Goal: Task Accomplishment & Management: Use online tool/utility

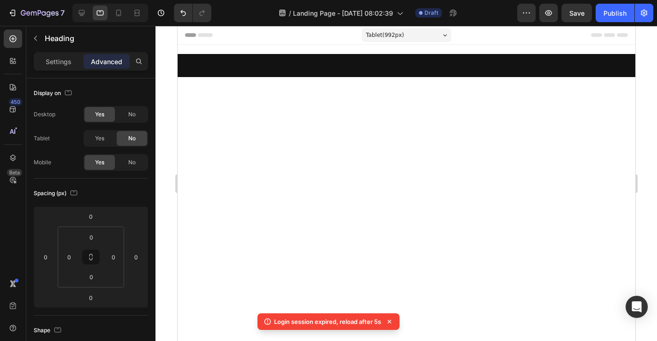
scroll to position [449, 0]
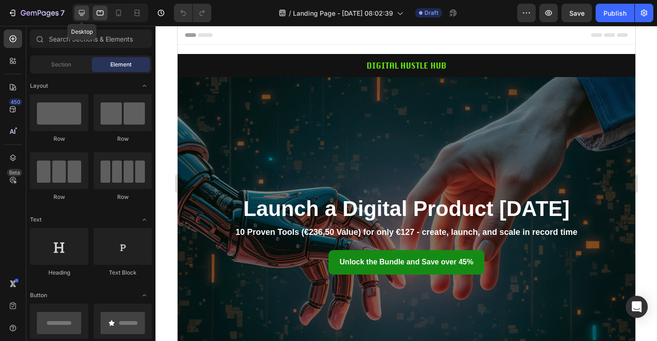
click at [80, 17] on icon at bounding box center [81, 12] width 9 height 9
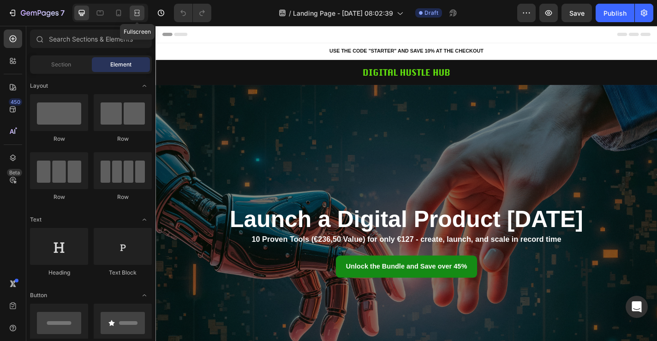
click at [139, 18] on div at bounding box center [137, 13] width 15 height 15
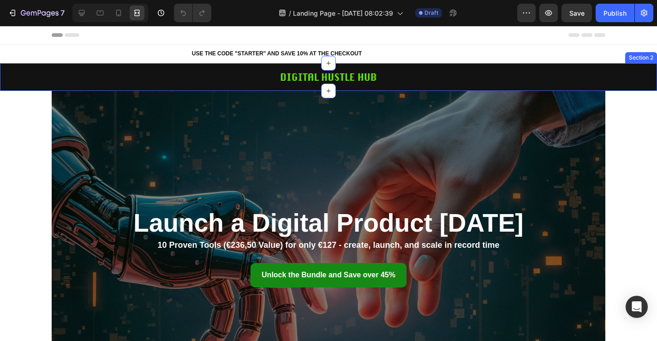
click at [623, 74] on div "Image Row" at bounding box center [328, 77] width 657 height 28
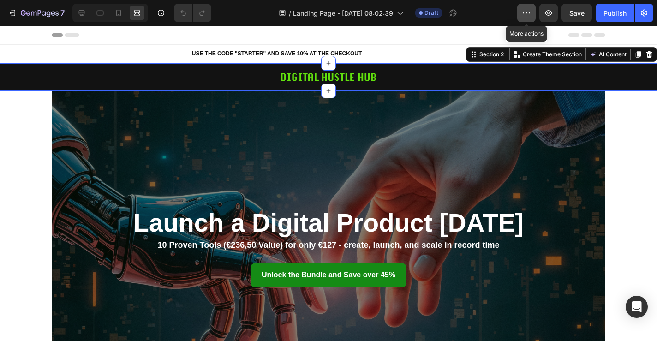
click at [531, 14] on icon "button" at bounding box center [526, 12] width 9 height 9
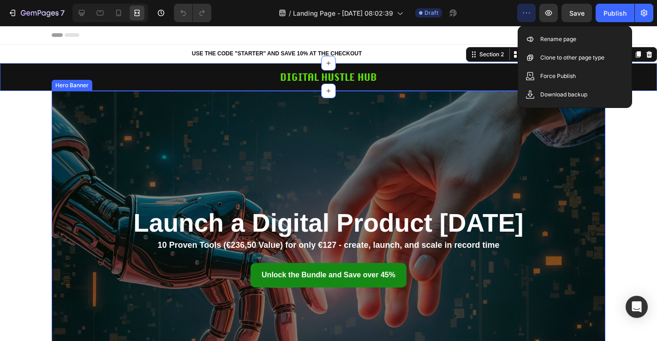
click at [560, 180] on div "Overlay" at bounding box center [329, 248] width 554 height 315
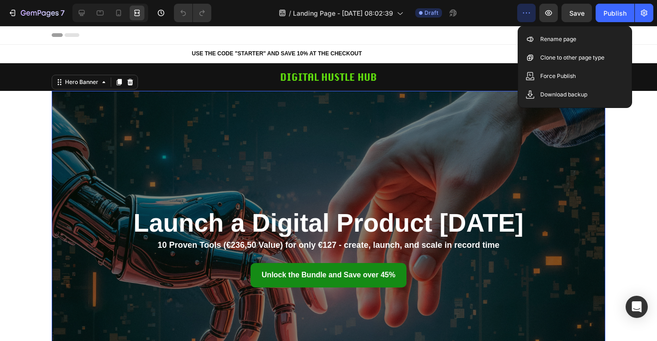
click at [277, 164] on div "Overlay" at bounding box center [329, 248] width 554 height 315
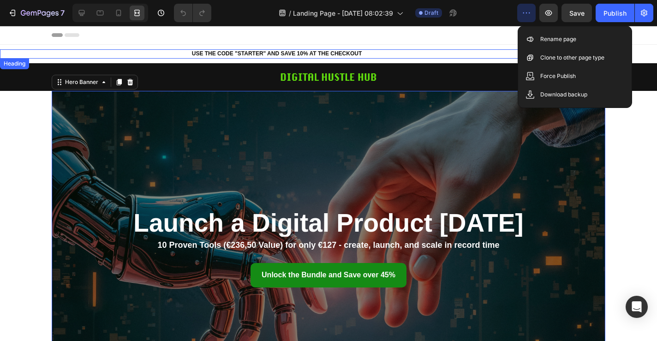
click at [479, 55] on h2 "USE THE CODE "STARTER" AND SAVE 10% AT THE CHECKOUT" at bounding box center [277, 53] width 554 height 9
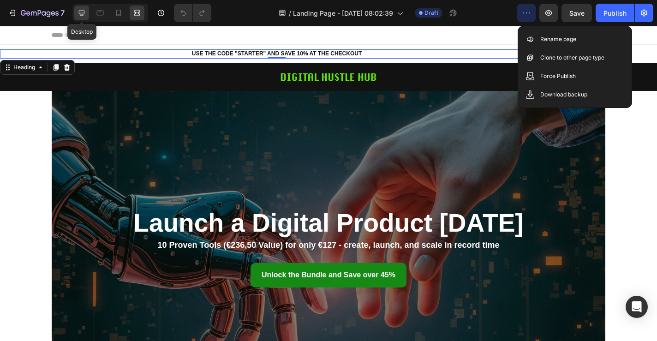
click at [78, 10] on icon at bounding box center [81, 12] width 9 height 9
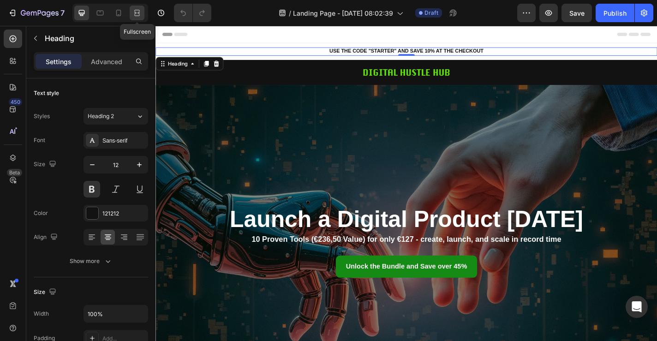
click at [132, 15] on icon at bounding box center [136, 12] width 9 height 9
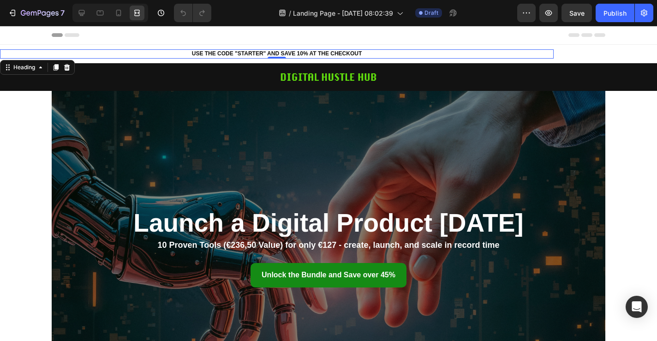
click at [482, 55] on h2 "USE THE CODE "STARTER" AND SAVE 10% AT THE CHECKOUT" at bounding box center [277, 53] width 554 height 9
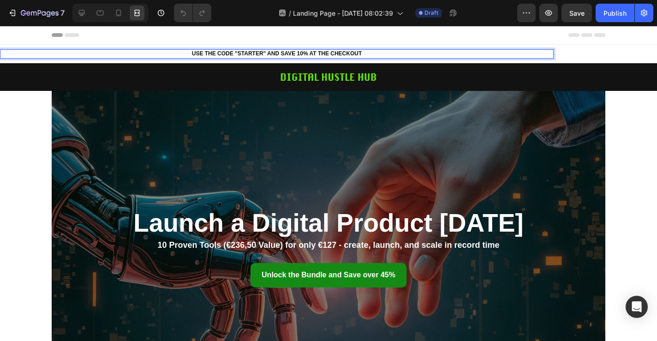
click at [109, 54] on p "USE THE CODE "STARTER" AND SAVE 10% AT THE CHECKOUT" at bounding box center [277, 53] width 552 height 7
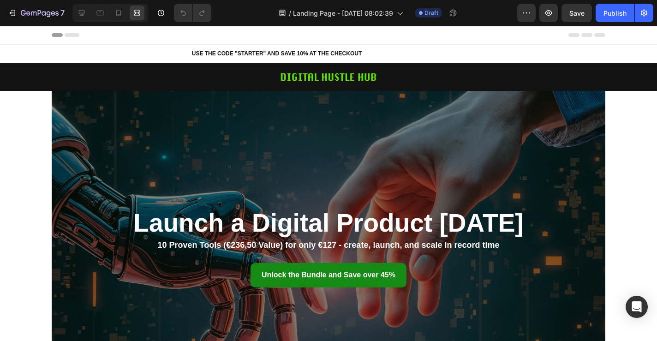
click at [23, 33] on span "Header" at bounding box center [28, 34] width 20 height 9
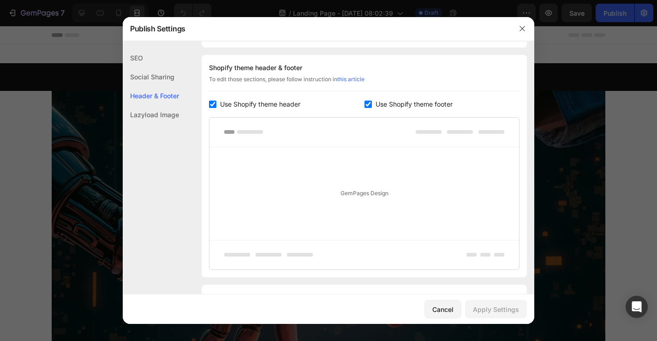
scroll to position [432, 0]
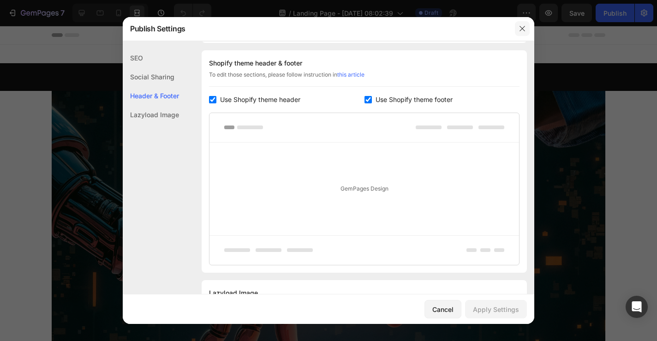
drag, startPoint x: 517, startPoint y: 29, endPoint x: 517, endPoint y: 4, distance: 24.9
click at [517, 29] on button "button" at bounding box center [522, 28] width 15 height 15
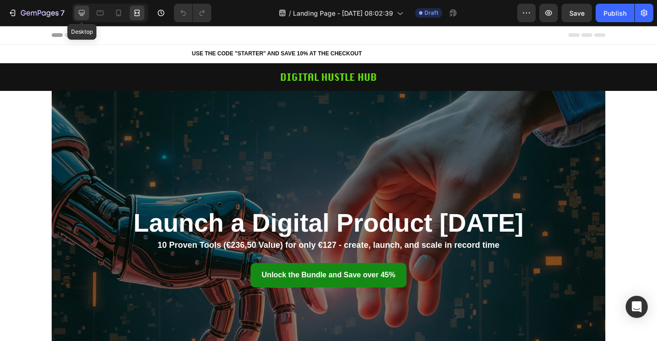
click at [81, 12] on icon at bounding box center [81, 12] width 9 height 9
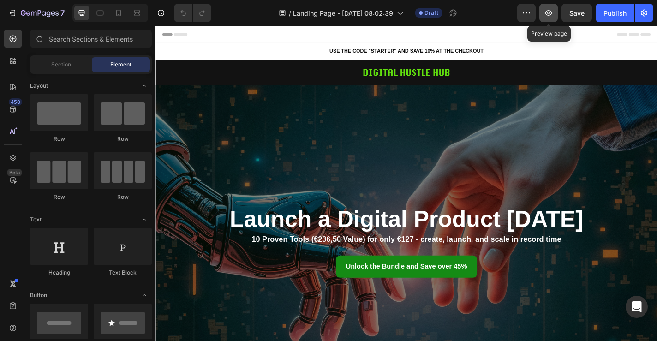
click at [548, 15] on icon "button" at bounding box center [548, 12] width 9 height 9
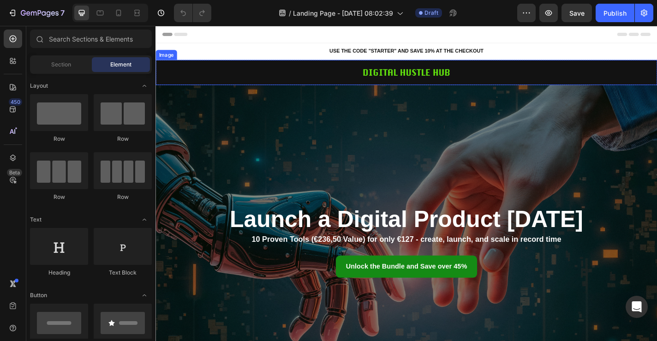
click at [353, 80] on div at bounding box center [432, 77] width 554 height 28
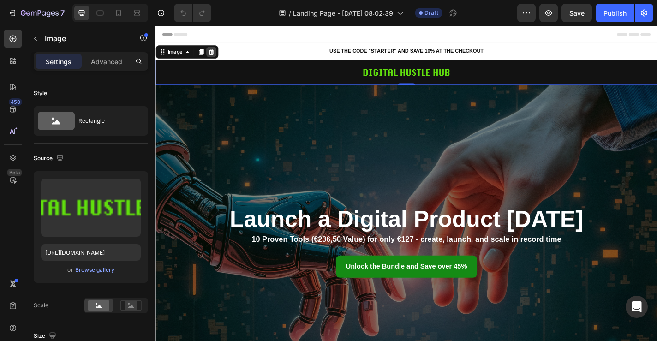
click at [215, 54] on icon at bounding box center [217, 54] width 6 height 6
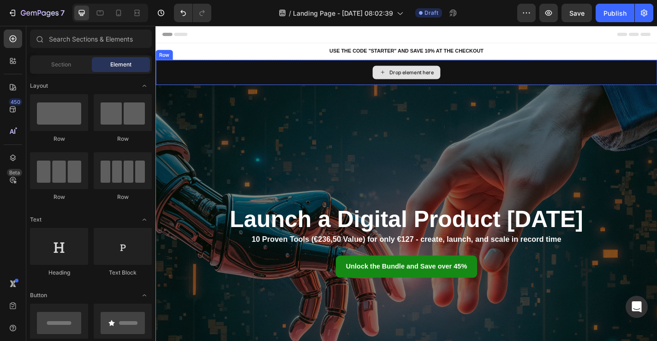
click at [261, 76] on div "Drop element here" at bounding box center [432, 77] width 554 height 28
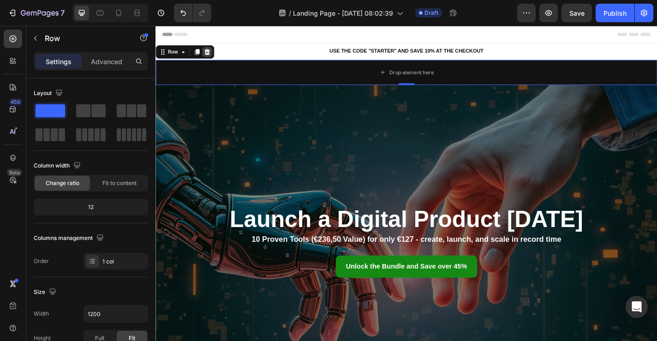
click at [214, 54] on icon at bounding box center [212, 54] width 6 height 6
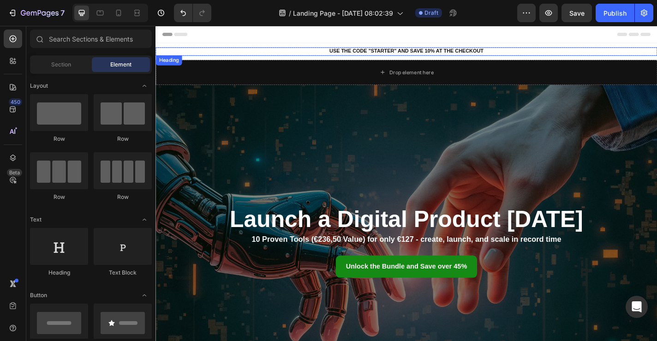
click at [173, 65] on div "Heading" at bounding box center [169, 64] width 25 height 8
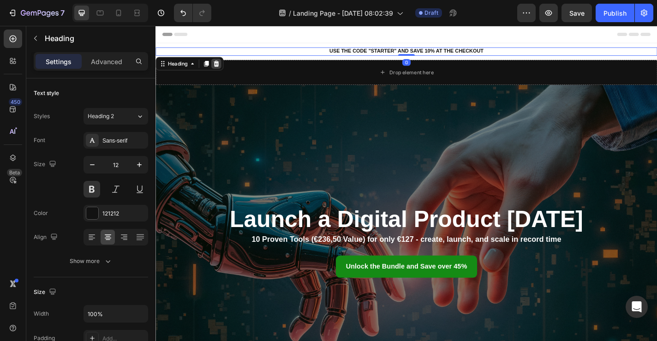
click at [221, 64] on icon at bounding box center [223, 67] width 6 height 6
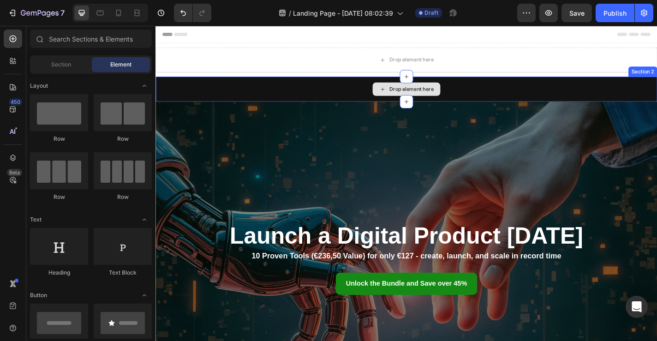
click at [202, 93] on div "Drop element here" at bounding box center [432, 96] width 554 height 28
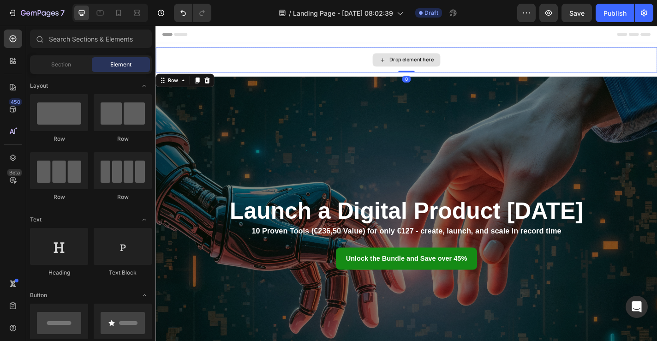
click at [583, 56] on div "Drop element here" at bounding box center [432, 63] width 554 height 28
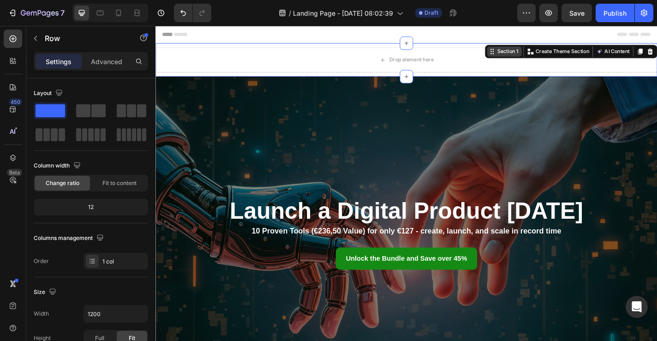
click at [657, 48] on div "Section 1 You can create reusable sections Create Theme Section AI Content Writ…" at bounding box center [614, 54] width 190 height 15
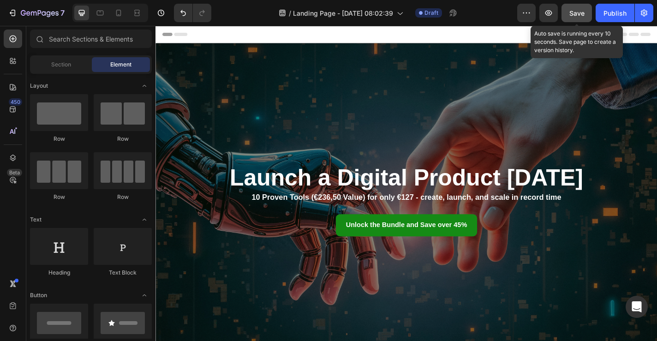
click at [579, 7] on button "Save" at bounding box center [576, 13] width 30 height 18
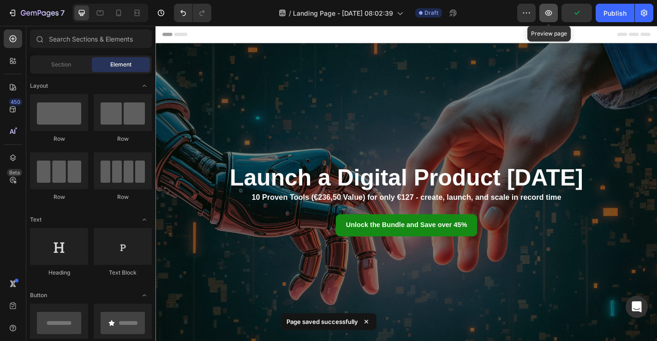
click at [555, 17] on button "button" at bounding box center [548, 13] width 18 height 18
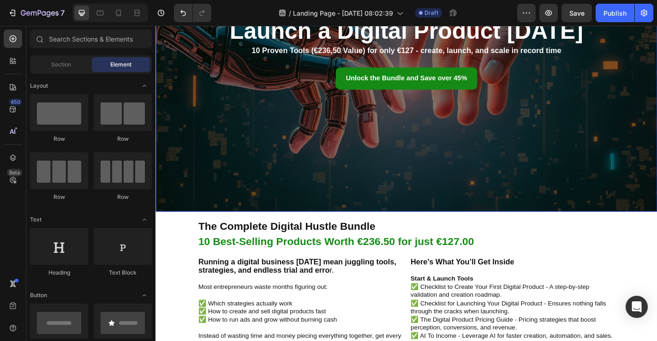
scroll to position [164, 0]
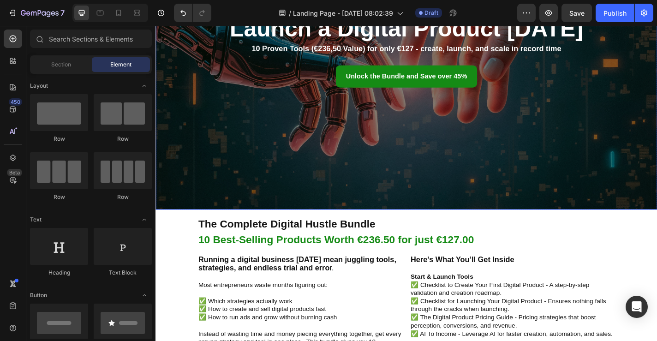
click at [272, 126] on div "Overlay" at bounding box center [432, 55] width 554 height 348
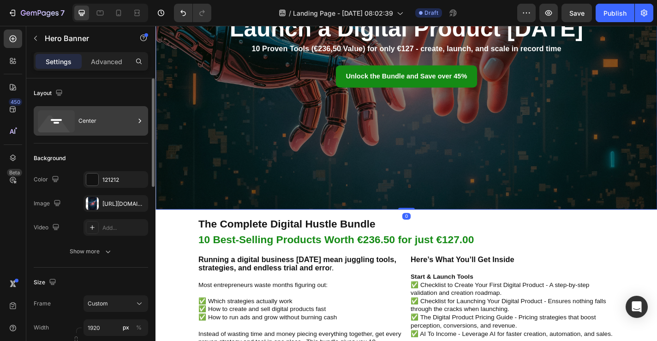
click at [104, 116] on div "Center" at bounding box center [106, 120] width 56 height 21
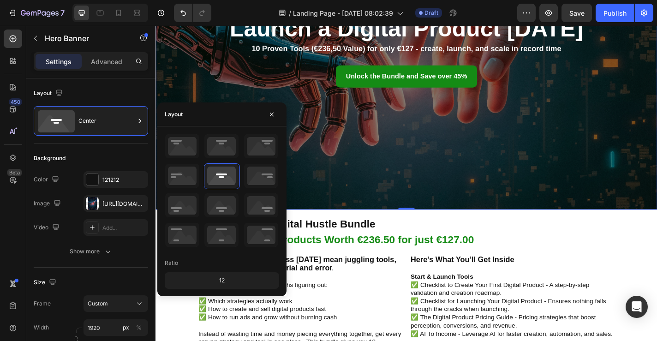
click at [231, 286] on div "12" at bounding box center [222, 280] width 111 height 13
click at [221, 283] on div "12" at bounding box center [222, 280] width 111 height 13
click at [221, 282] on div "12" at bounding box center [222, 280] width 111 height 13
click at [263, 186] on icon at bounding box center [261, 176] width 34 height 24
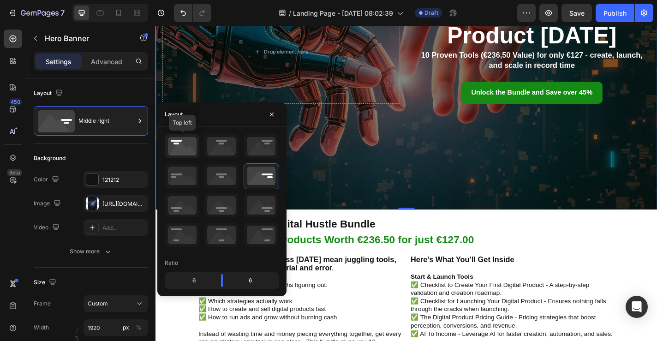
click at [191, 145] on icon at bounding box center [182, 146] width 34 height 24
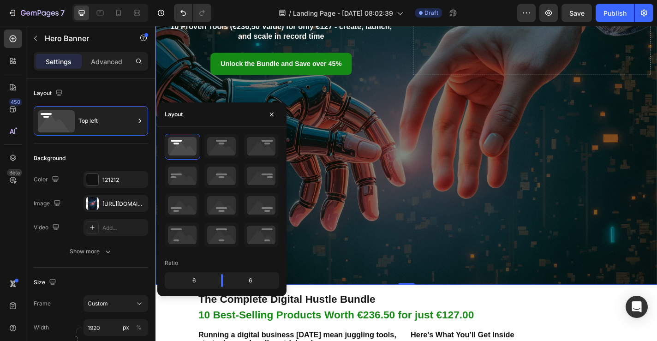
scroll to position [38, 0]
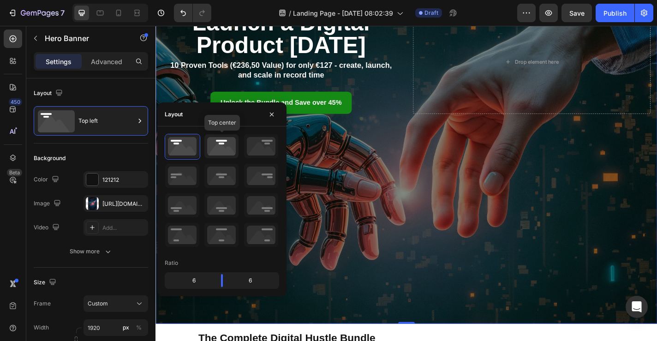
click at [221, 145] on icon at bounding box center [221, 146] width 34 height 24
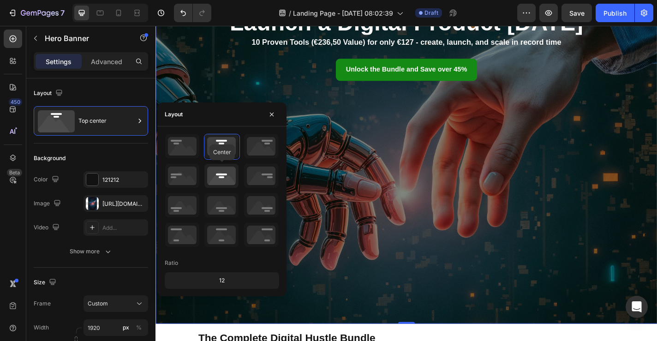
click at [228, 181] on icon at bounding box center [221, 176] width 34 height 24
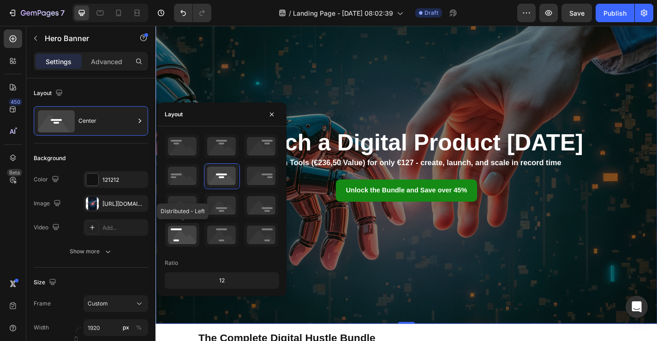
click at [187, 232] on icon at bounding box center [182, 235] width 34 height 24
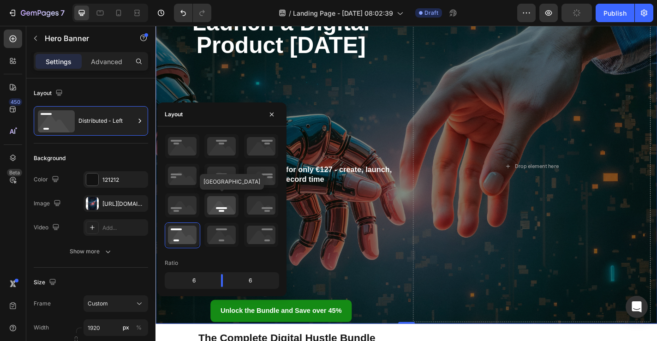
click at [223, 205] on icon at bounding box center [221, 205] width 34 height 24
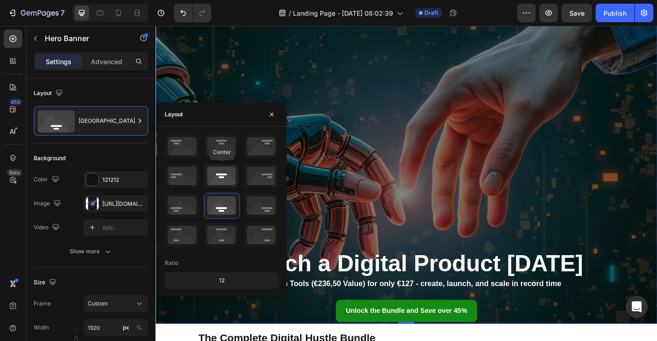
click at [221, 175] on icon at bounding box center [221, 176] width 34 height 24
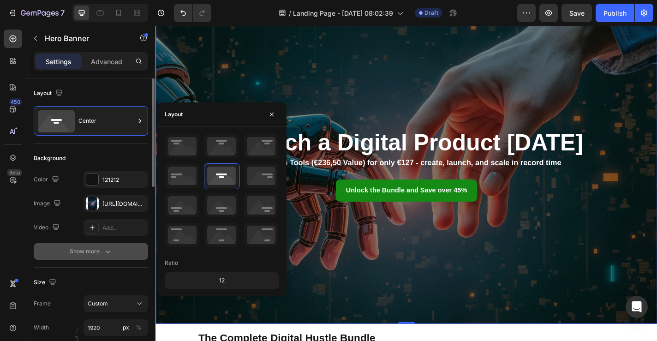
click at [100, 247] on div "Show more" at bounding box center [91, 251] width 43 height 9
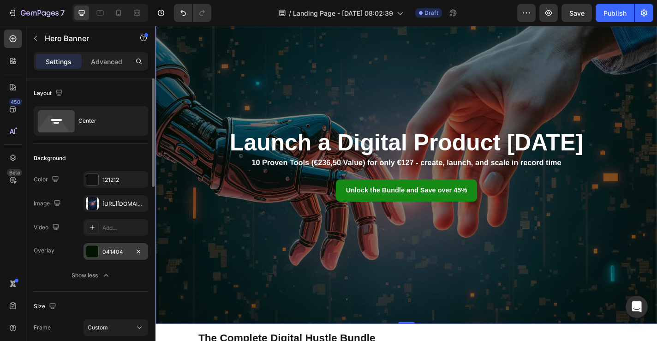
click at [88, 253] on div at bounding box center [92, 251] width 12 height 12
click at [91, 86] on div "Layout" at bounding box center [91, 93] width 114 height 15
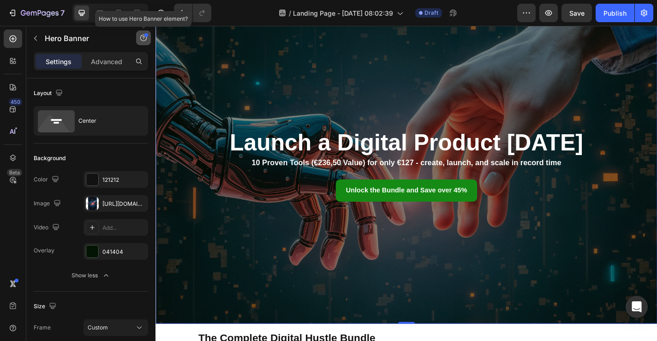
click at [144, 36] on icon "button" at bounding box center [143, 37] width 7 height 7
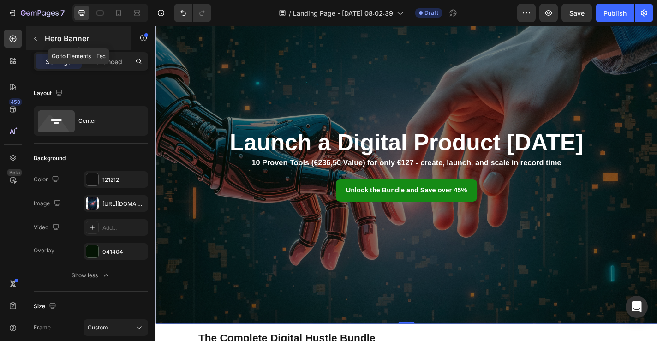
click at [114, 37] on p "Hero Banner" at bounding box center [84, 38] width 78 height 11
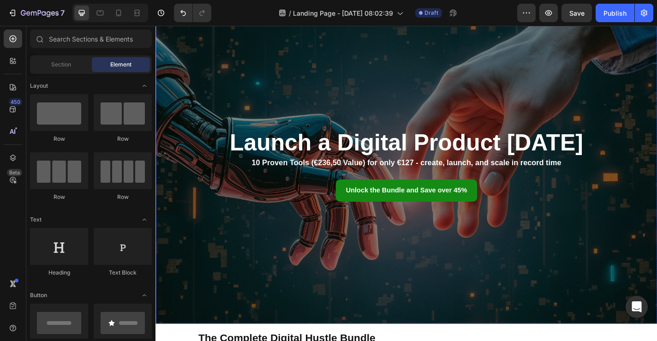
click at [339, 123] on div "Overlay" at bounding box center [432, 180] width 554 height 348
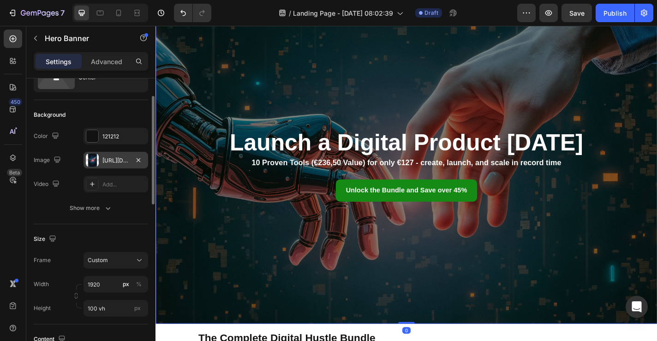
scroll to position [46, 0]
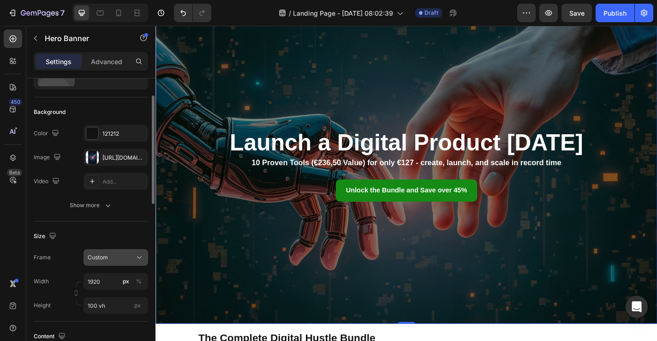
click at [109, 259] on div "Custom" at bounding box center [110, 257] width 45 height 8
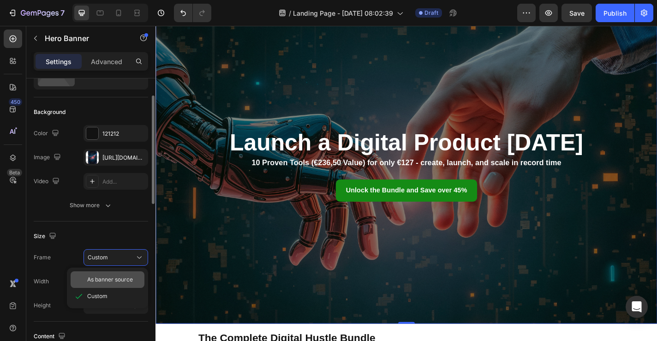
click at [109, 274] on div "As banner source" at bounding box center [108, 279] width 74 height 17
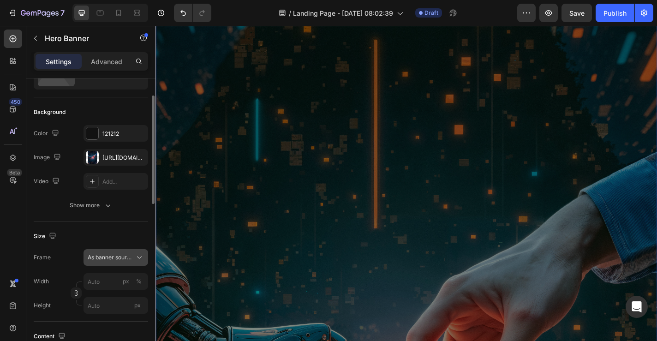
click at [113, 259] on span "As banner source" at bounding box center [110, 257] width 45 height 8
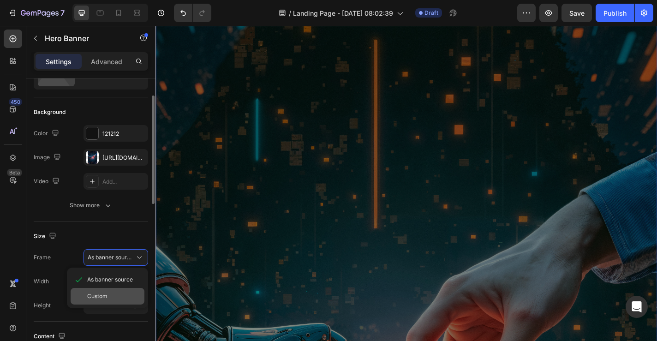
click at [110, 298] on div "Custom" at bounding box center [114, 296] width 54 height 8
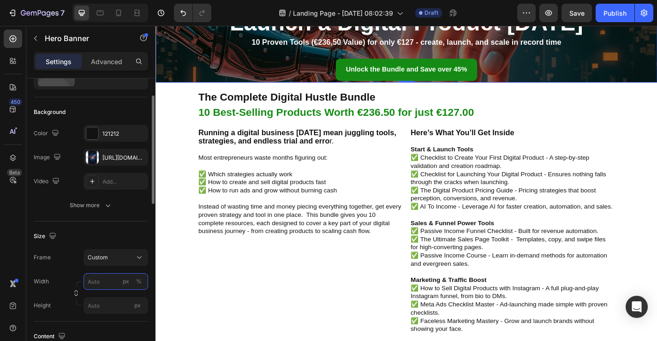
scroll to position [0, 0]
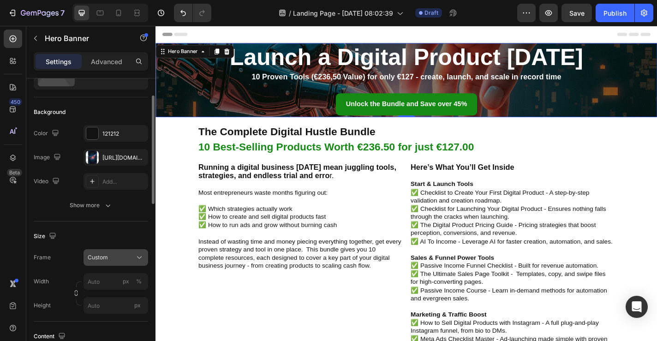
click at [122, 259] on div "Custom" at bounding box center [110, 257] width 45 height 8
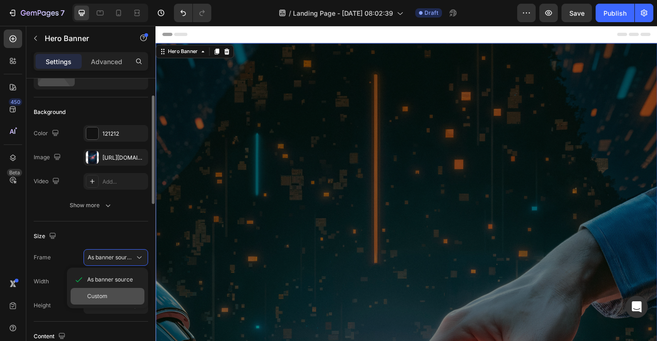
click at [117, 295] on div "Custom" at bounding box center [114, 296] width 54 height 8
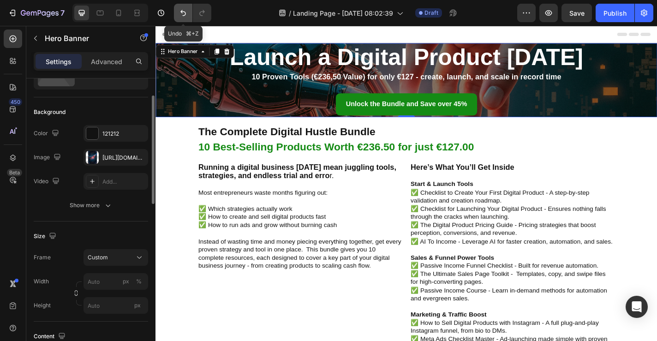
click at [181, 15] on icon "Undo/Redo" at bounding box center [183, 12] width 9 height 9
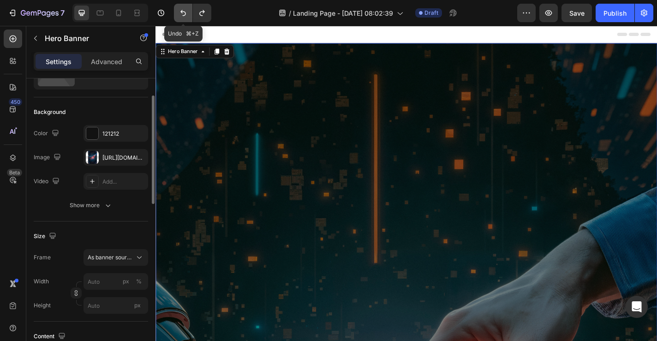
click at [181, 16] on icon "Undo/Redo" at bounding box center [183, 12] width 9 height 9
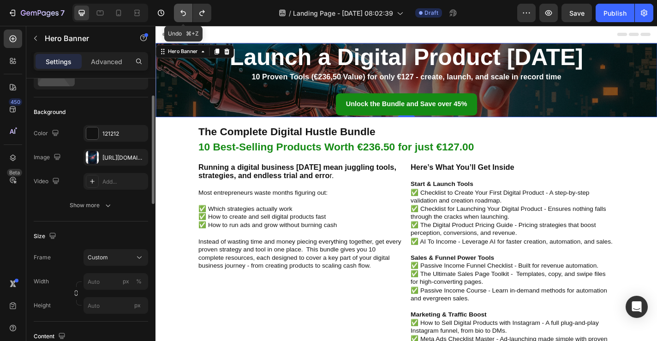
click at [181, 16] on icon "Undo/Redo" at bounding box center [183, 12] width 9 height 9
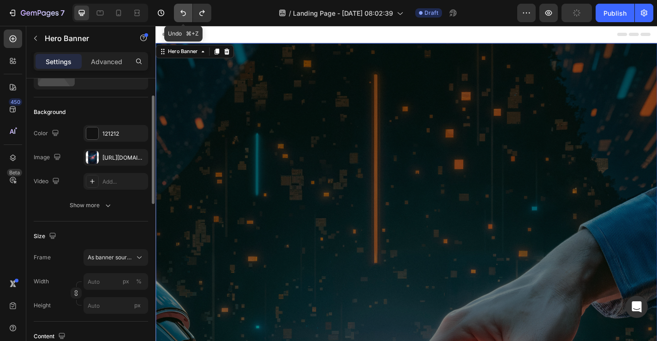
click at [181, 16] on icon "Undo/Redo" at bounding box center [183, 12] width 9 height 9
type input "1920"
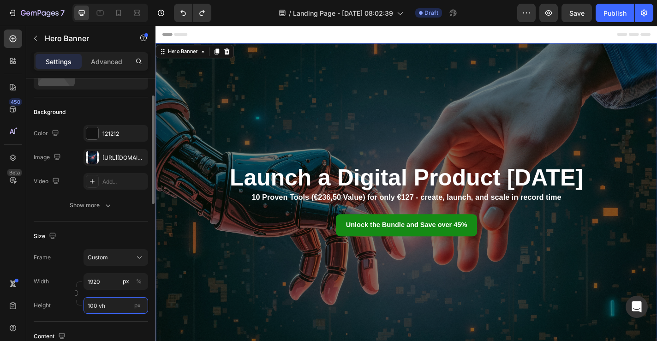
click at [110, 304] on input "100 vh" at bounding box center [116, 305] width 65 height 17
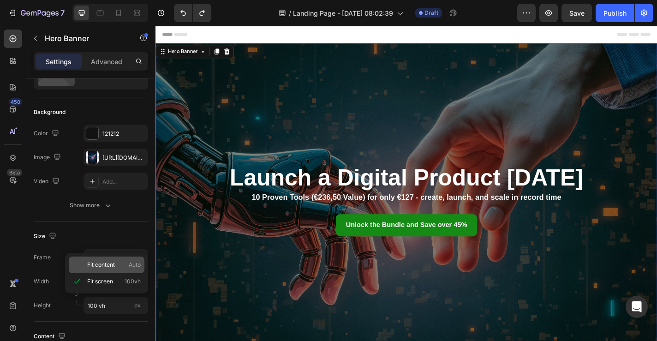
click at [109, 270] on div "Fit content Auto" at bounding box center [107, 265] width 76 height 17
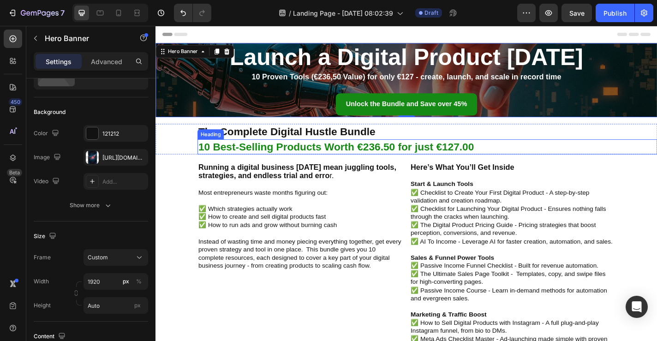
type input "100 vh"
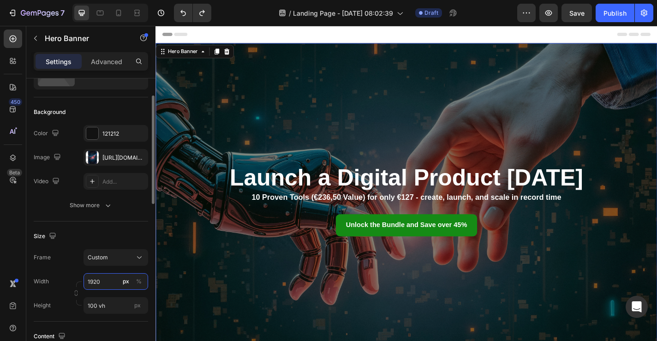
click at [108, 282] on input "1920" at bounding box center [116, 281] width 65 height 17
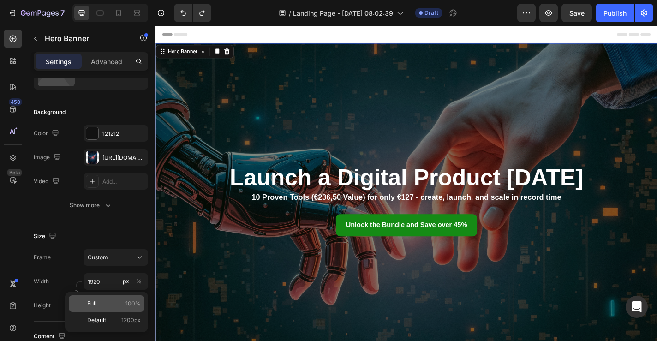
click at [111, 300] on p "Full 100%" at bounding box center [114, 303] width 54 height 8
type input "100"
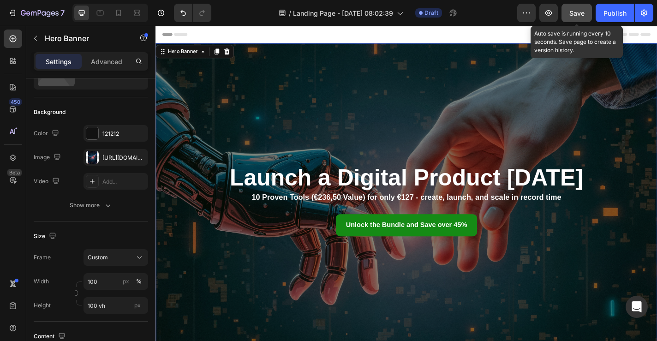
click at [574, 16] on span "Save" at bounding box center [576, 13] width 15 height 8
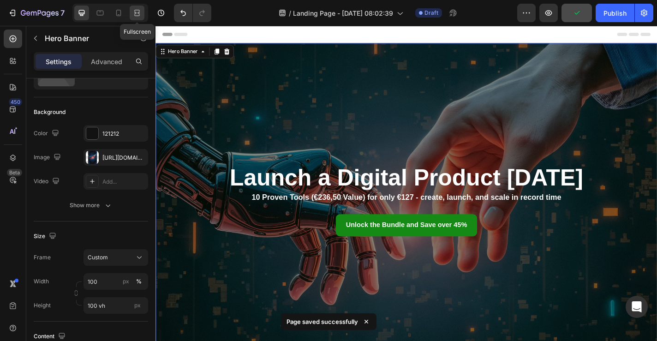
click at [137, 14] on icon at bounding box center [137, 15] width 6 height 2
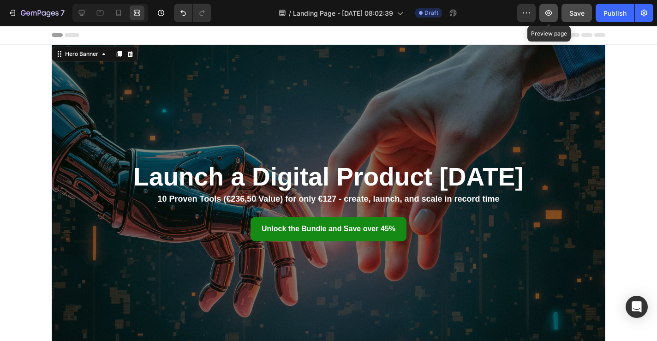
click at [548, 13] on icon "button" at bounding box center [548, 12] width 9 height 9
drag, startPoint x: 118, startPoint y: 18, endPoint x: 104, endPoint y: 15, distance: 14.1
click at [118, 18] on div at bounding box center [118, 13] width 15 height 15
type input "600"
type input "100%"
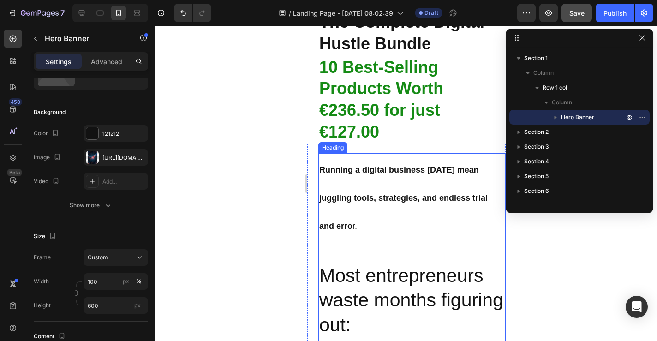
scroll to position [310, 0]
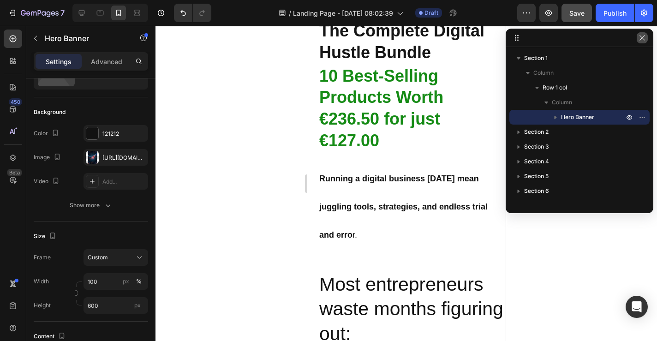
click at [639, 39] on icon "button" at bounding box center [642, 37] width 7 height 7
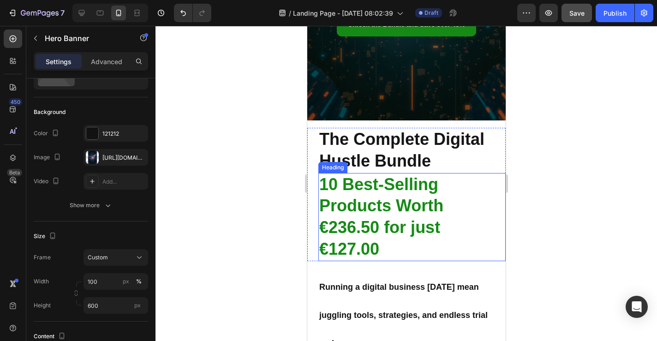
scroll to position [217, 0]
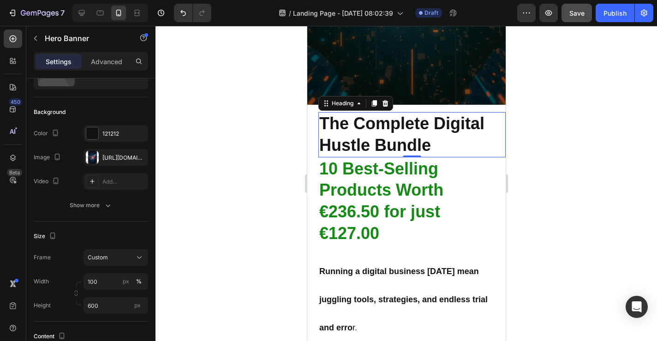
click at [405, 150] on h2 "the complete digital hustle bundle" at bounding box center [411, 134] width 187 height 45
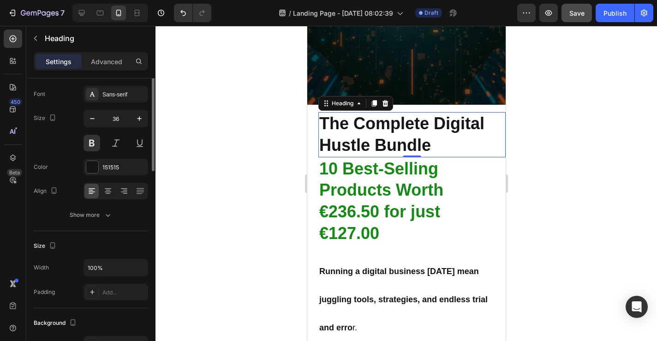
scroll to position [0, 0]
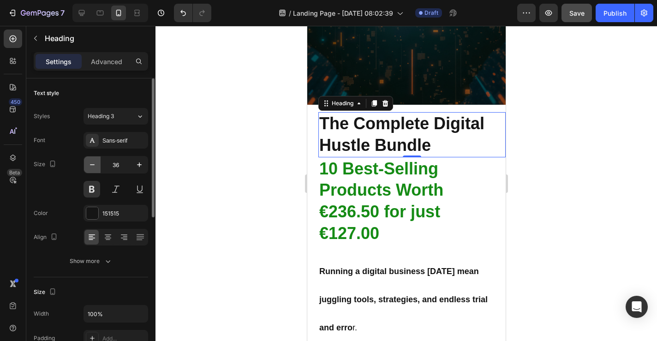
click at [93, 166] on icon "button" at bounding box center [92, 164] width 9 height 9
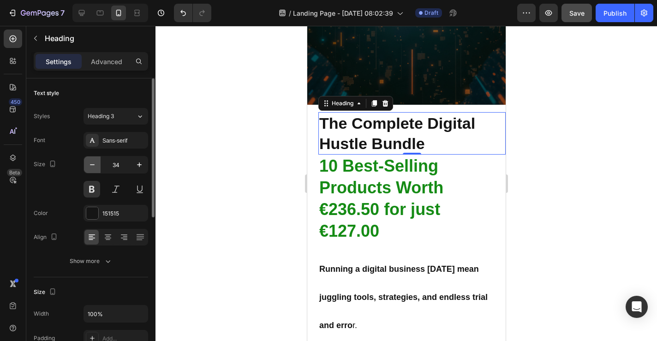
click at [93, 166] on icon "button" at bounding box center [92, 164] width 9 height 9
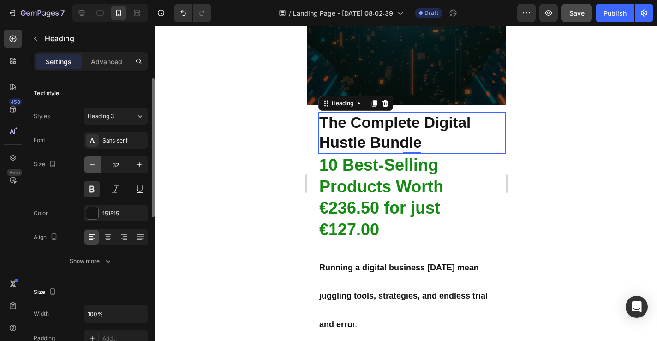
click at [93, 166] on icon "button" at bounding box center [92, 164] width 9 height 9
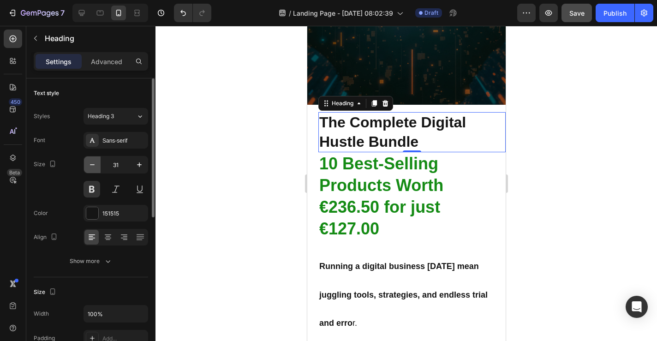
click at [93, 166] on icon "button" at bounding box center [92, 164] width 9 height 9
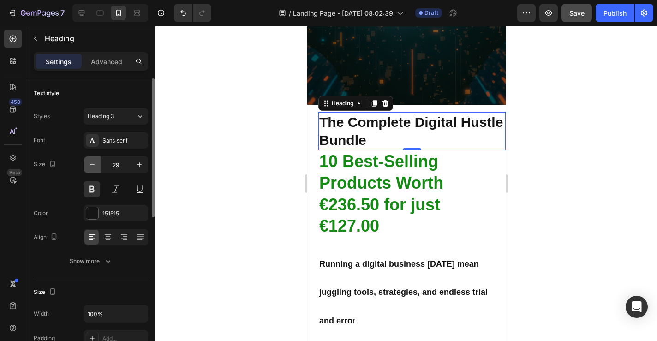
click at [93, 166] on icon "button" at bounding box center [92, 164] width 9 height 9
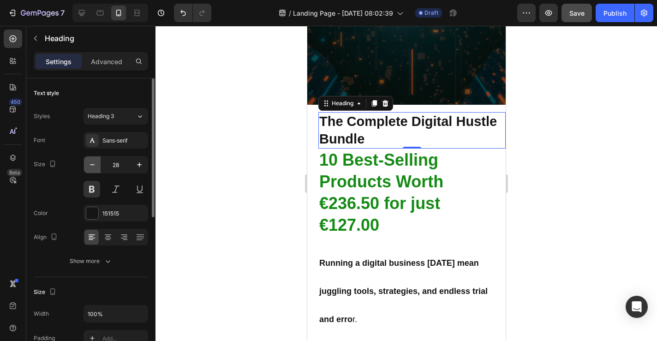
click at [93, 166] on icon "button" at bounding box center [92, 164] width 9 height 9
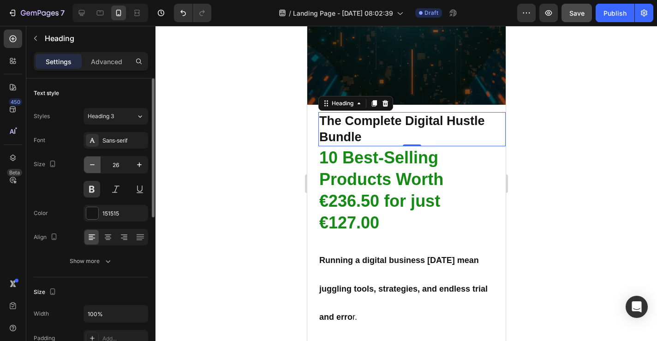
click at [93, 166] on icon "button" at bounding box center [92, 164] width 9 height 9
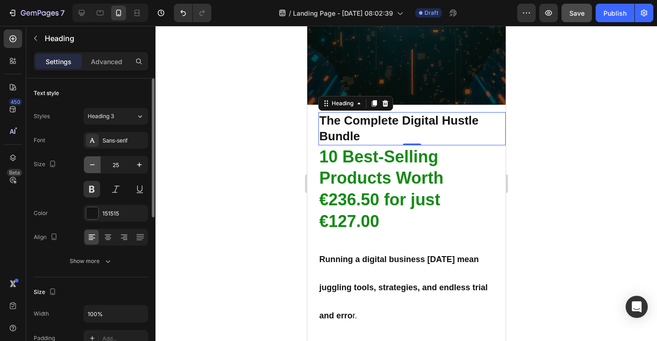
click at [93, 166] on icon "button" at bounding box center [92, 164] width 9 height 9
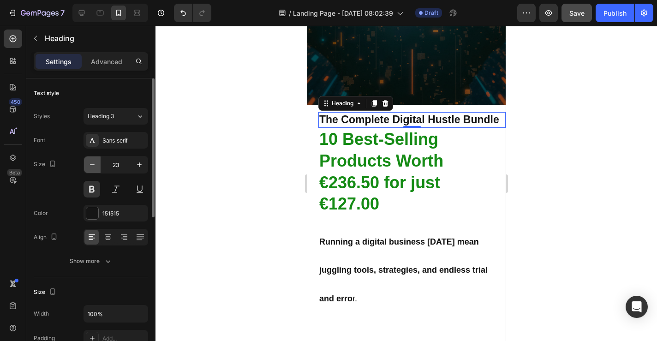
click at [93, 166] on icon "button" at bounding box center [92, 164] width 9 height 9
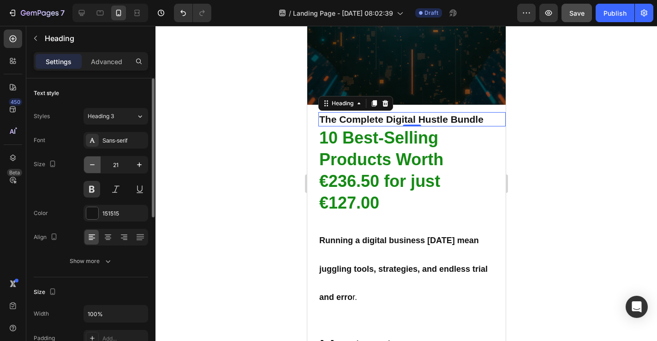
click at [97, 165] on button "button" at bounding box center [92, 164] width 17 height 17
type input "20"
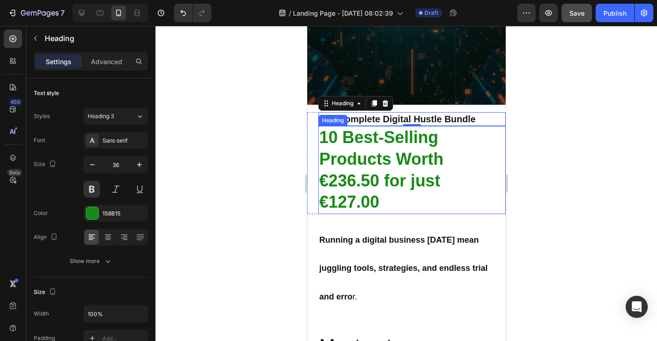
click at [416, 165] on h2 "10 Best-Selling Products Worth €236.50 for just €127.00" at bounding box center [411, 170] width 187 height 88
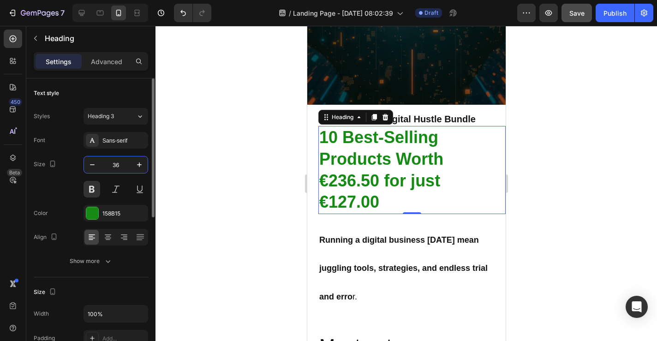
drag, startPoint x: 122, startPoint y: 165, endPoint x: 109, endPoint y: 165, distance: 12.9
click at [110, 165] on input "36" at bounding box center [116, 164] width 30 height 17
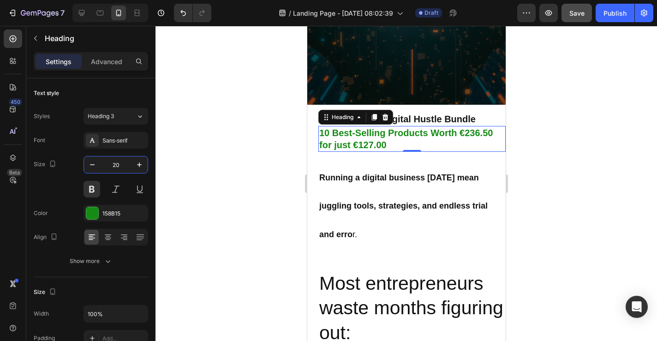
type input "20"
click at [461, 134] on h2 "10 Best-Selling Products Worth €236.50 for just €127.00" at bounding box center [411, 139] width 187 height 26
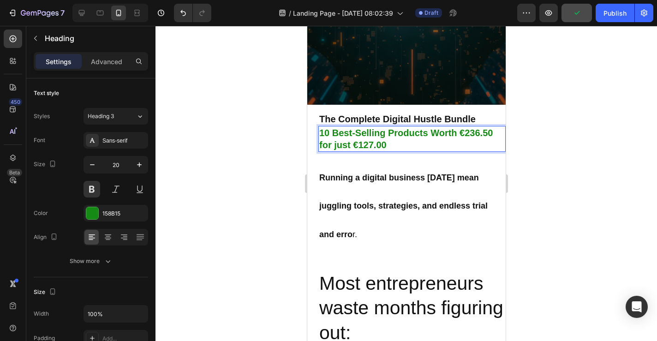
click at [431, 132] on p "10 Best-Selling Products Worth €236.50 for just €127.00" at bounding box center [411, 139] width 185 height 24
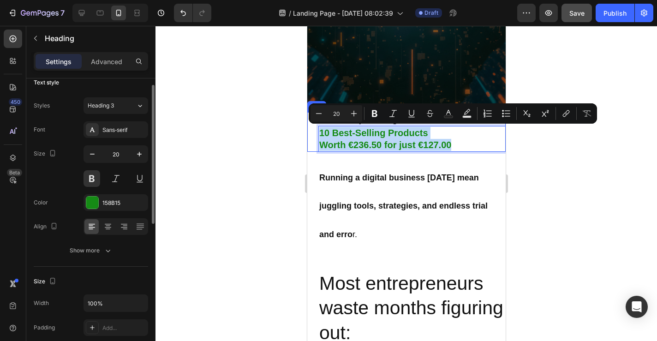
scroll to position [12, 0]
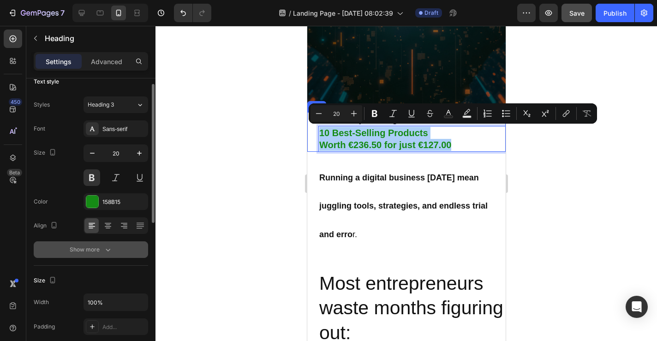
click at [107, 243] on button "Show more" at bounding box center [91, 249] width 114 height 17
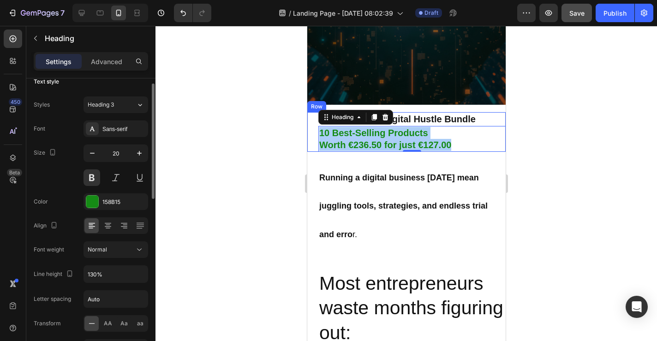
scroll to position [48, 0]
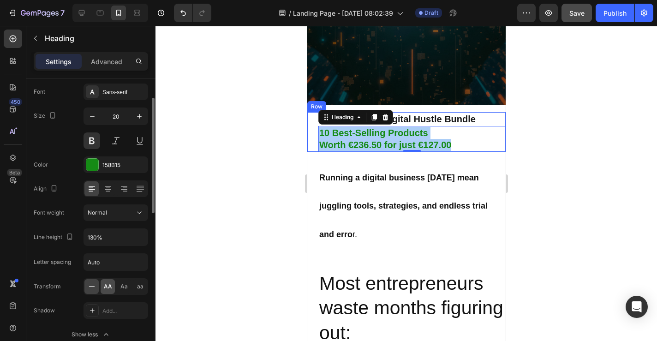
click at [111, 290] on span "AA" at bounding box center [108, 286] width 8 height 8
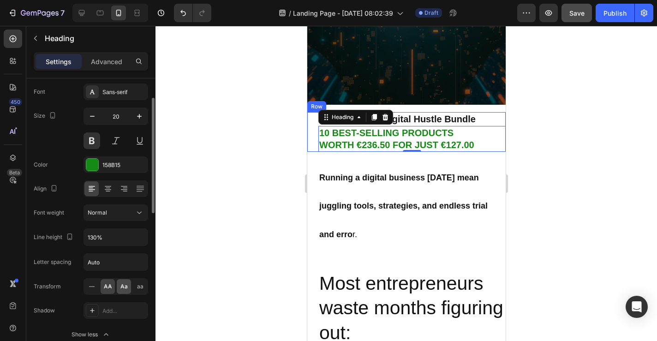
click at [120, 289] on span "Aa" at bounding box center [123, 286] width 7 height 8
click at [131, 288] on div "Aa" at bounding box center [124, 286] width 14 height 15
click at [135, 288] on div "aa" at bounding box center [140, 286] width 14 height 15
click at [90, 285] on icon at bounding box center [91, 286] width 9 height 9
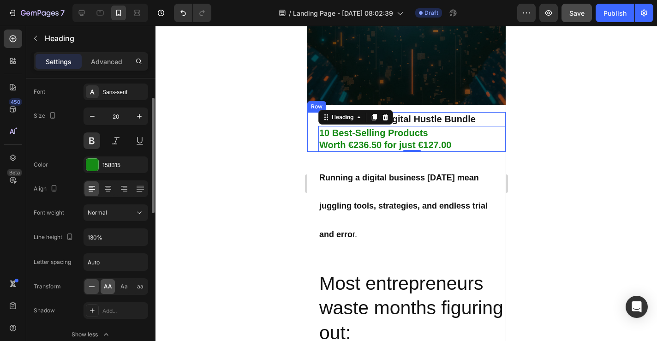
click at [109, 287] on span "AA" at bounding box center [108, 286] width 8 height 8
click at [123, 287] on span "Aa" at bounding box center [123, 286] width 7 height 8
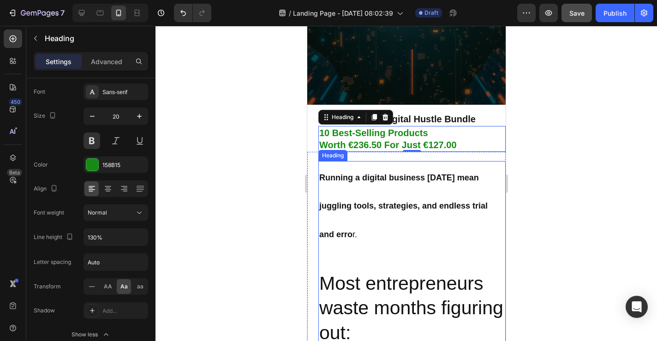
scroll to position [190, 0]
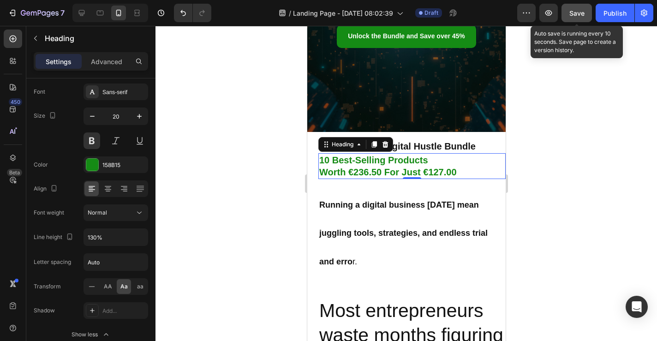
click at [581, 11] on span "Save" at bounding box center [576, 13] width 15 height 8
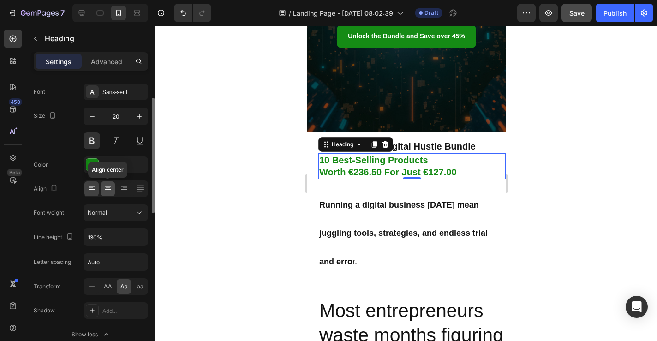
click at [108, 190] on icon at bounding box center [107, 188] width 9 height 9
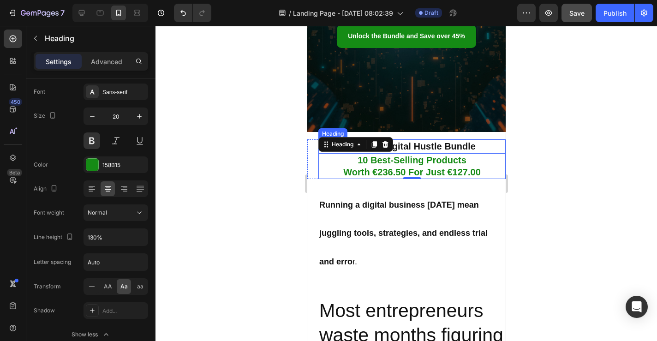
click at [432, 148] on h2 "the complete digital hustle bundle" at bounding box center [411, 146] width 187 height 14
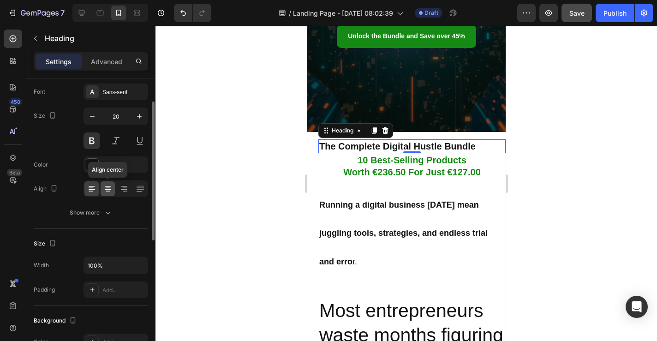
click at [105, 192] on icon at bounding box center [107, 188] width 9 height 9
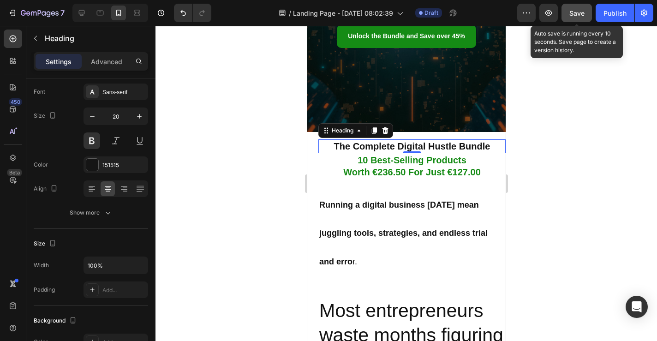
click at [575, 14] on span "Save" at bounding box center [576, 13] width 15 height 8
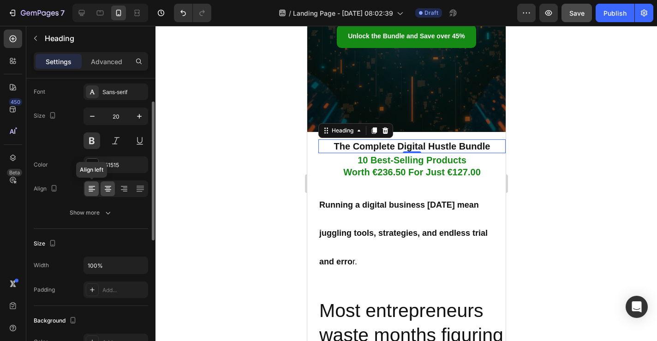
click at [95, 192] on icon at bounding box center [91, 188] width 9 height 9
click at [391, 155] on p "10 Best-Selling Products Worth €236.50 for just €127.00" at bounding box center [411, 166] width 185 height 24
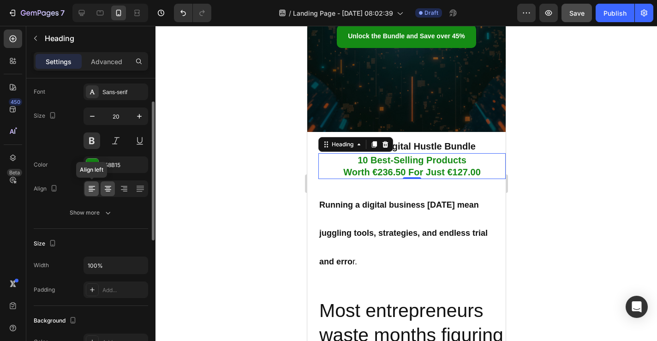
click at [87, 194] on div at bounding box center [91, 188] width 14 height 15
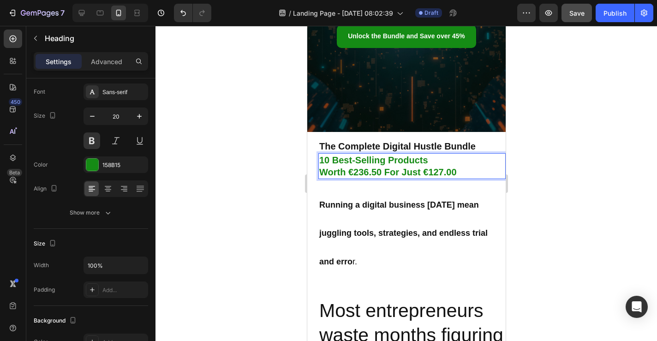
click at [321, 172] on p "10 Best-Selling Products Worth €236.50 for just €127.00" at bounding box center [411, 166] width 185 height 24
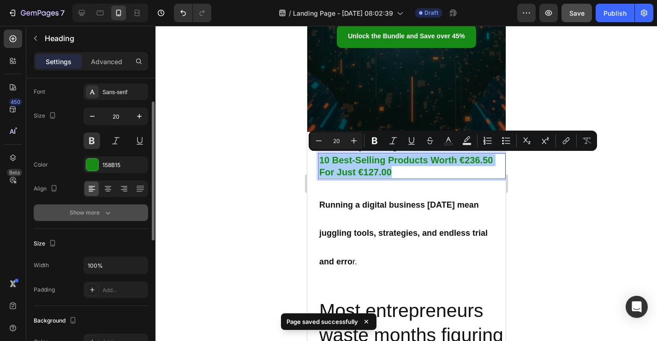
click at [105, 210] on icon "button" at bounding box center [107, 212] width 9 height 9
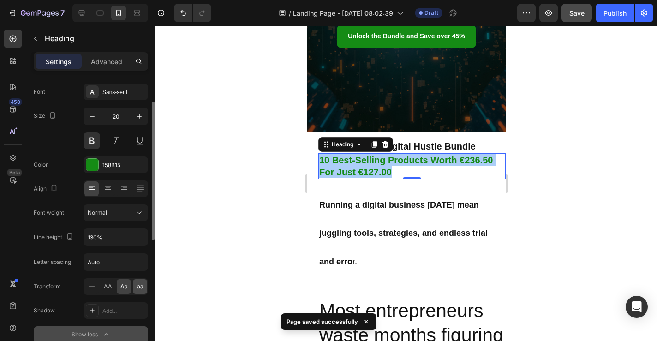
click at [139, 293] on div "aa" at bounding box center [140, 286] width 14 height 15
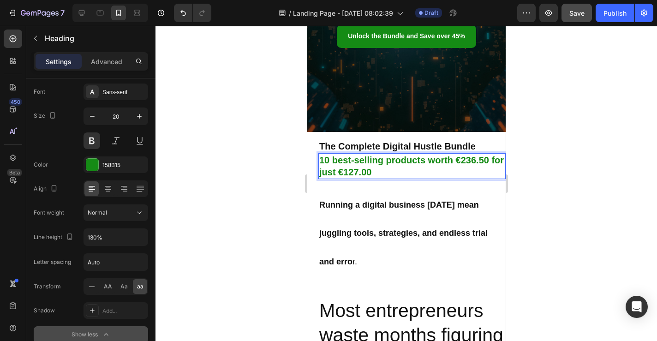
click at [359, 177] on p "10 Best-Selling Products worth €236.50 for just €127.00" at bounding box center [411, 166] width 185 height 24
drag, startPoint x: 359, startPoint y: 171, endPoint x: 401, endPoint y: 171, distance: 42.0
click at [401, 171] on p "10 Best-Selling Products worth €236.50 for just €127.00" at bounding box center [411, 166] width 185 height 24
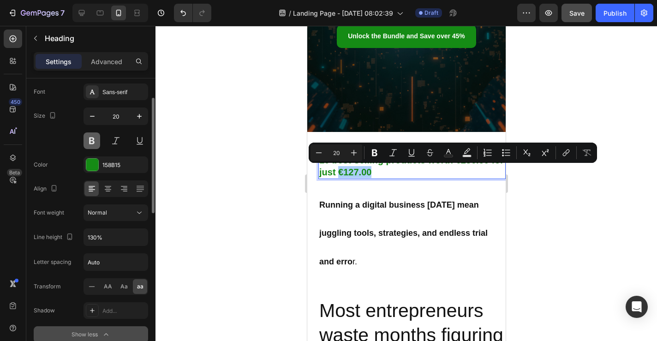
click at [98, 143] on button at bounding box center [92, 140] width 17 height 17
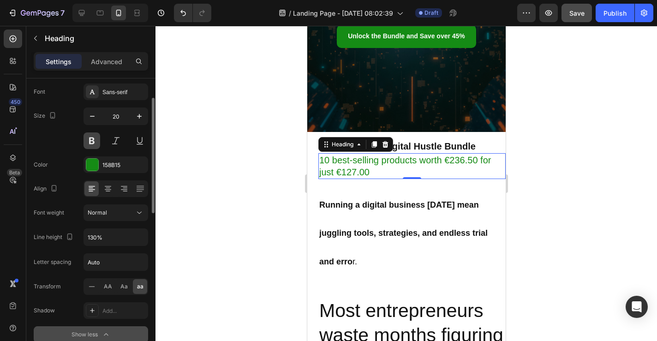
click at [98, 143] on button at bounding box center [92, 140] width 17 height 17
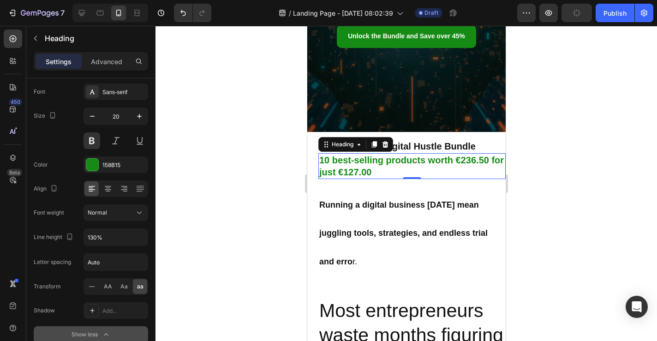
click at [370, 174] on p "10 Best-Selling Products worth €236.50 for just €127.00" at bounding box center [411, 166] width 185 height 24
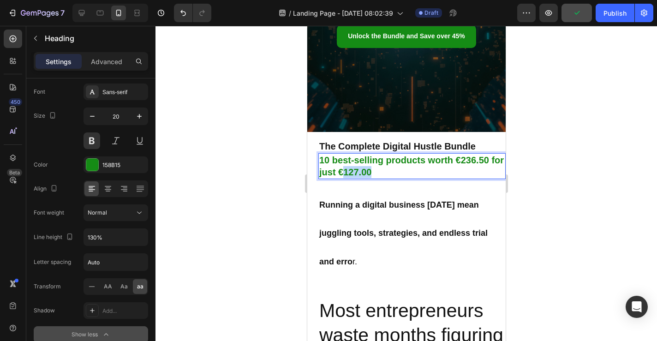
drag, startPoint x: 357, startPoint y: 170, endPoint x: 390, endPoint y: 170, distance: 33.2
click at [390, 170] on p "10 Best-Selling Products worth €236.50 for just €127.00" at bounding box center [411, 166] width 185 height 24
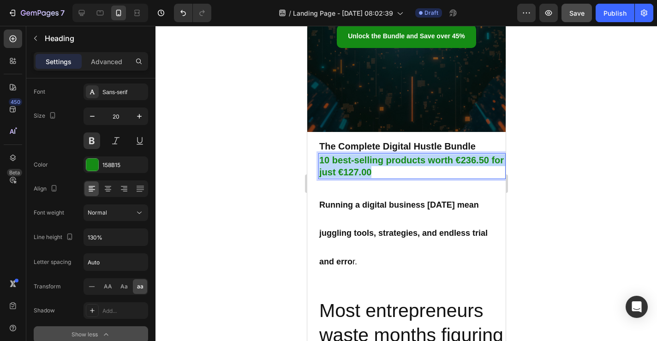
drag, startPoint x: 390, startPoint y: 171, endPoint x: 314, endPoint y: 159, distance: 77.1
click at [314, 159] on div "the complete digital hustle bundle Heading 10 Best-Selling Products worth €236.…" at bounding box center [406, 159] width 198 height 40
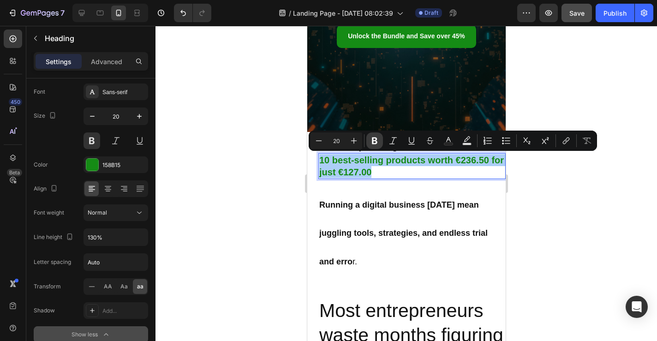
click at [369, 139] on button "Bold" at bounding box center [374, 140] width 17 height 17
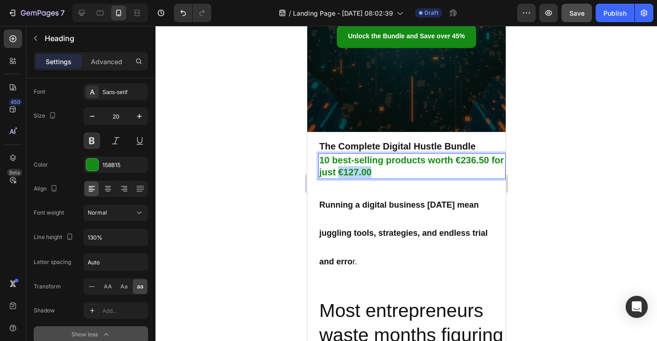
drag, startPoint x: 388, startPoint y: 170, endPoint x: 355, endPoint y: 176, distance: 32.8
click at [355, 176] on p "10 Best-Selling Products worth €236.50 for just €127.00" at bounding box center [411, 166] width 185 height 24
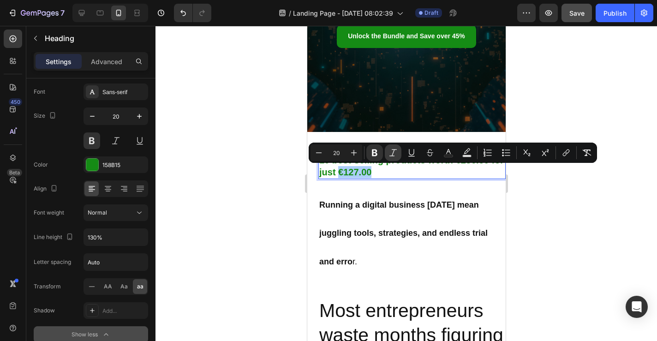
click at [391, 152] on icon "Editor contextual toolbar" at bounding box center [392, 152] width 9 height 9
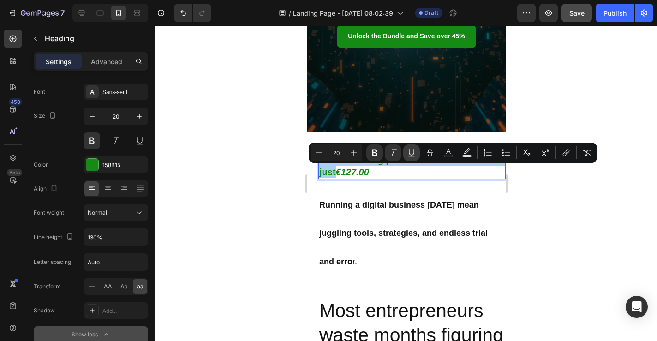
click at [414, 151] on icon "Editor contextual toolbar" at bounding box center [411, 152] width 9 height 9
click at [392, 152] on icon "Editor contextual toolbar" at bounding box center [392, 152] width 9 height 9
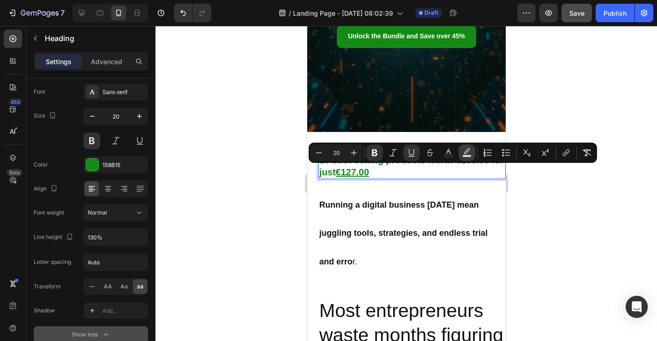
click at [464, 155] on rect "Editor contextual toolbar" at bounding box center [467, 156] width 9 height 2
type input "000000"
type input "77"
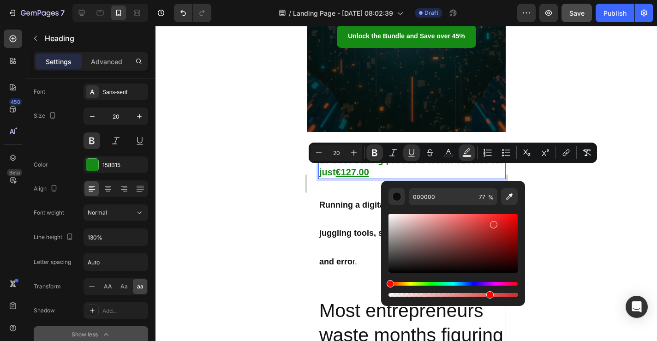
click at [493, 223] on div "Editor contextual toolbar" at bounding box center [452, 243] width 129 height 59
type input "D82B2B"
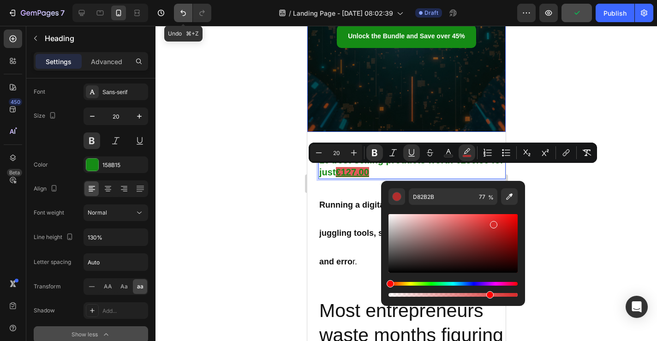
click at [178, 9] on button "Undo/Redo" at bounding box center [183, 13] width 18 height 18
type input "16"
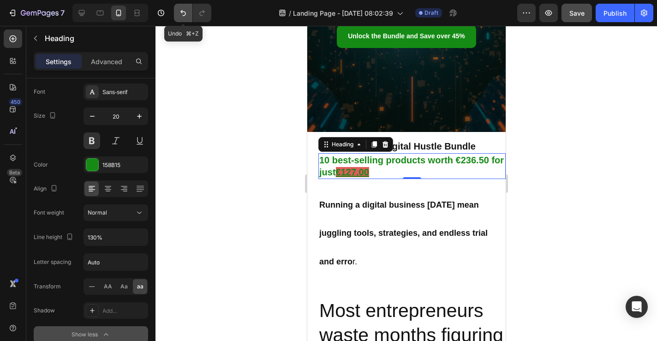
click at [186, 10] on icon "Undo/Redo" at bounding box center [183, 12] width 9 height 9
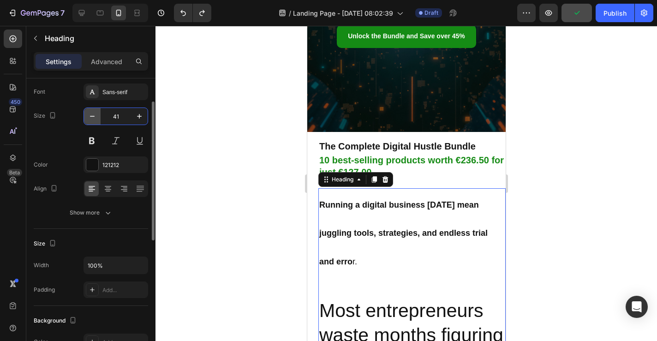
drag, startPoint x: 102, startPoint y: 119, endPoint x: 87, endPoint y: 119, distance: 14.8
click at [88, 119] on div "41" at bounding box center [116, 116] width 64 height 17
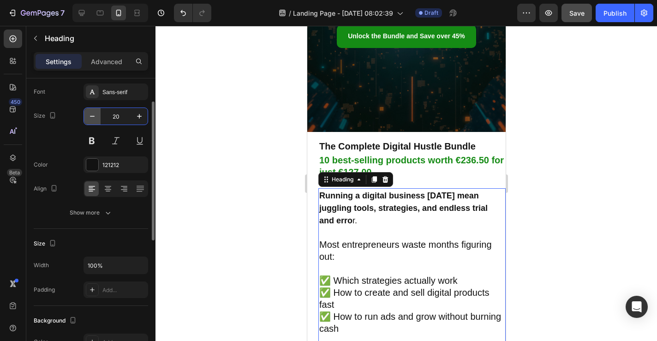
type input "20"
click at [420, 267] on h2 "Running a digital business [DATE] mean juggling tools, strategies, and endless …" at bounding box center [411, 309] width 187 height 243
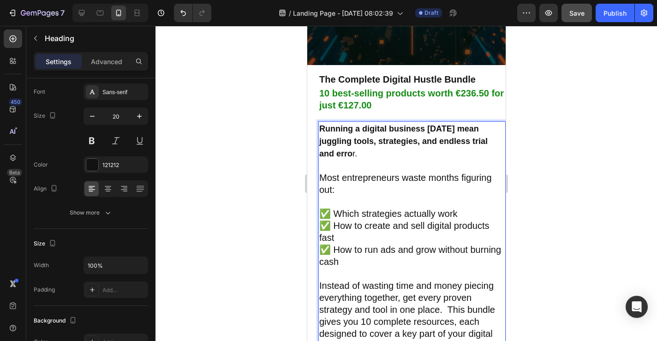
scroll to position [266, 0]
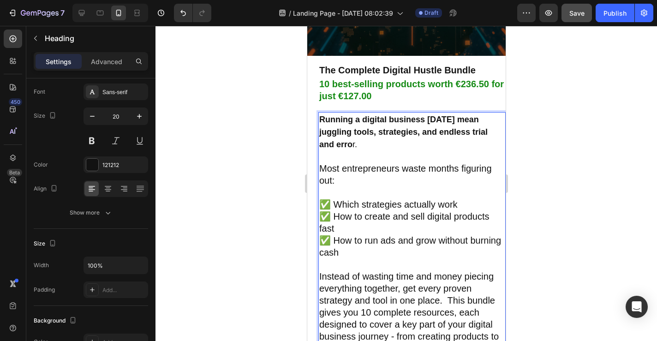
click at [350, 144] on strong "Running a digital business [DATE] mean juggling tools, strategies, and endless …" at bounding box center [403, 132] width 168 height 34
click at [321, 169] on p "Running a digital business [DATE] mean juggling tools, strategies, and endless …" at bounding box center [411, 233] width 185 height 241
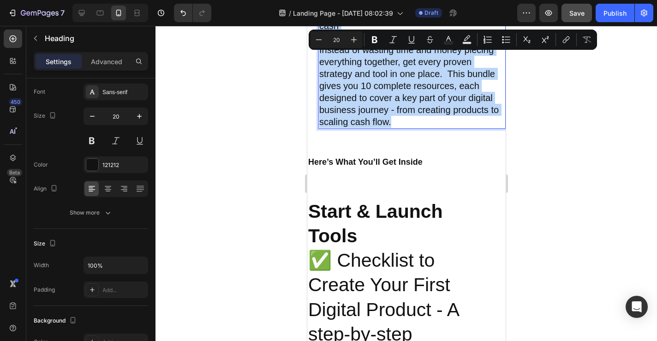
scroll to position [497, 0]
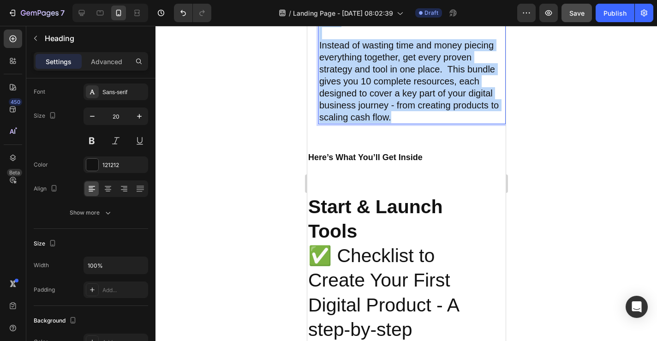
drag, startPoint x: 320, startPoint y: 167, endPoint x: 401, endPoint y: 110, distance: 99.1
click at [401, 110] on p "Running a digital business [DATE] mean juggling tools, strategies, and endless …" at bounding box center [411, 2] width 185 height 241
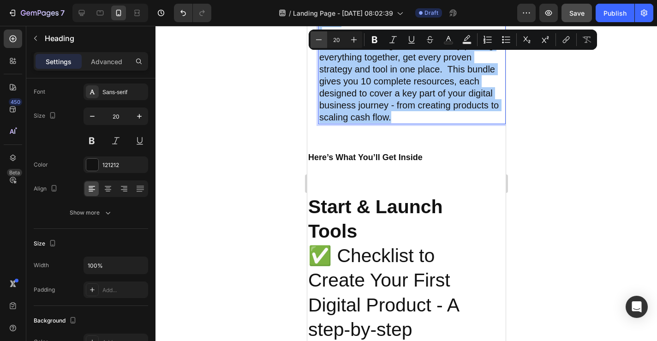
click at [316, 37] on icon "Editor contextual toolbar" at bounding box center [318, 39] width 9 height 9
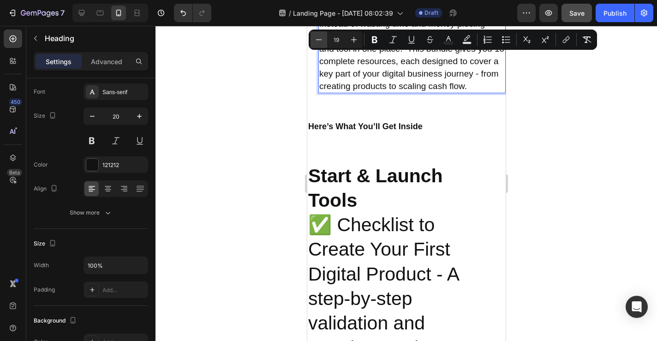
click at [316, 37] on icon "Editor contextual toolbar" at bounding box center [318, 39] width 9 height 9
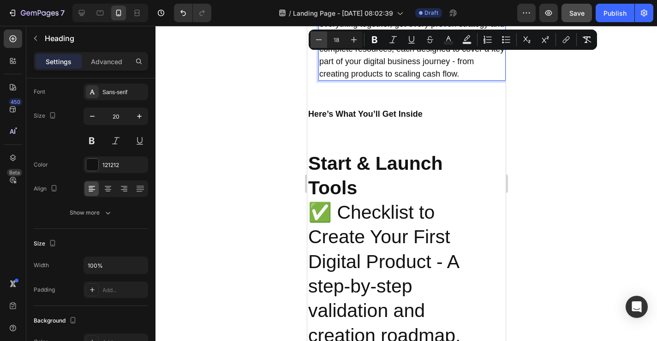
click at [316, 37] on icon "Editor contextual toolbar" at bounding box center [318, 39] width 9 height 9
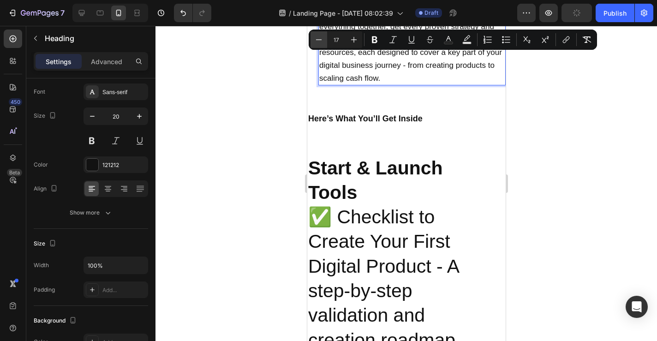
click at [316, 37] on icon "Editor contextual toolbar" at bounding box center [318, 39] width 9 height 9
type input "15"
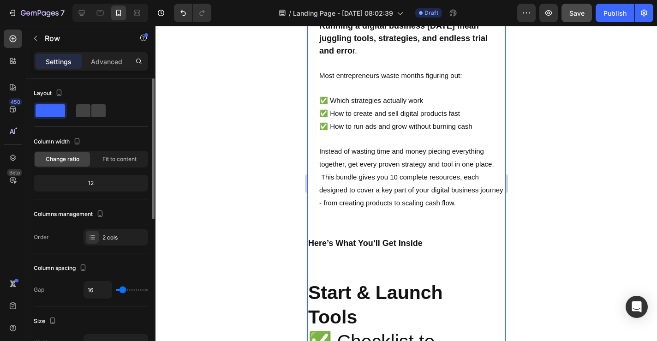
scroll to position [350, 0]
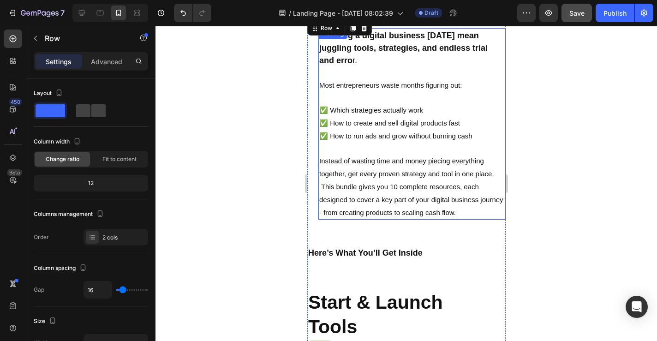
click at [386, 138] on span "✅ How to run ads and grow without burning cash" at bounding box center [395, 136] width 153 height 8
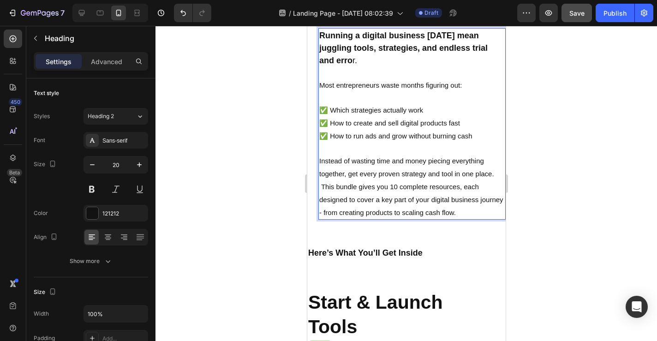
drag, startPoint x: 320, startPoint y: 88, endPoint x: 459, endPoint y: 209, distance: 184.4
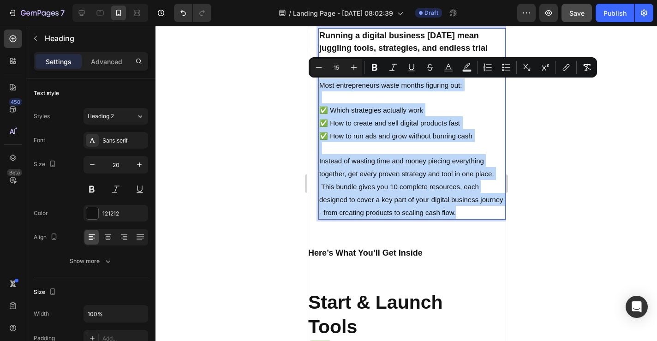
drag, startPoint x: 458, startPoint y: 213, endPoint x: 305, endPoint y: 88, distance: 198.0
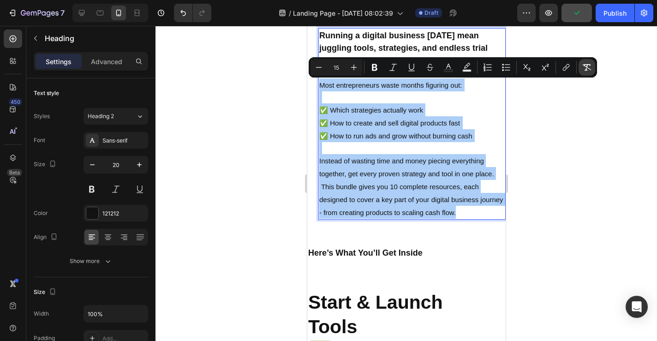
click at [582, 70] on icon "Editor contextual toolbar" at bounding box center [586, 67] width 9 height 9
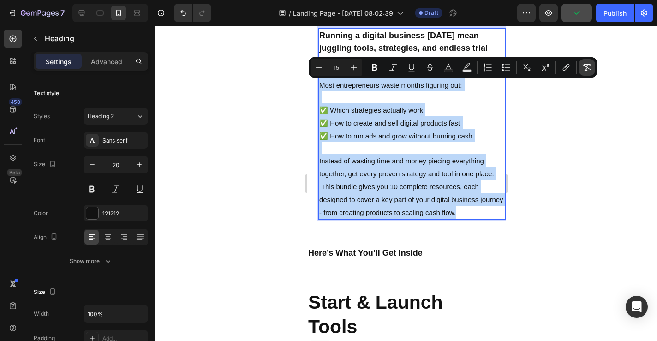
type input "20"
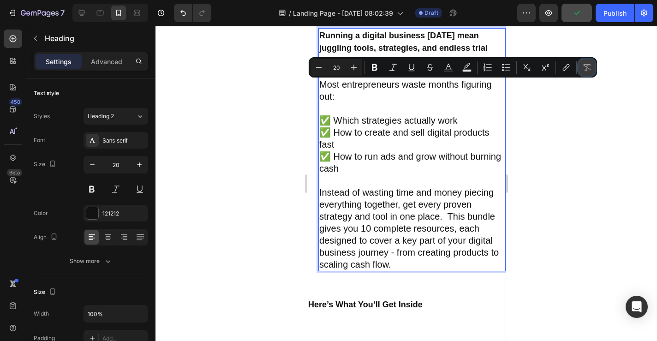
click at [582, 70] on icon "Editor contextual toolbar" at bounding box center [586, 67] width 9 height 9
type input "15"
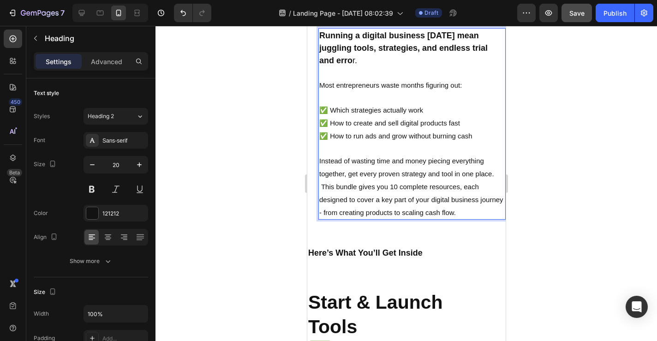
click at [322, 186] on span "Instead of wasting time and money piecing everything together, get every proven…" at bounding box center [411, 187] width 184 height 60
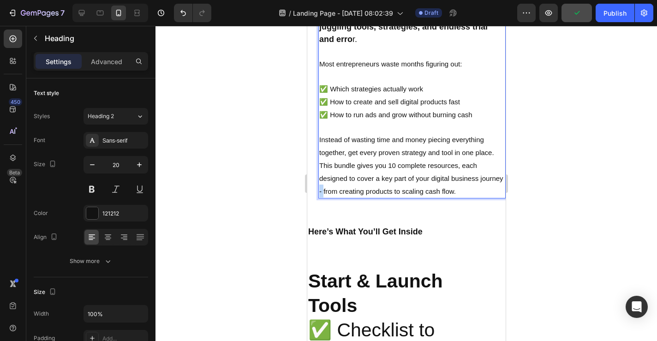
drag, startPoint x: 323, startPoint y: 191, endPoint x: 308, endPoint y: 191, distance: 14.3
click at [309, 191] on div "Running a digital business [DATE] mean juggling tools, strategies, and endless …" at bounding box center [406, 98] width 198 height 201
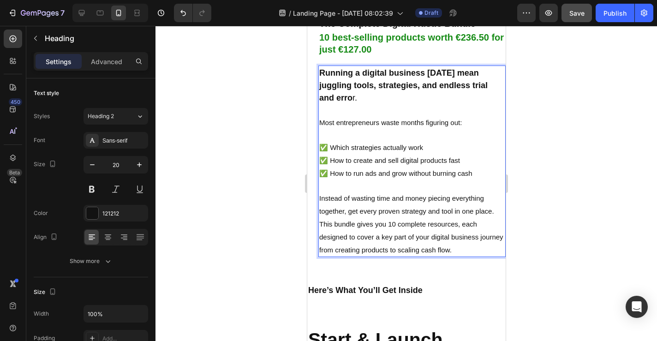
scroll to position [292, 0]
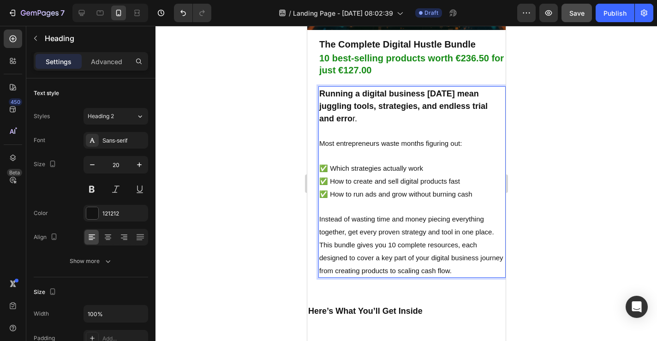
click at [337, 107] on strong "Running a digital business [DATE] mean juggling tools, strategies, and endless …" at bounding box center [403, 106] width 168 height 34
drag, startPoint x: 318, startPoint y: 142, endPoint x: 466, endPoint y: 141, distance: 147.2
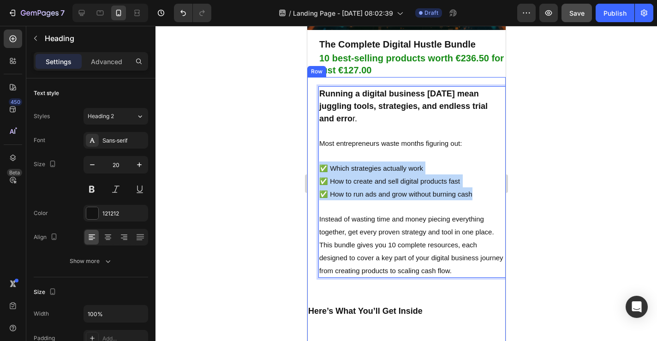
drag, startPoint x: 463, startPoint y: 192, endPoint x: 313, endPoint y: 167, distance: 152.0
click at [313, 167] on div "Running a digital business [DATE] mean juggling tools, strategies, and endless …" at bounding box center [406, 177] width 198 height 201
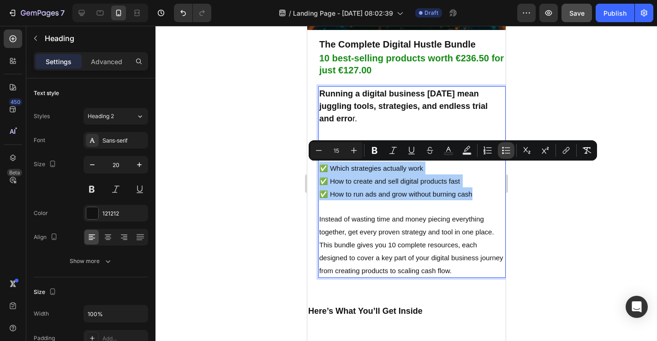
click at [504, 150] on icon "Editor contextual toolbar" at bounding box center [506, 150] width 9 height 9
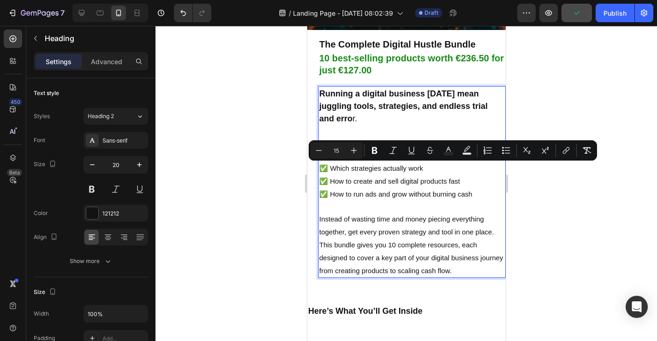
click at [457, 178] on span "✅ How to create and sell digital products fast" at bounding box center [389, 181] width 141 height 8
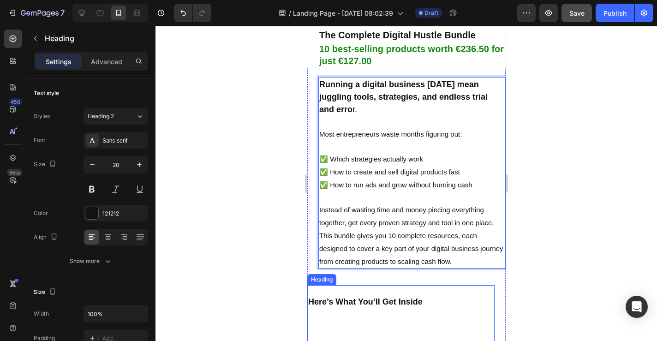
scroll to position [281, 0]
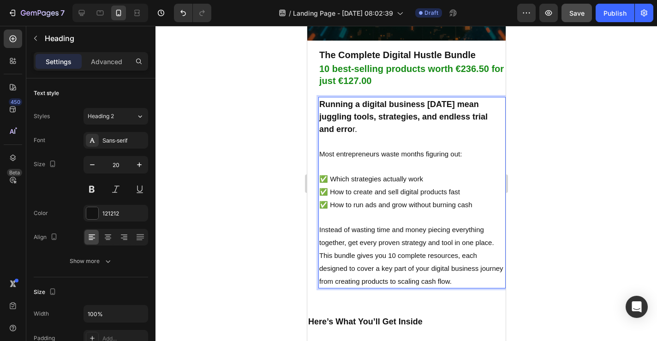
click at [384, 119] on strong "Running a digital business [DATE] mean juggling tools, strategies, and endless …" at bounding box center [403, 117] width 168 height 34
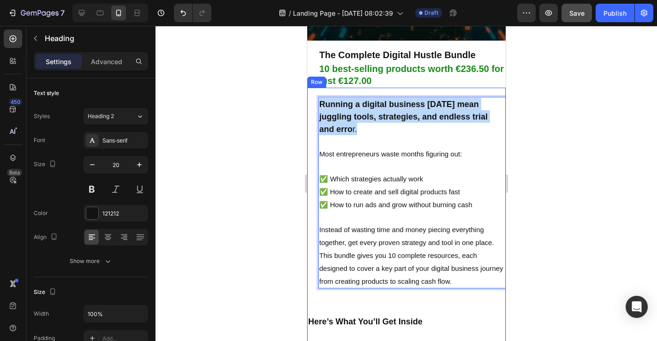
drag, startPoint x: 358, startPoint y: 127, endPoint x: 311, endPoint y: 105, distance: 51.8
click at [311, 105] on div "Running a digital business [DATE] mean juggling tools, strategies, and endless …" at bounding box center [406, 188] width 198 height 201
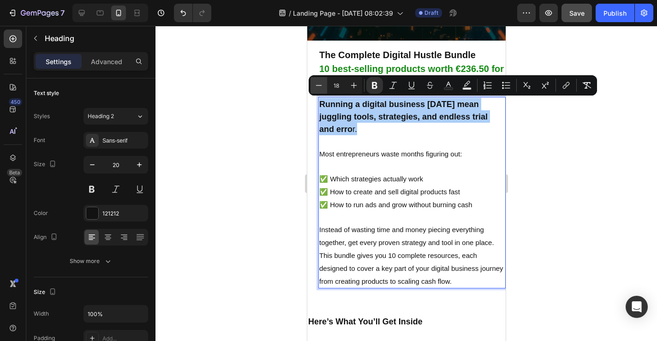
click at [319, 84] on icon "Editor contextual toolbar" at bounding box center [318, 85] width 9 height 9
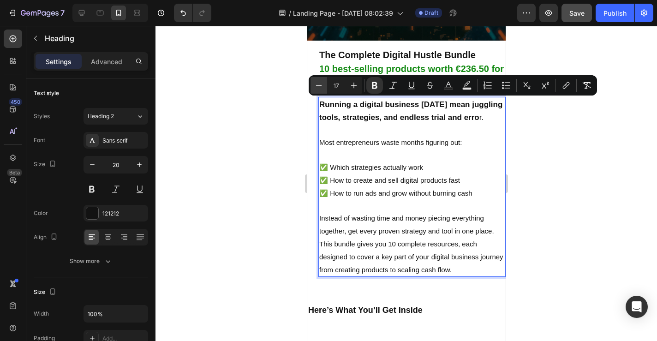
click at [319, 84] on icon "Editor contextual toolbar" at bounding box center [318, 85] width 9 height 9
click at [359, 82] on button "Plus" at bounding box center [354, 85] width 17 height 17
type input "17"
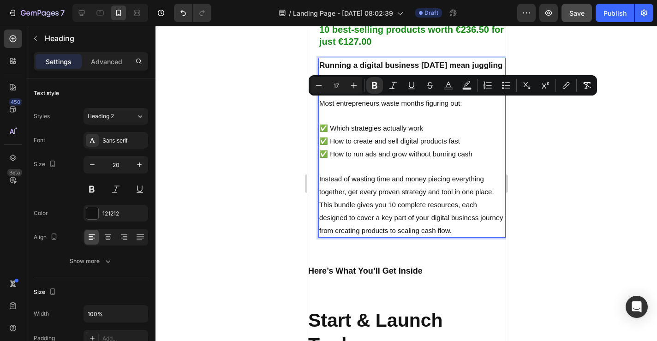
scroll to position [359, 0]
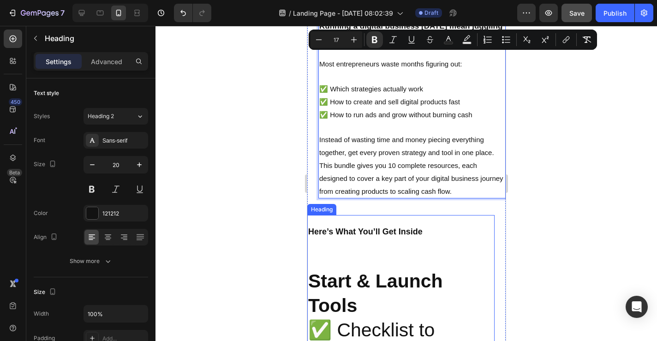
click at [376, 230] on strong "Here’s What You’ll Get Inside" at bounding box center [365, 231] width 114 height 9
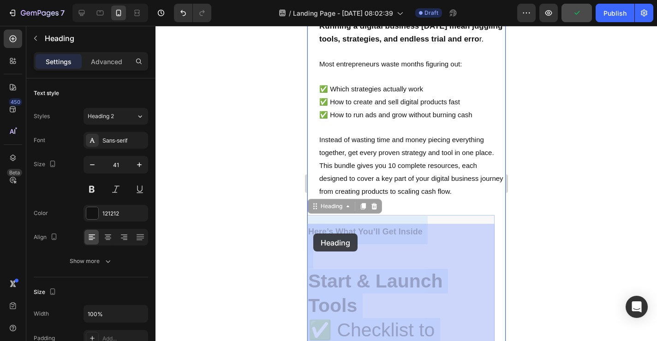
drag, startPoint x: 423, startPoint y: 235, endPoint x: 309, endPoint y: 233, distance: 114.4
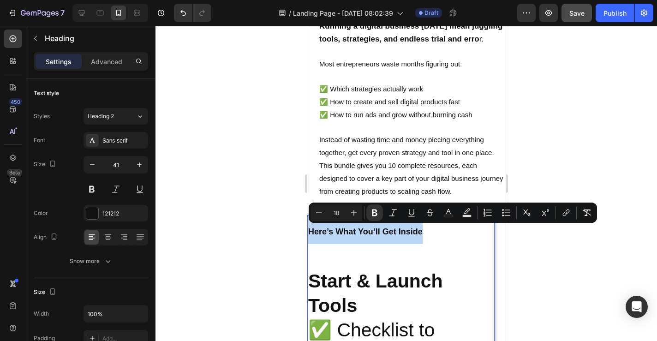
drag, startPoint x: 309, startPoint y: 230, endPoint x: 428, endPoint y: 229, distance: 118.6
click at [322, 214] on icon "Editor contextual toolbar" at bounding box center [318, 212] width 9 height 9
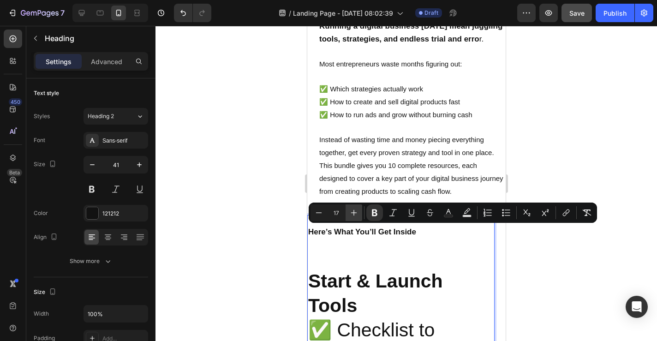
click at [349, 213] on icon "Editor contextual toolbar" at bounding box center [353, 212] width 9 height 9
type input "18"
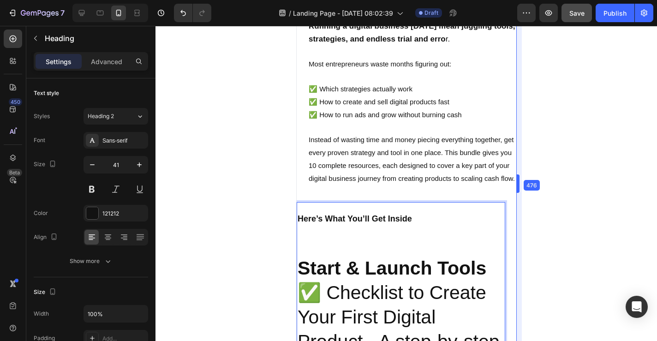
scroll to position [334, 0]
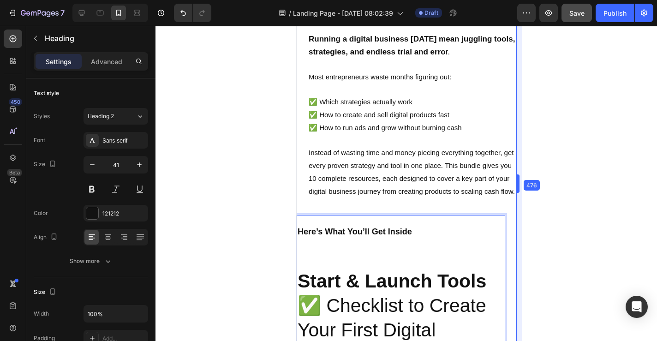
drag, startPoint x: 507, startPoint y: 189, endPoint x: 528, endPoint y: 203, distance: 25.6
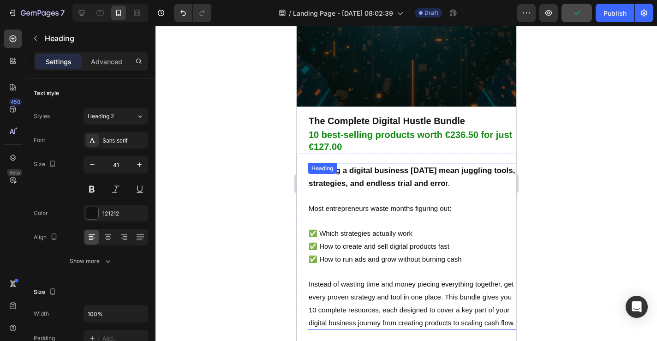
scroll to position [214, 0]
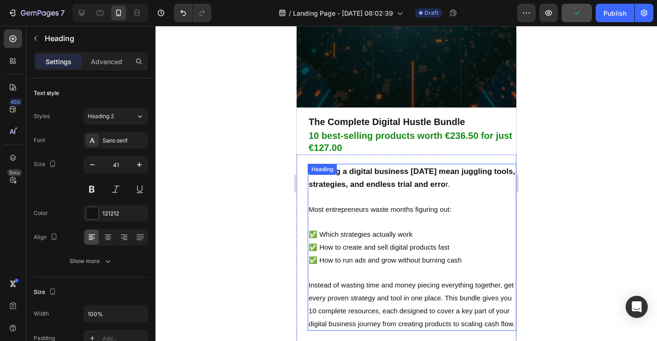
click at [379, 207] on span "Most entrepreneurs waste months figuring out:" at bounding box center [379, 209] width 143 height 8
click at [110, 61] on p "Advanced" at bounding box center [106, 62] width 31 height 10
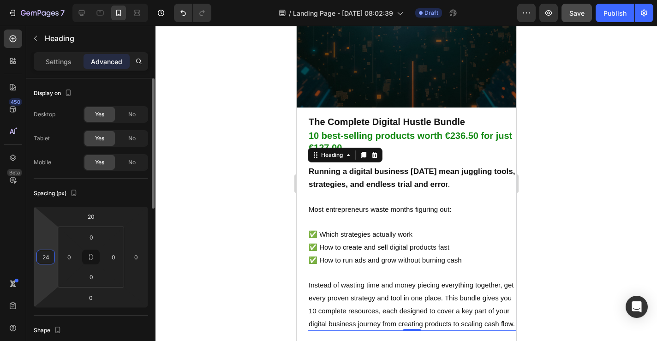
click at [51, 252] on input "24" at bounding box center [46, 257] width 14 height 14
type input "0"
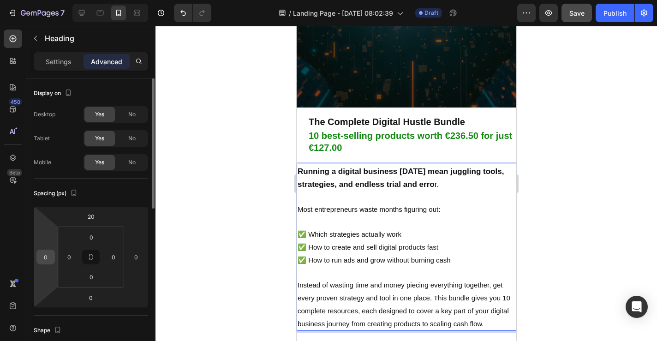
click at [46, 263] on input "0" at bounding box center [46, 257] width 14 height 14
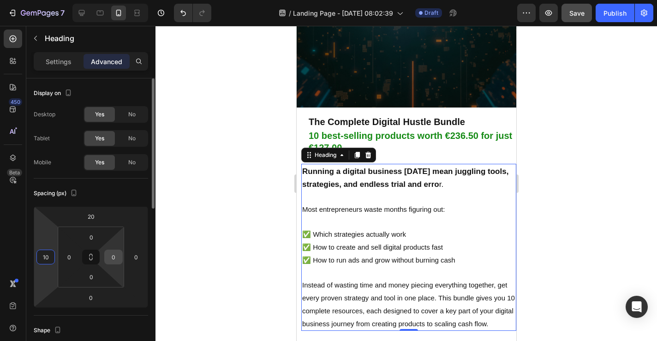
type input "1"
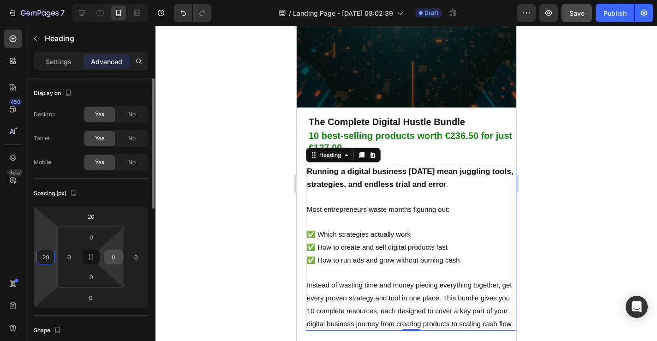
type input "2"
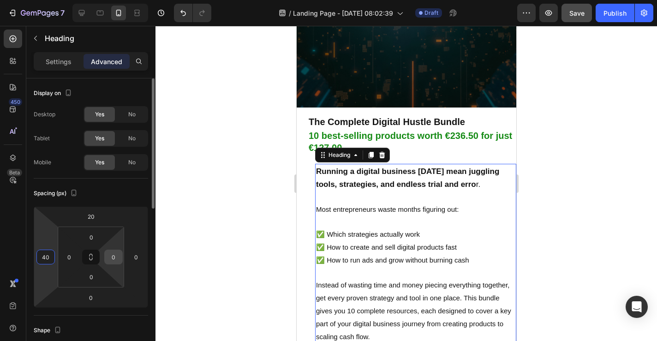
type input "4"
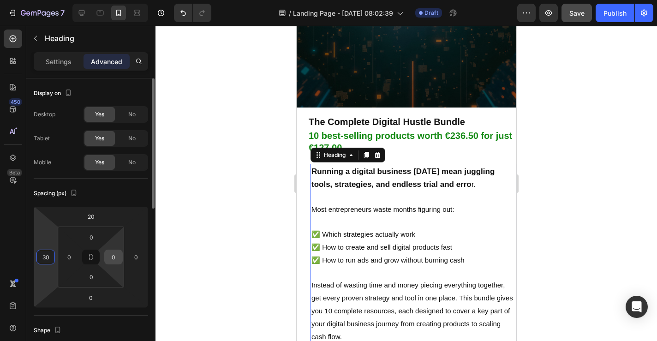
type input "3"
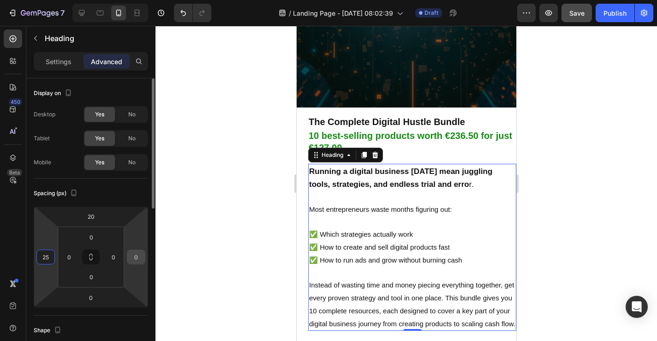
type input "25"
click at [137, 259] on input "0" at bounding box center [136, 257] width 14 height 14
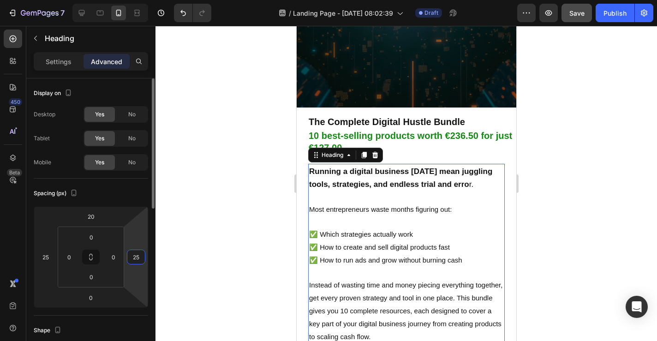
type input "25"
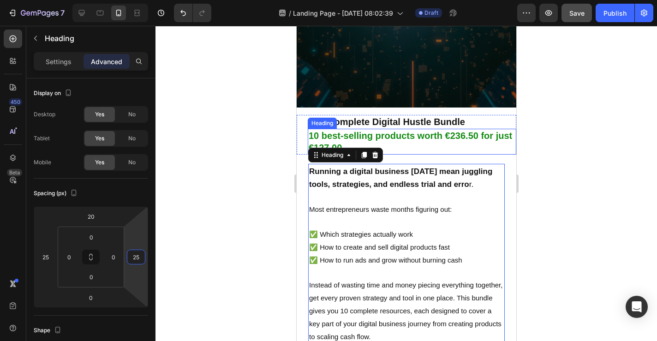
click at [484, 139] on strong "10 Best-Selling Products worth €236.50 for just €127.00" at bounding box center [409, 142] width 203 height 22
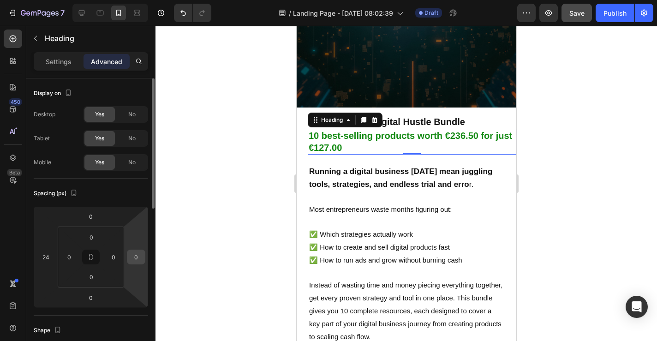
click at [139, 255] on input "0" at bounding box center [136, 257] width 14 height 14
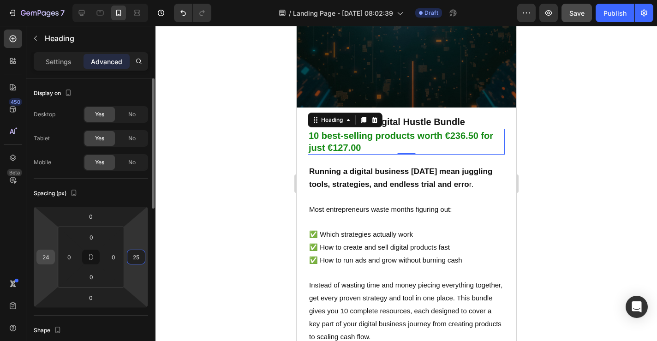
type input "25"
click at [48, 260] on input "24" at bounding box center [46, 257] width 14 height 14
type input "25"
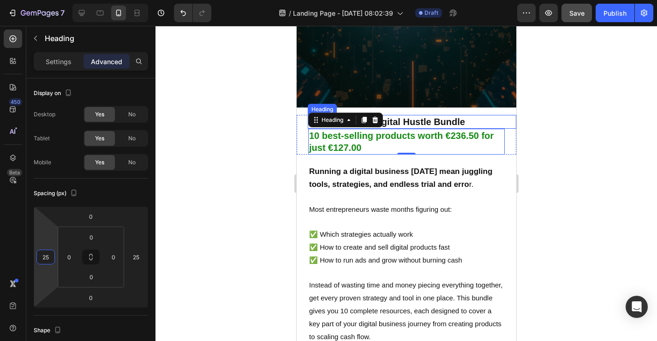
click at [436, 119] on h2 "the complete digital hustle bundle" at bounding box center [411, 122] width 209 height 14
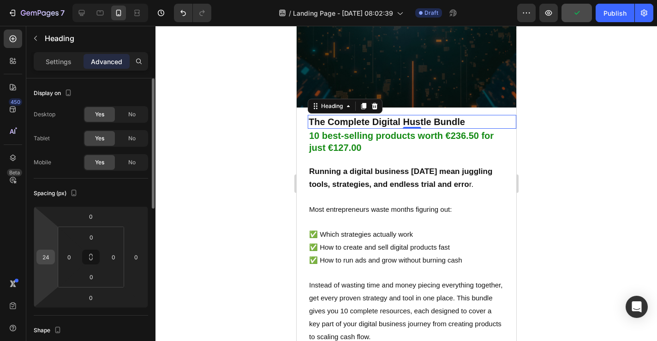
click at [47, 263] on input "24" at bounding box center [46, 257] width 14 height 14
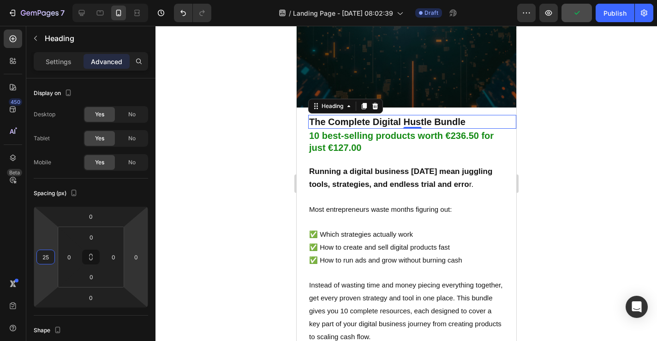
type input "25"
click at [142, 0] on html "7 / Landing Page - [DATE] 08:02:39 Draft Preview Publish 450 Beta Sections(18) …" at bounding box center [328, 0] width 657 height 0
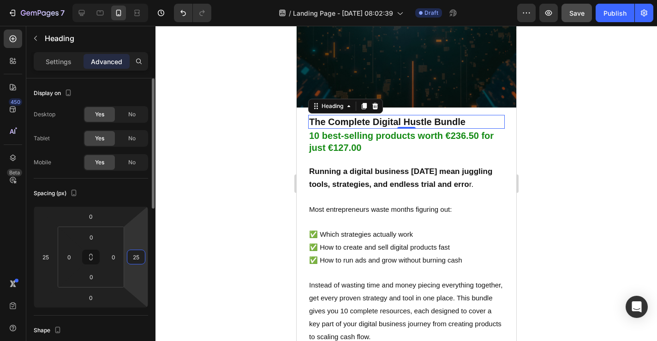
type input "25"
click at [418, 177] on p "⁠⁠⁠⁠⁠⁠⁠ Running a digital business [DATE] mean juggling tools, strategies, and …" at bounding box center [406, 254] width 195 height 178
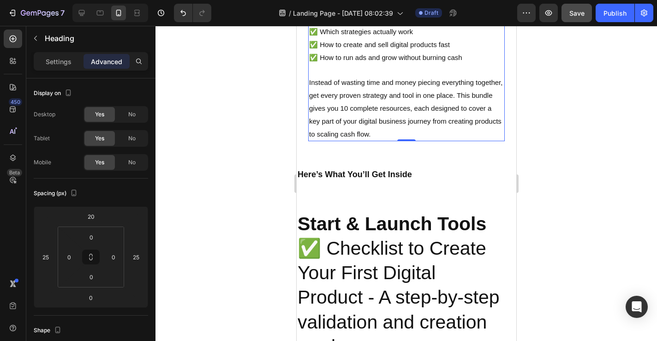
scroll to position [438, 0]
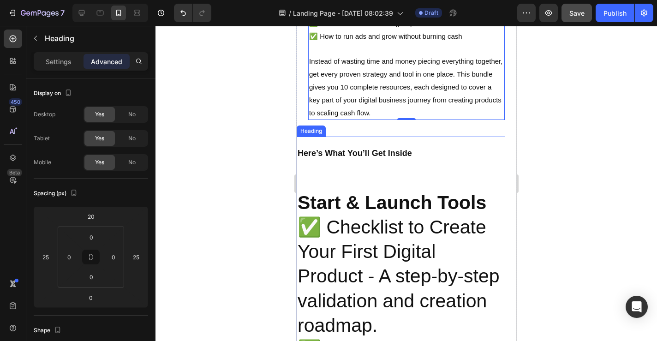
click at [358, 197] on strong "Start & Launch Tools" at bounding box center [391, 202] width 189 height 21
click at [337, 72] on span "Instead of wasting time and money piecing everything together, get every proven…" at bounding box center [405, 87] width 193 height 60
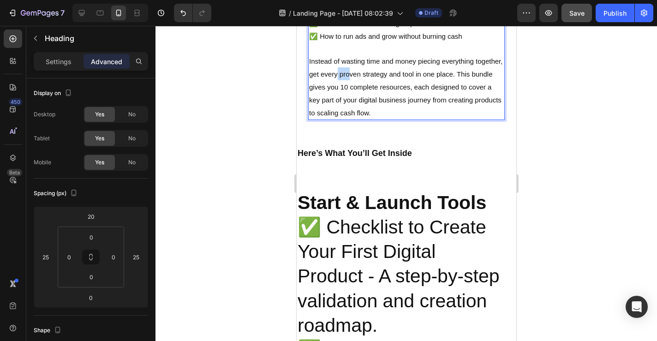
drag, startPoint x: 337, startPoint y: 72, endPoint x: 349, endPoint y: 73, distance: 12.0
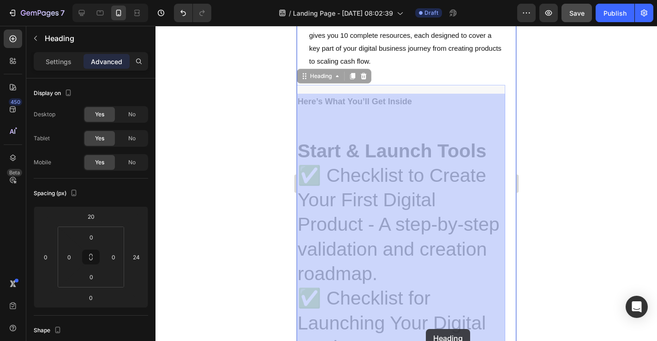
scroll to position [515, 0]
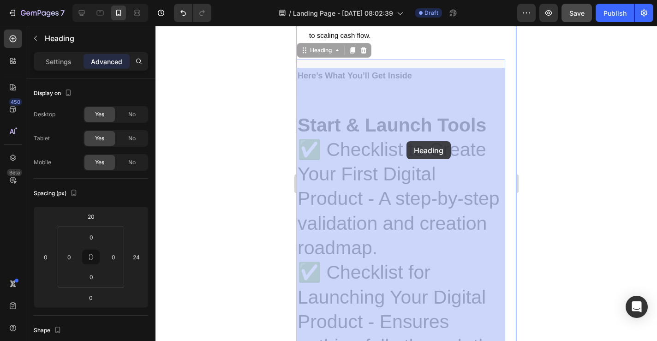
drag, startPoint x: 310, startPoint y: 218, endPoint x: 406, endPoint y: 191, distance: 99.8
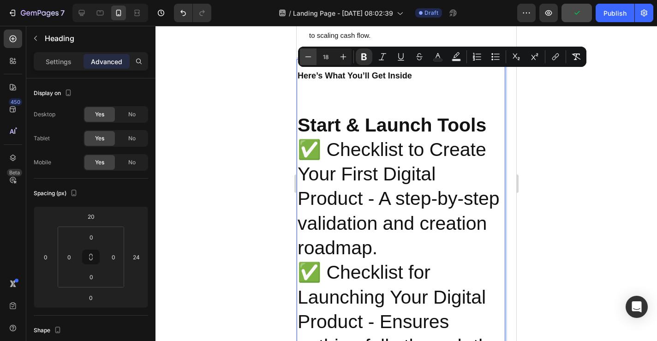
click at [311, 58] on icon "Editor contextual toolbar" at bounding box center [308, 56] width 9 height 9
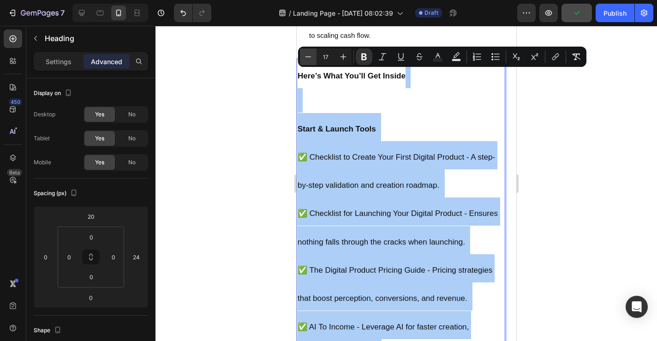
click at [311, 58] on icon "Editor contextual toolbar" at bounding box center [308, 56] width 9 height 9
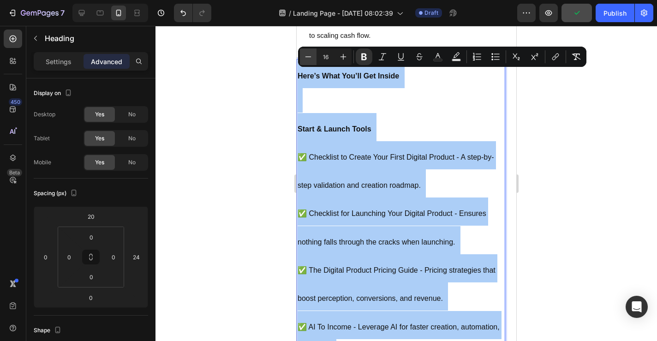
click at [311, 58] on icon "Editor contextual toolbar" at bounding box center [308, 56] width 9 height 9
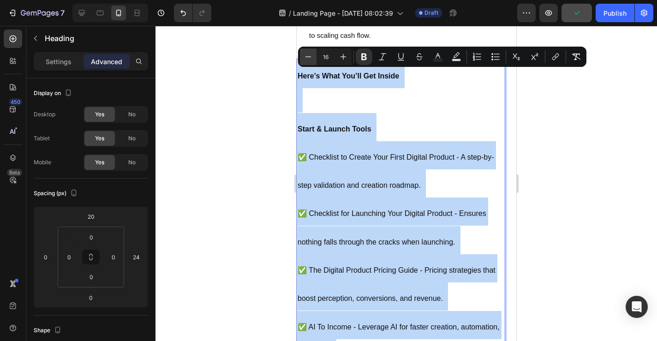
type input "15"
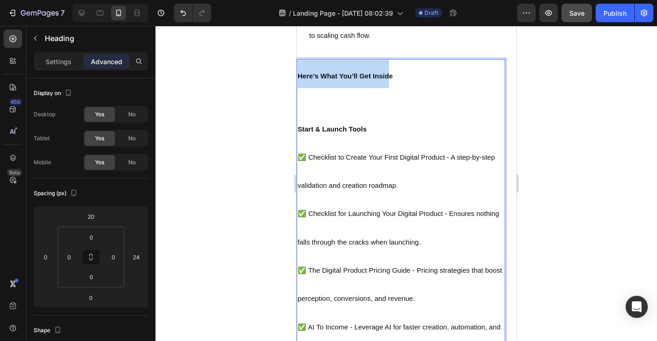
drag, startPoint x: 390, startPoint y: 74, endPoint x: 299, endPoint y: 74, distance: 91.4
click at [299, 74] on strong "Here’s What You’ll Get Inside" at bounding box center [344, 76] width 95 height 8
drag, startPoint x: 394, startPoint y: 75, endPoint x: 294, endPoint y: 76, distance: 100.6
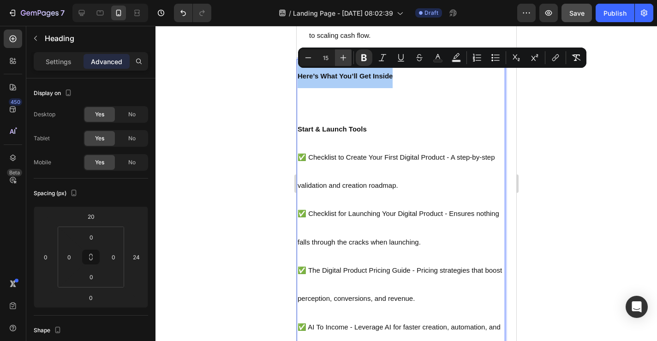
click at [344, 57] on icon "Editor contextual toolbar" at bounding box center [343, 58] width 6 height 6
type input "18"
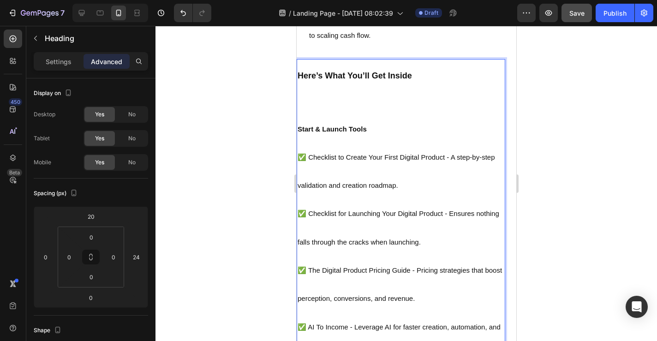
click at [299, 186] on span "✅ Checklist to Create Your First Digital Product - A step-by-step validation an…" at bounding box center [395, 171] width 197 height 36
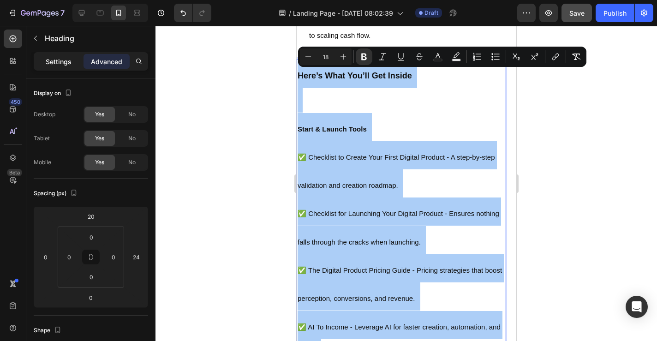
click at [54, 65] on p "Settings" at bounding box center [59, 62] width 26 height 10
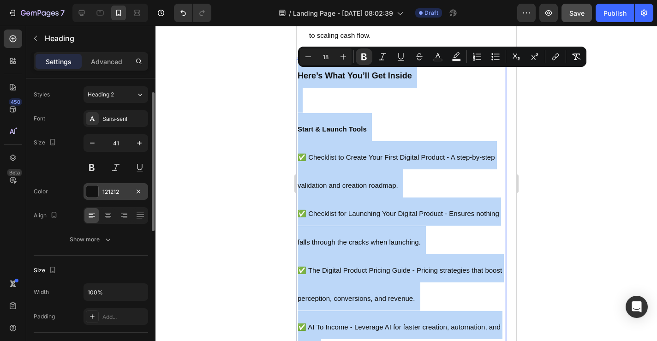
scroll to position [26, 0]
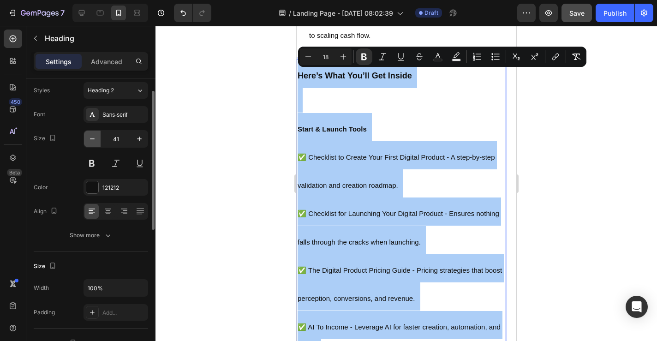
click at [91, 138] on icon "button" at bounding box center [92, 138] width 5 height 1
type input "40"
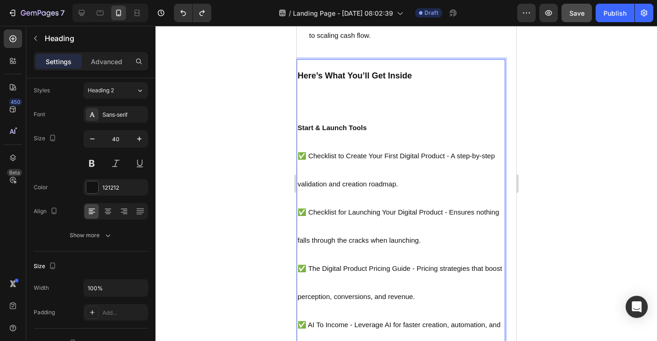
click at [329, 127] on strong "Start & Launch Tools" at bounding box center [331, 128] width 69 height 8
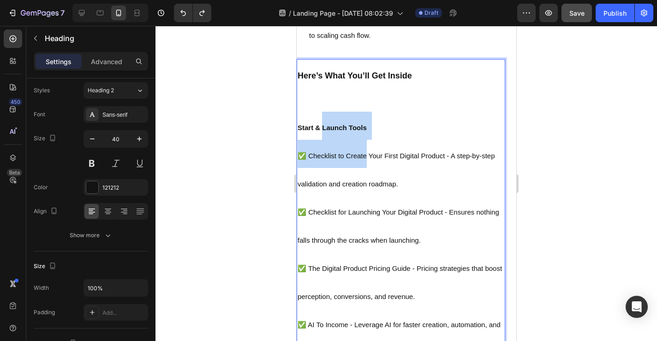
drag, startPoint x: 329, startPoint y: 127, endPoint x: 356, endPoint y: 147, distance: 33.3
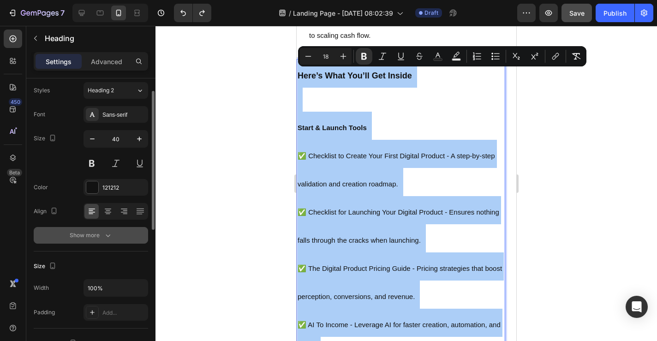
click at [97, 233] on div "Show more" at bounding box center [91, 235] width 43 height 9
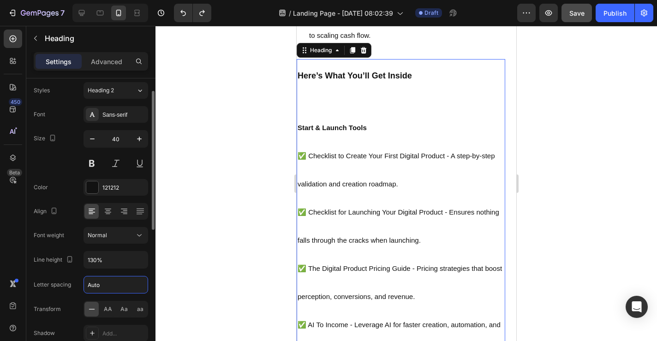
click at [112, 283] on input "Auto" at bounding box center [116, 284] width 64 height 17
click at [111, 260] on input "130%" at bounding box center [116, 259] width 64 height 17
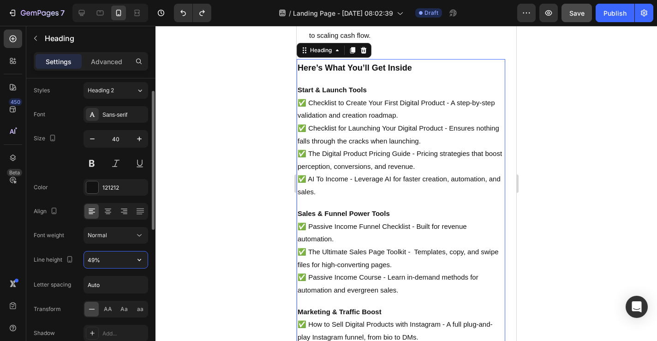
type input "50%"
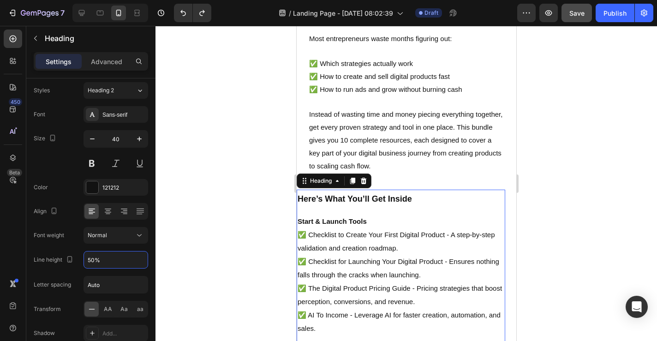
scroll to position [382, 0]
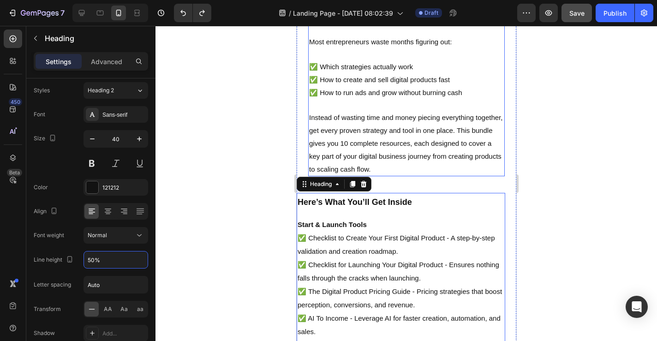
click at [418, 110] on p "⁠⁠⁠⁠⁠⁠⁠ Running a digital business [DATE] mean juggling tools, strategies, and …" at bounding box center [406, 86] width 195 height 178
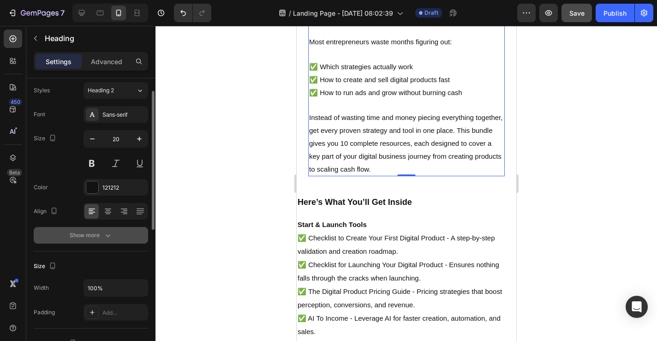
click at [95, 236] on div "Show more" at bounding box center [91, 235] width 43 height 9
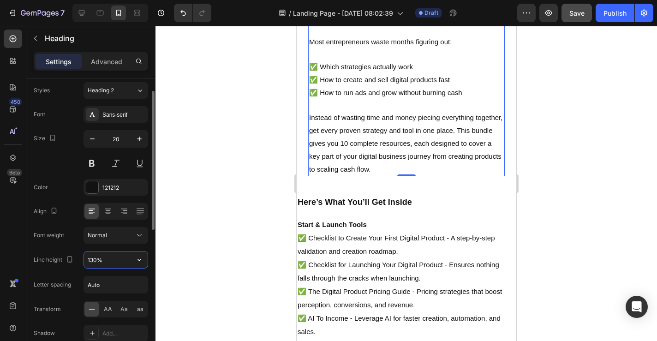
drag, startPoint x: 104, startPoint y: 264, endPoint x: 72, endPoint y: 278, distance: 34.9
click at [76, 273] on div "Font Sans-serif Size 20 Color 121212 Align Font weight Normal Line height 130% …" at bounding box center [91, 235] width 114 height 259
type input "50"
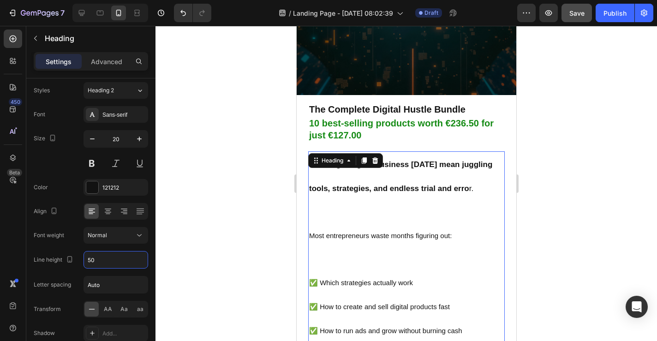
scroll to position [226, 0]
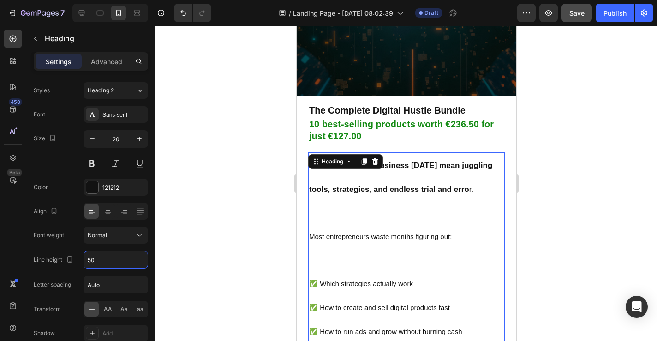
click at [449, 147] on div "⁠⁠⁠⁠⁠⁠⁠ Running a digital business [DATE] mean juggling tools, strategies, and …" at bounding box center [406, 315] width 220 height 344
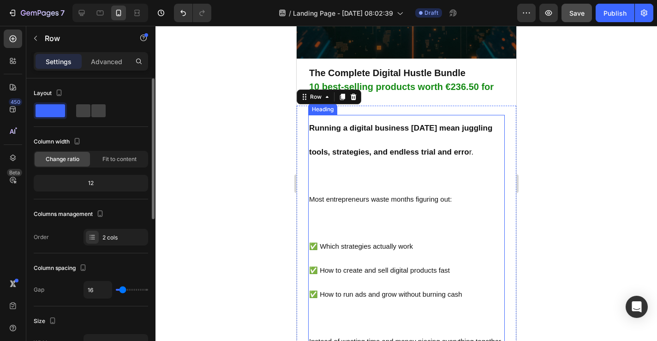
scroll to position [270, 0]
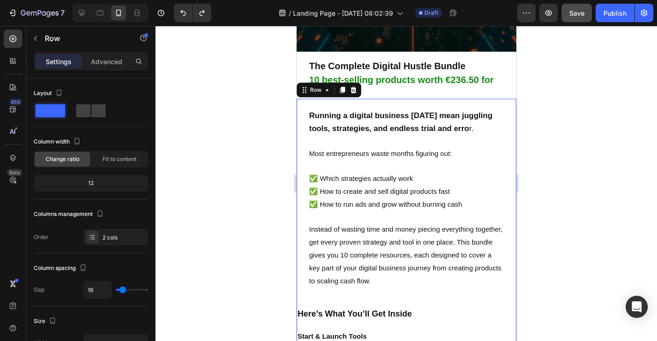
click at [579, 187] on div at bounding box center [406, 183] width 502 height 315
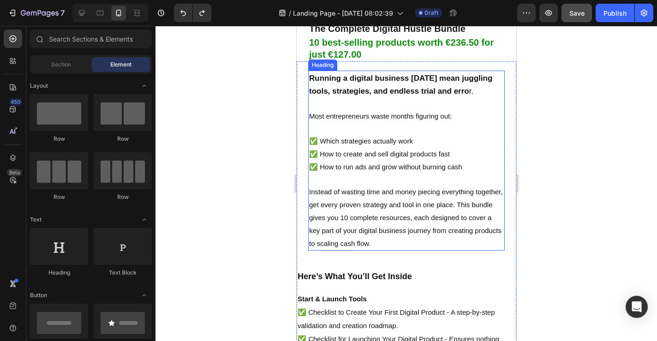
scroll to position [371, 0]
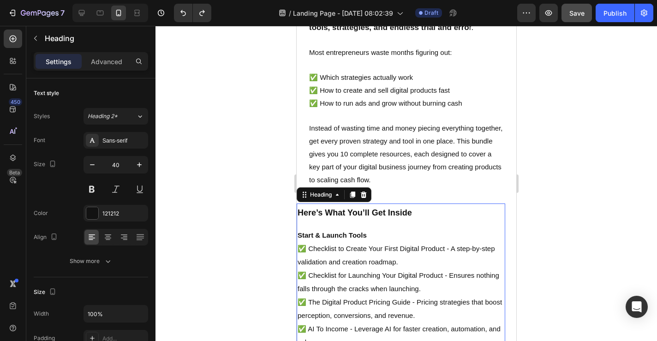
click at [101, 53] on div "Settings Advanced" at bounding box center [91, 61] width 114 height 18
click at [101, 64] on p "Advanced" at bounding box center [106, 62] width 31 height 10
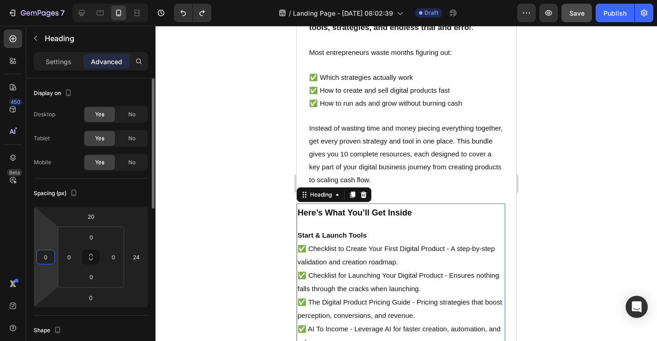
click at [52, 261] on input "0" at bounding box center [46, 257] width 14 height 14
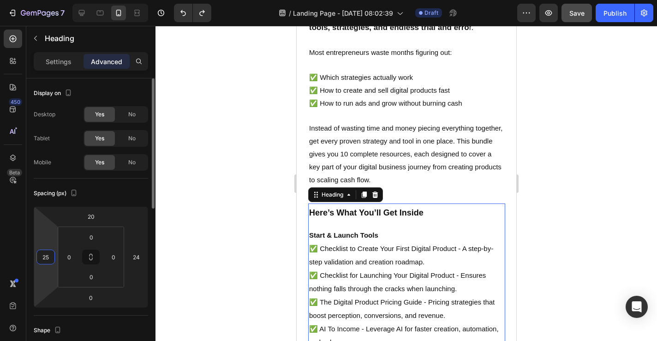
type input "25"
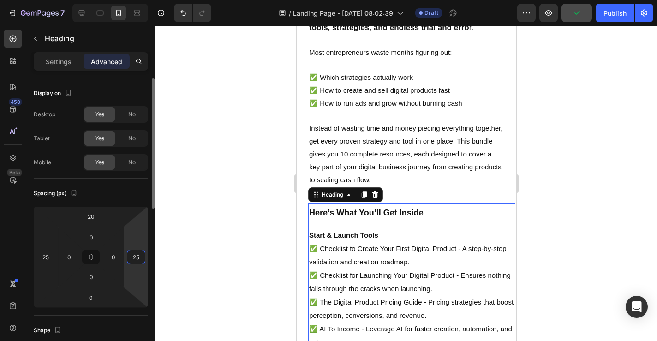
type input "25"
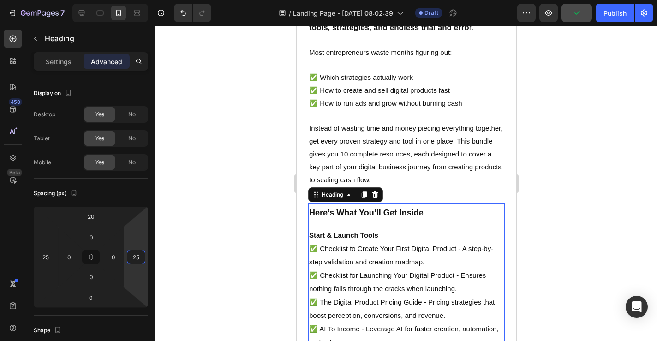
click at [586, 191] on div at bounding box center [406, 183] width 502 height 315
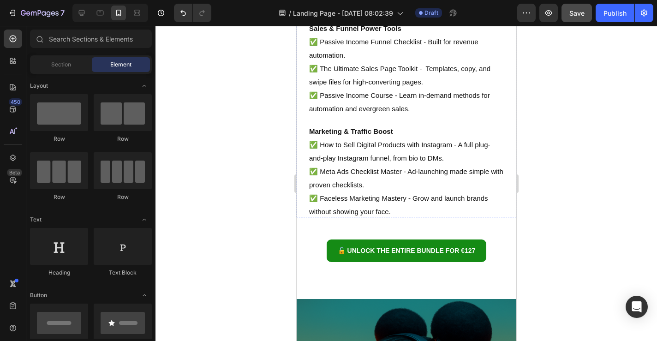
scroll to position [708, 0]
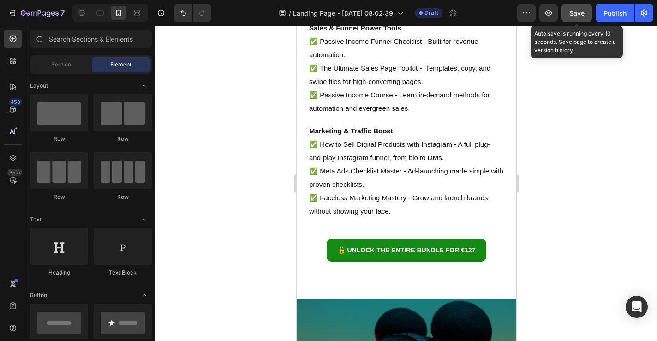
click at [579, 11] on span "Save" at bounding box center [576, 13] width 15 height 8
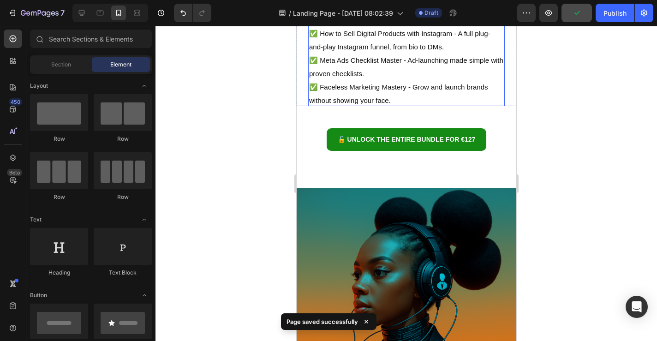
scroll to position [870, 0]
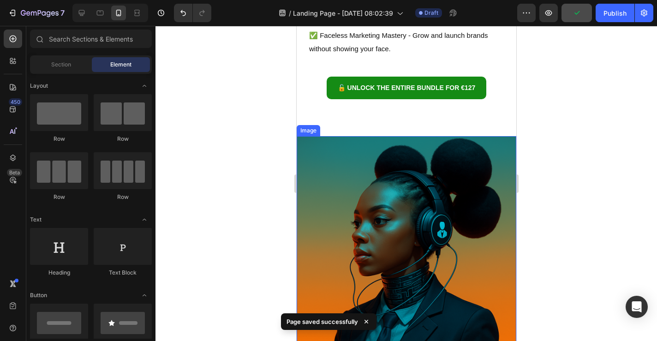
click at [466, 209] on img at bounding box center [406, 246] width 220 height 220
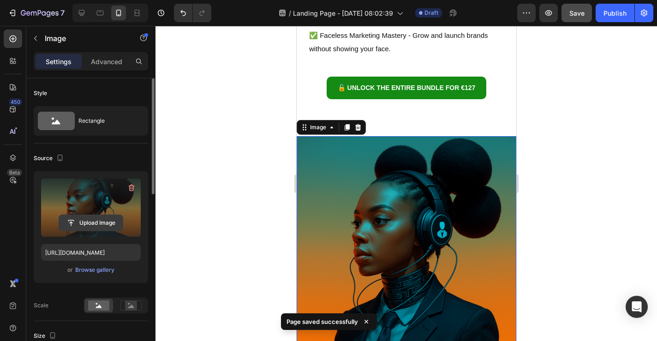
click at [86, 224] on input "file" at bounding box center [91, 223] width 64 height 16
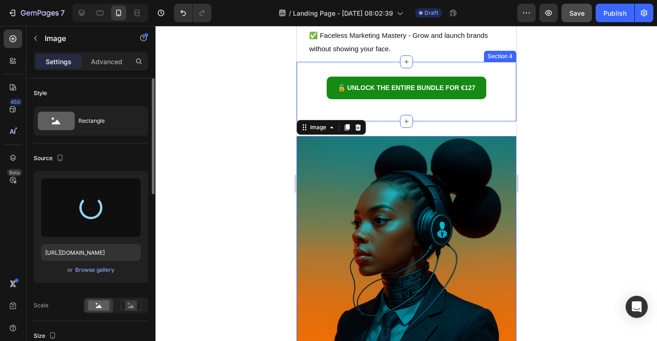
click at [445, 111] on div "🔓 Unlock the Entire Bundle for €127 Button Row Section 4" at bounding box center [406, 92] width 220 height 60
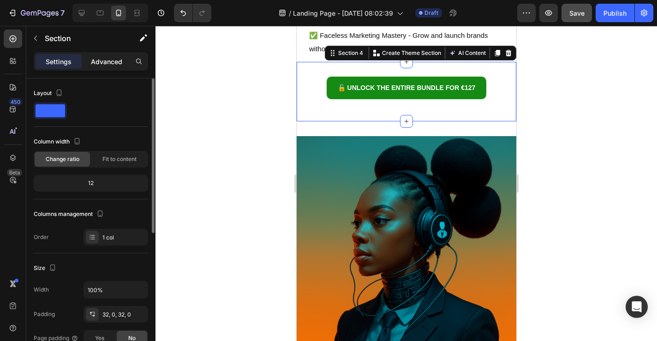
click at [98, 56] on div "Advanced" at bounding box center [107, 61] width 46 height 15
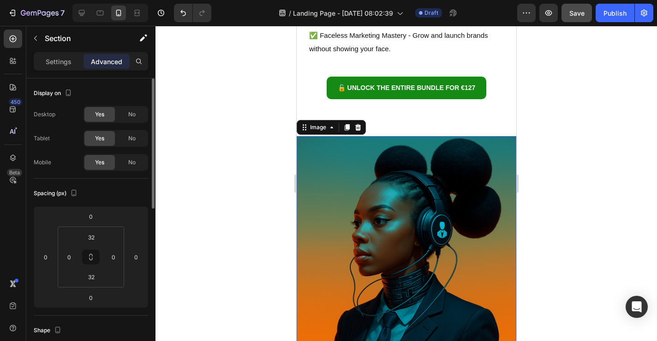
click at [457, 203] on img at bounding box center [406, 246] width 220 height 220
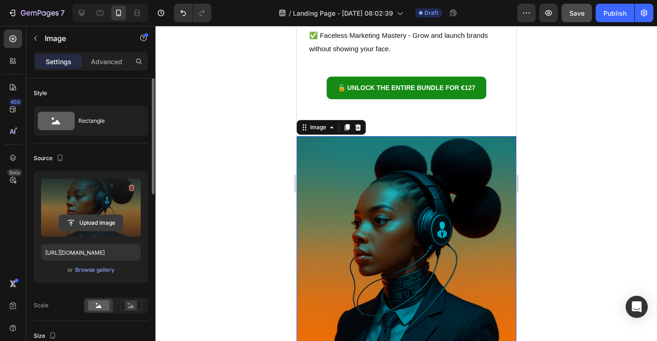
click at [83, 221] on input "file" at bounding box center [91, 223] width 64 height 16
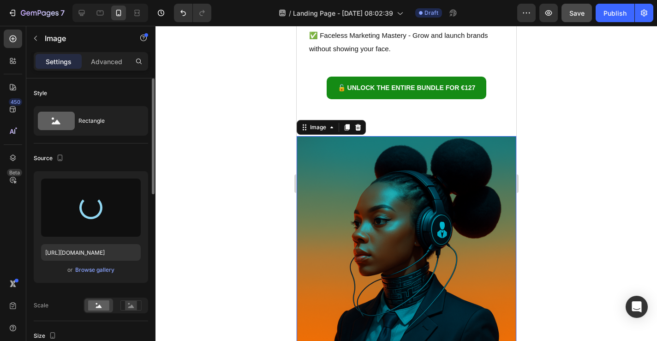
type input "[URL][DOMAIN_NAME]"
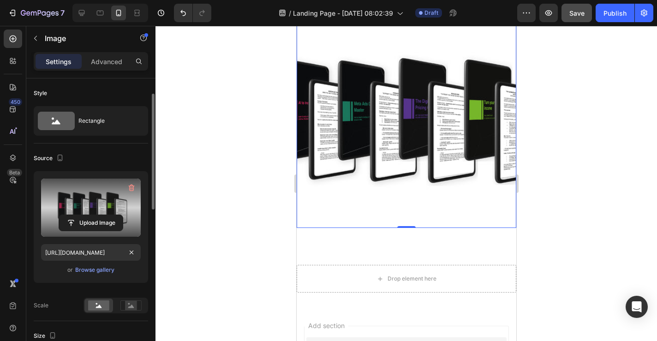
scroll to position [48, 0]
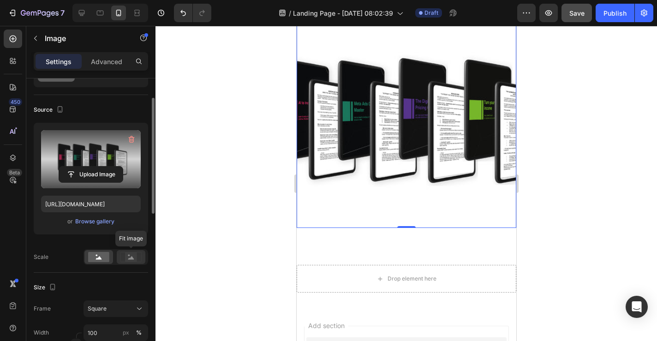
click at [133, 258] on icon at bounding box center [131, 257] width 6 height 3
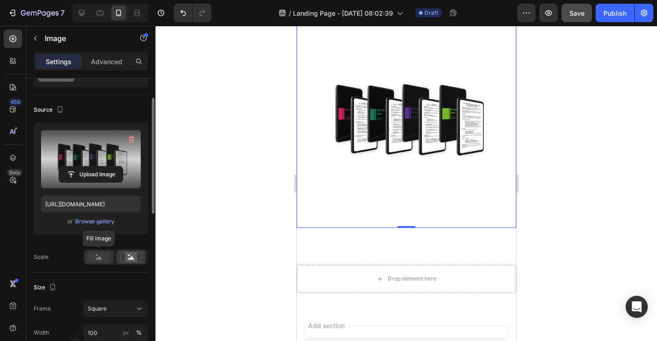
click at [100, 258] on icon at bounding box center [99, 257] width 6 height 3
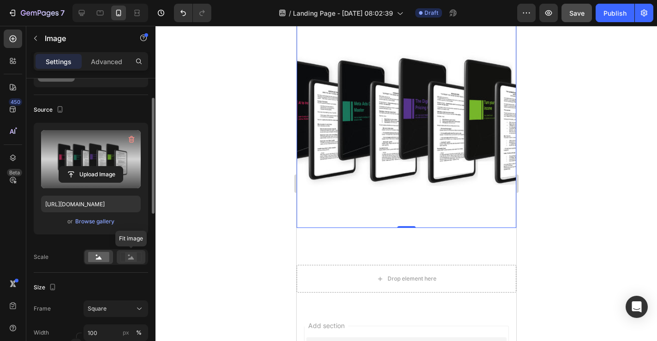
click at [128, 257] on rect at bounding box center [131, 256] width 12 height 9
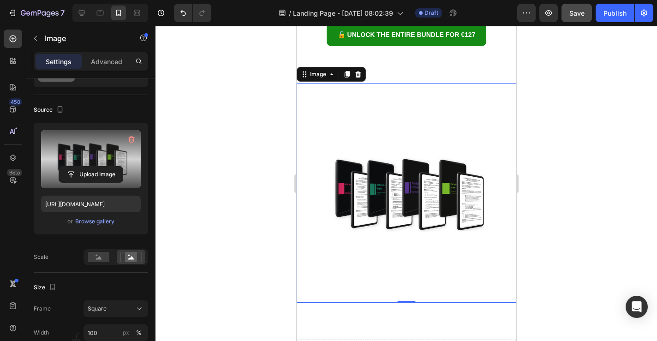
scroll to position [941, 0]
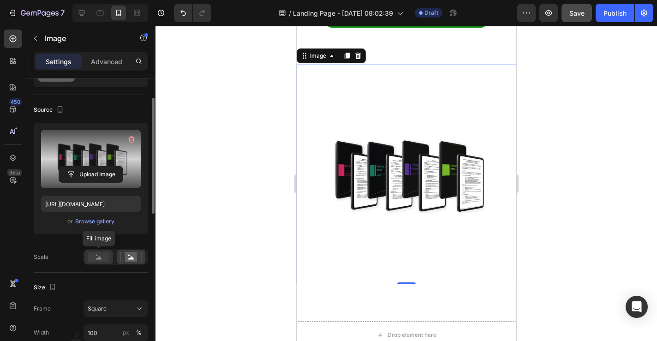
click at [103, 261] on rect at bounding box center [98, 257] width 21 height 10
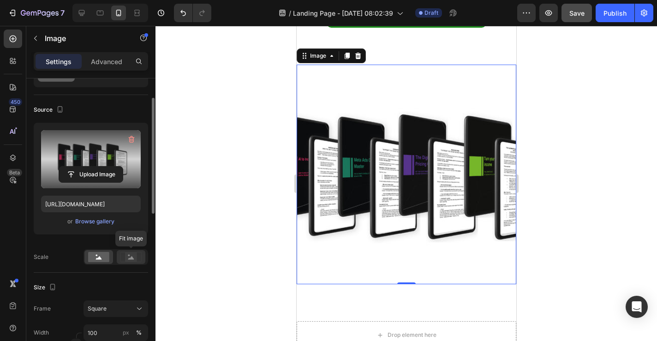
click at [138, 260] on icon at bounding box center [130, 257] width 21 height 10
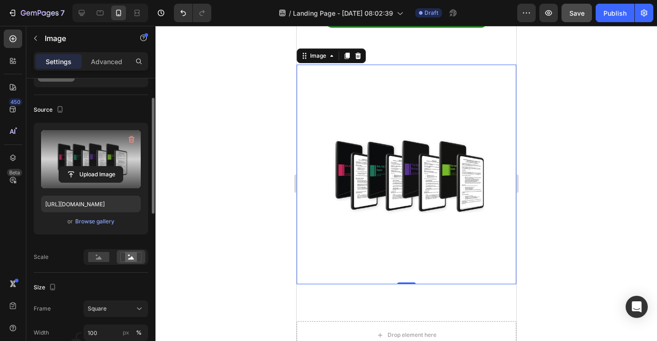
scroll to position [152, 0]
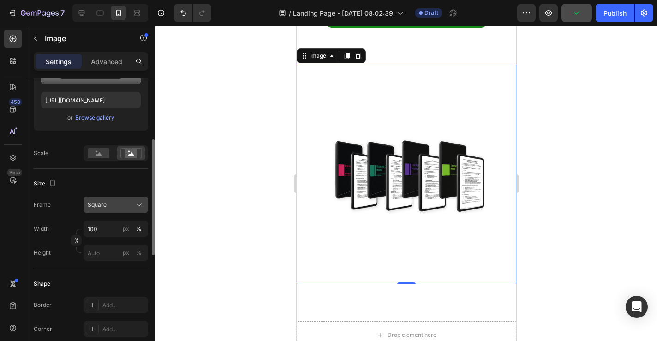
click at [106, 209] on span "Square" at bounding box center [97, 205] width 19 height 8
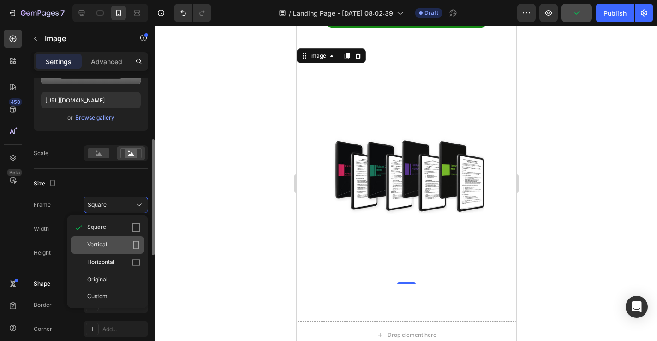
click at [104, 239] on div "Vertical" at bounding box center [108, 245] width 74 height 18
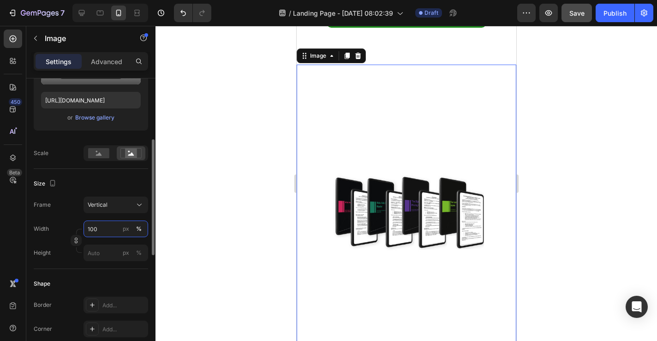
click at [111, 229] on input "100" at bounding box center [116, 229] width 65 height 17
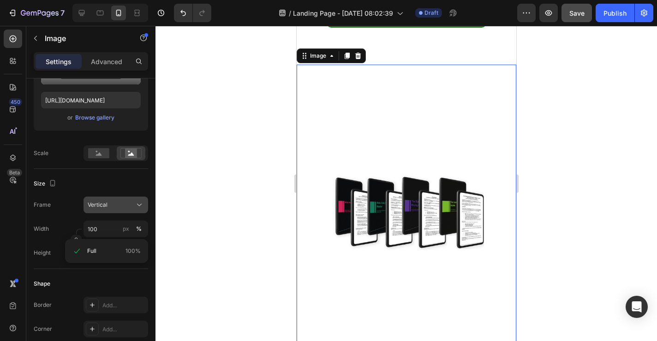
click at [111, 210] on button "Vertical" at bounding box center [116, 205] width 65 height 17
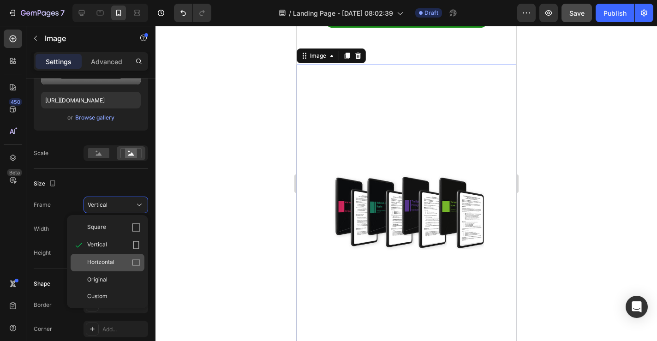
click at [108, 259] on span "Horizontal" at bounding box center [100, 262] width 27 height 9
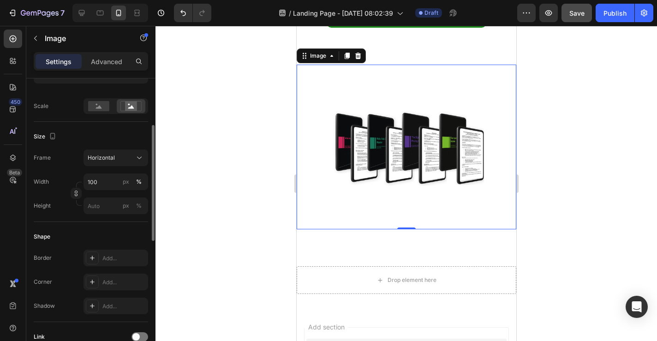
scroll to position [214, 0]
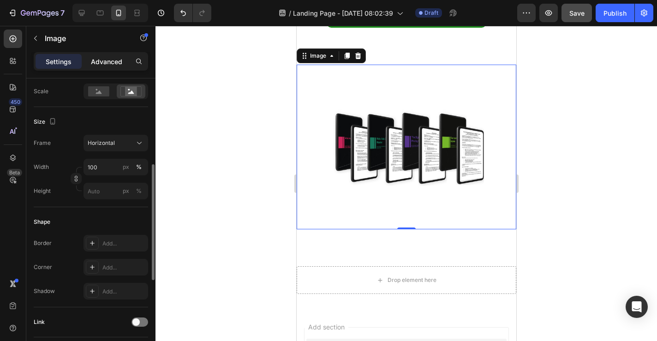
click at [91, 60] on p "Advanced" at bounding box center [106, 62] width 31 height 10
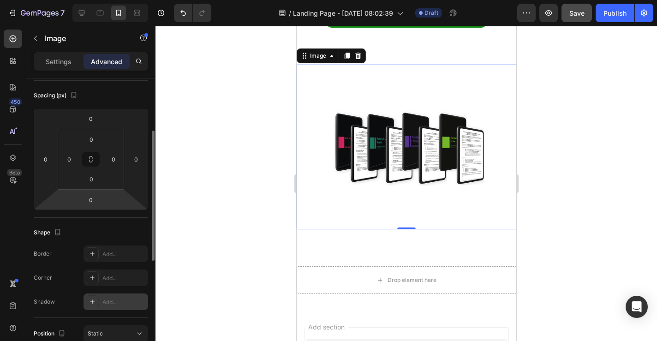
scroll to position [96, 0]
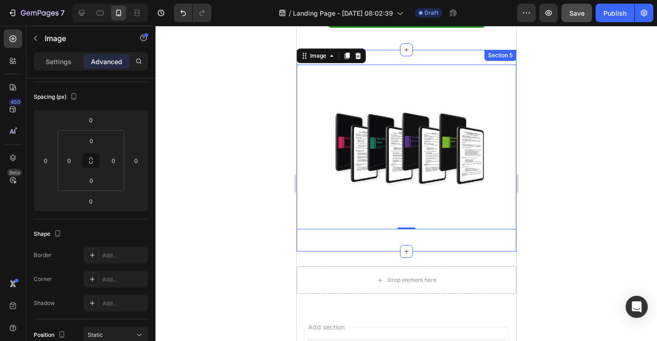
click at [461, 56] on div "Image 0 Row Section 5" at bounding box center [406, 151] width 220 height 202
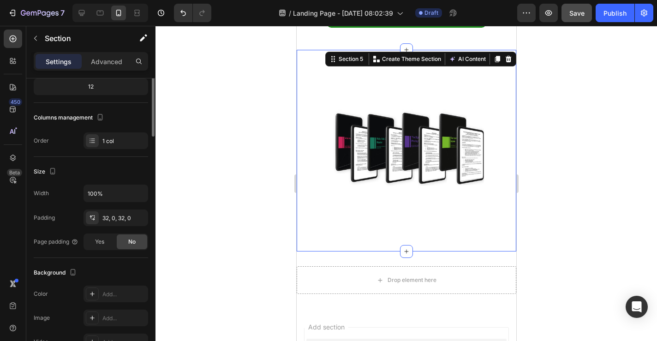
scroll to position [0, 0]
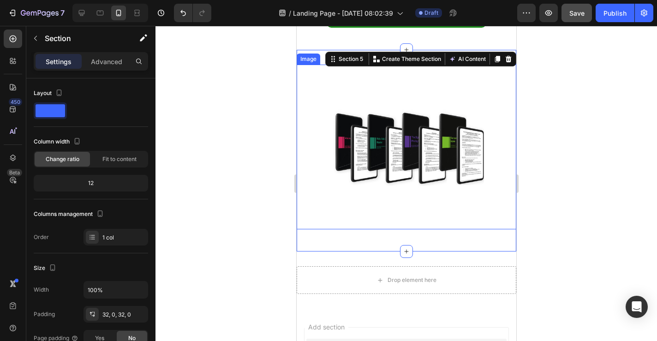
click at [538, 100] on div at bounding box center [406, 183] width 502 height 315
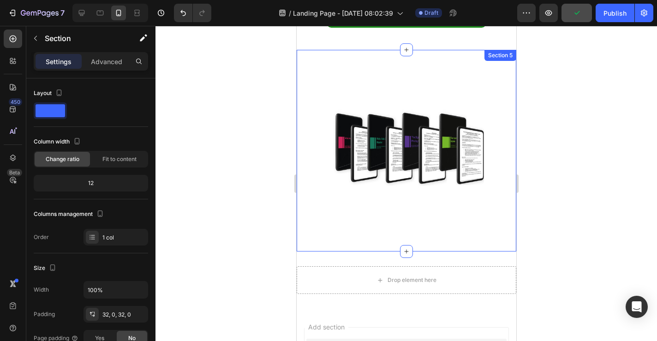
click at [428, 55] on div "Image Row Section 5" at bounding box center [406, 151] width 220 height 202
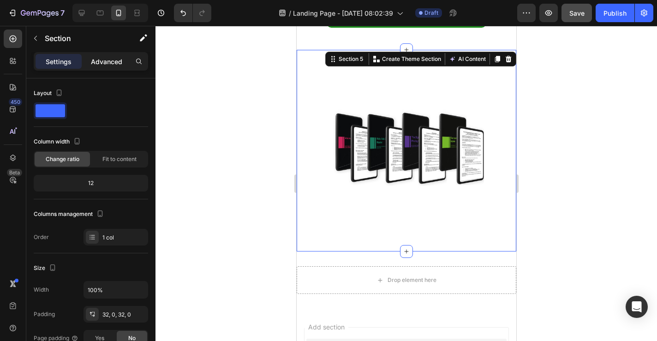
click at [103, 66] on p "Advanced" at bounding box center [106, 62] width 31 height 10
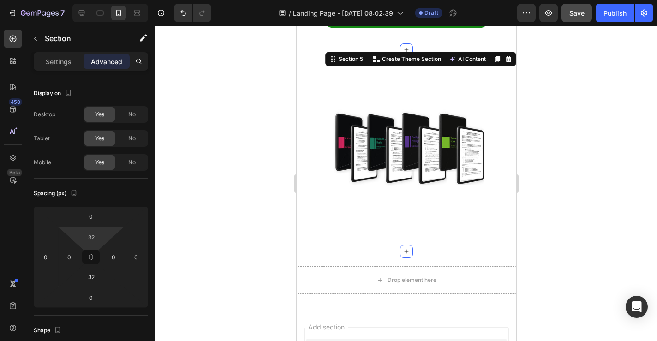
click at [91, 0] on html "7 / Landing Page - [DATE] 08:02:39 Draft Preview Save Publish 450 Beta Sections…" at bounding box center [328, 0] width 657 height 0
type input "0"
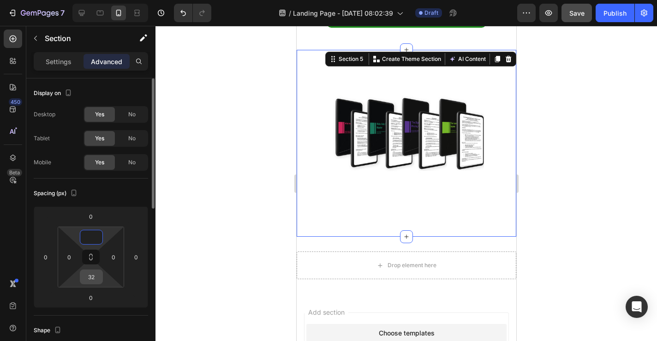
type input "0"
click at [91, 272] on input "32" at bounding box center [91, 277] width 18 height 14
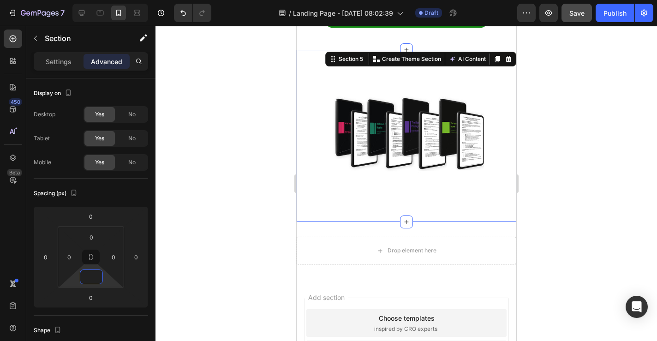
click at [551, 213] on div at bounding box center [406, 183] width 502 height 315
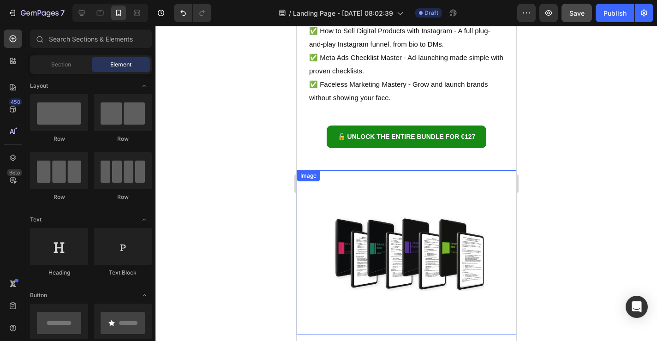
scroll to position [818, 0]
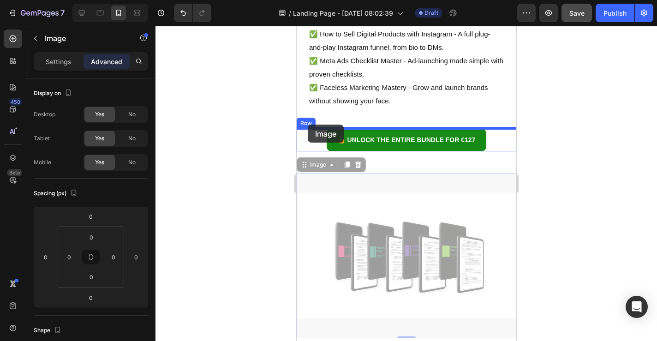
drag, startPoint x: 310, startPoint y: 181, endPoint x: 307, endPoint y: 125, distance: 56.8
type input "16"
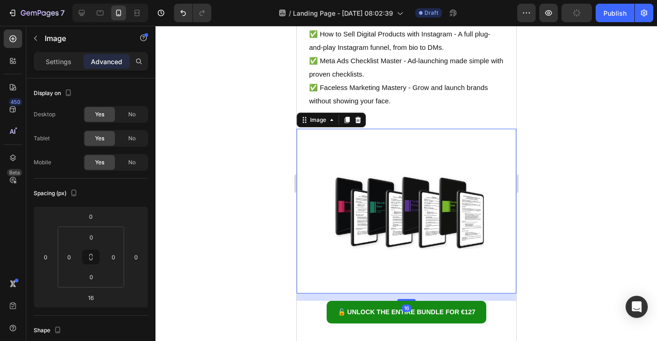
click at [579, 167] on div at bounding box center [406, 183] width 502 height 315
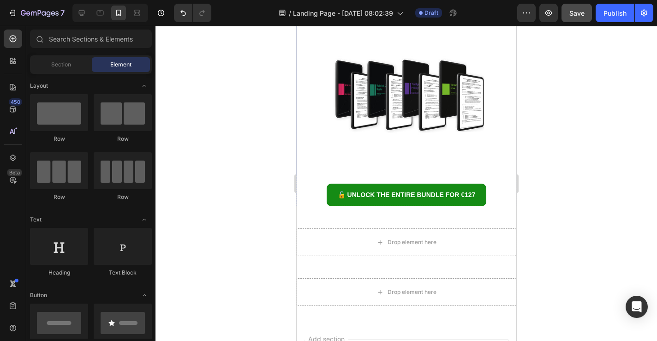
scroll to position [908, 0]
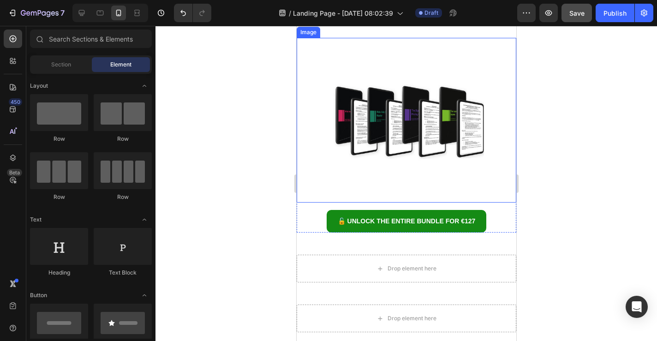
click at [439, 118] on img at bounding box center [406, 120] width 220 height 165
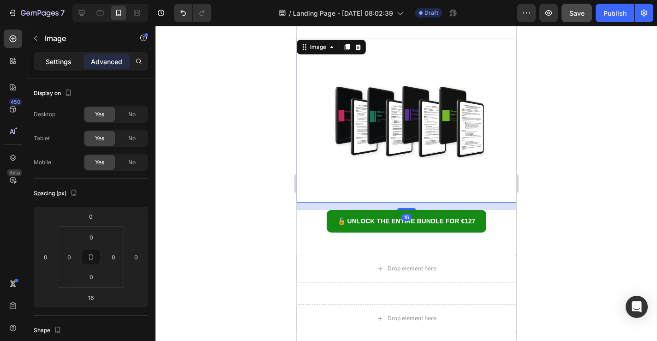
click at [61, 66] on p "Settings" at bounding box center [59, 62] width 26 height 10
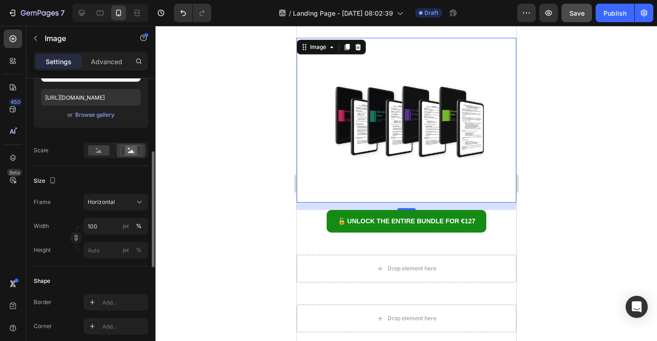
scroll to position [163, 0]
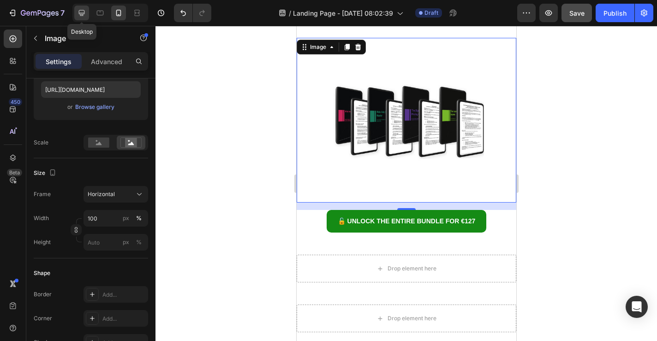
click at [83, 15] on icon at bounding box center [82, 13] width 6 height 6
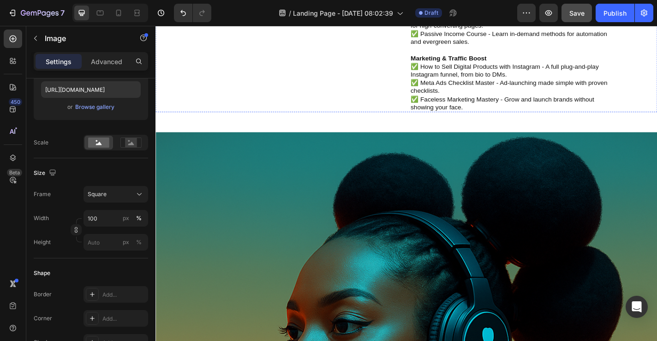
scroll to position [580, 0]
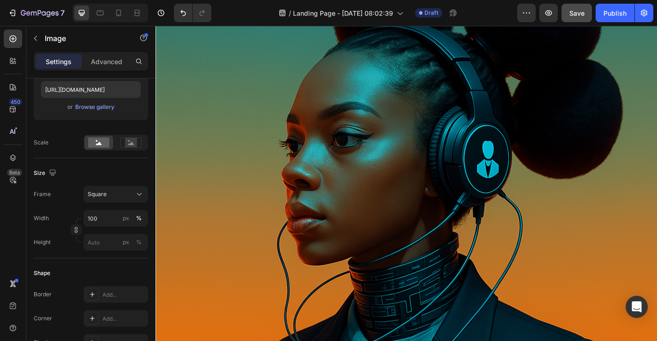
click at [312, 153] on img at bounding box center [432, 214] width 554 height 554
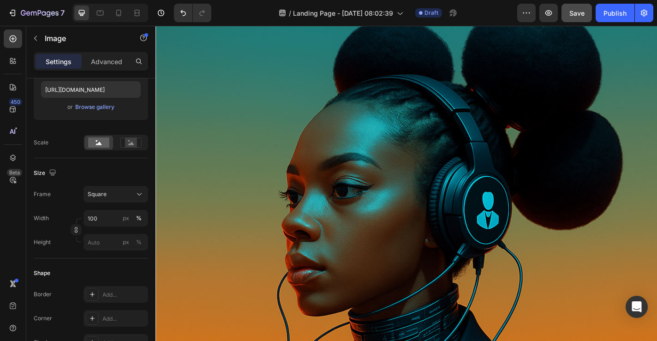
scroll to position [628, 0]
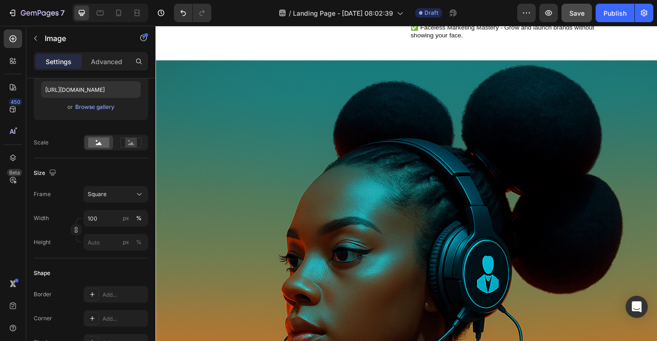
click at [287, 150] on img at bounding box center [432, 341] width 554 height 554
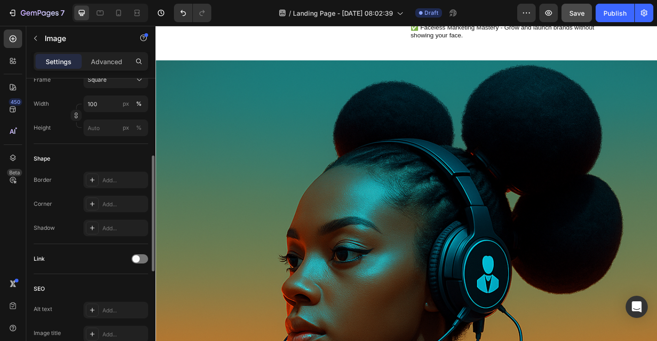
scroll to position [119, 0]
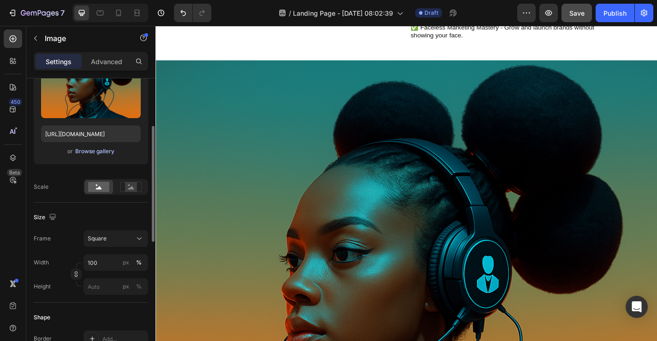
click at [100, 151] on div "Browse gallery" at bounding box center [94, 151] width 39 height 8
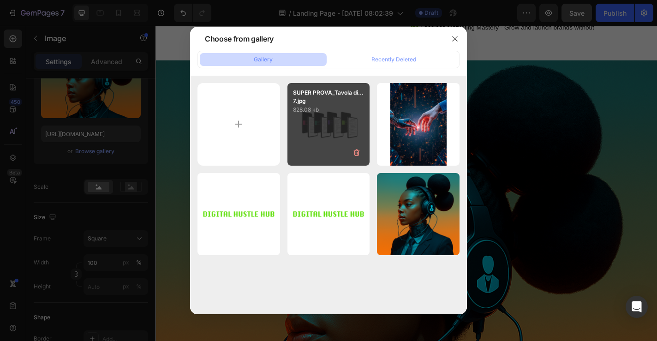
click at [302, 111] on p "828.08 kb" at bounding box center [329, 109] width 72 height 9
type input "[URL][DOMAIN_NAME]"
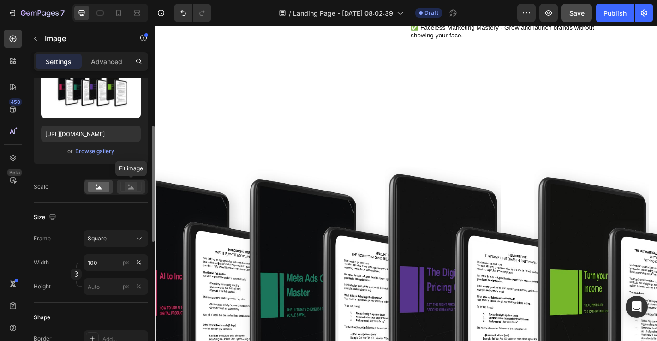
click at [133, 182] on rect at bounding box center [130, 187] width 21 height 10
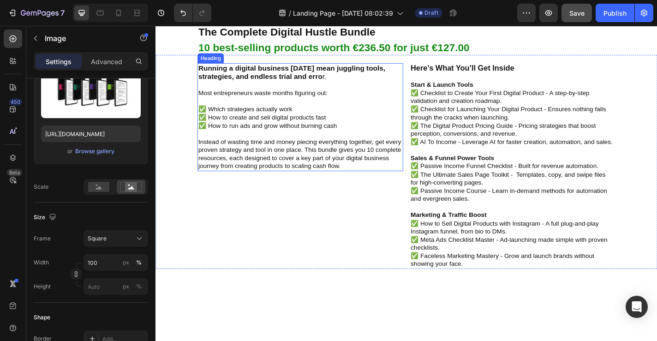
scroll to position [369, 0]
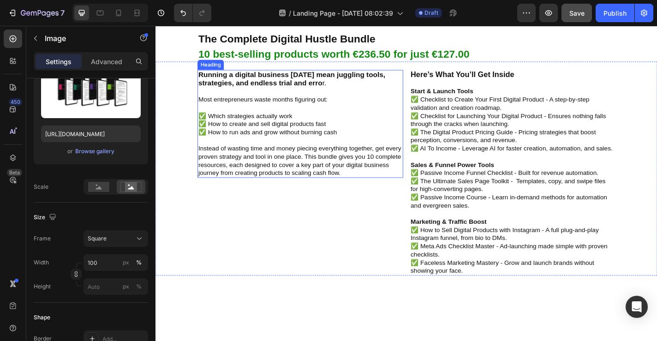
click at [479, 167] on h2 "Here’s What You’ll Get Inside Start & Launch Tools ✅ Checklist to Create Your F…" at bounding box center [549, 187] width 227 height 227
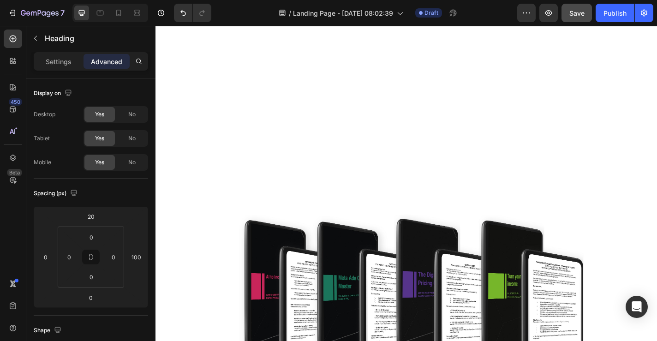
scroll to position [650, 0]
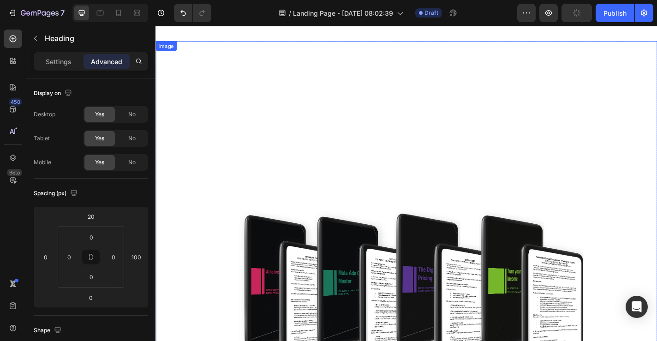
click at [358, 75] on img at bounding box center [432, 319] width 554 height 554
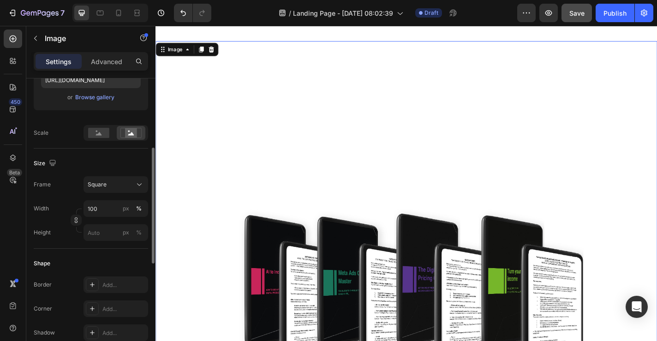
scroll to position [174, 0]
drag, startPoint x: 110, startPoint y: 210, endPoint x: 59, endPoint y: 210, distance: 51.2
click at [59, 210] on div "Width 100 px %" at bounding box center [91, 207] width 114 height 17
drag, startPoint x: 115, startPoint y: 209, endPoint x: 60, endPoint y: 209, distance: 54.5
click at [60, 209] on div "Width 100 px %" at bounding box center [91, 207] width 114 height 17
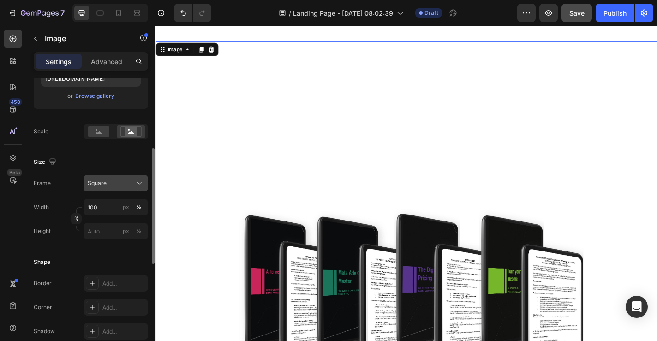
click at [96, 185] on span "Square" at bounding box center [97, 183] width 19 height 8
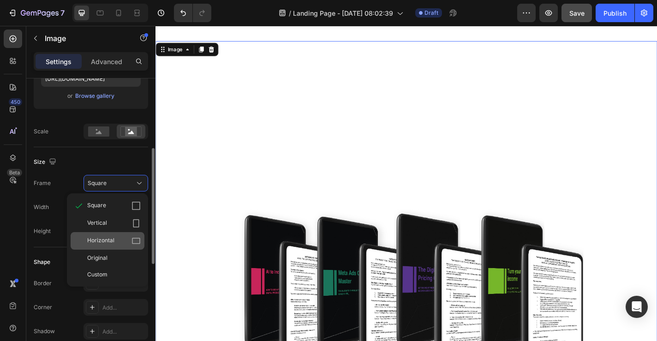
click at [106, 235] on div "Horizontal" at bounding box center [108, 241] width 74 height 18
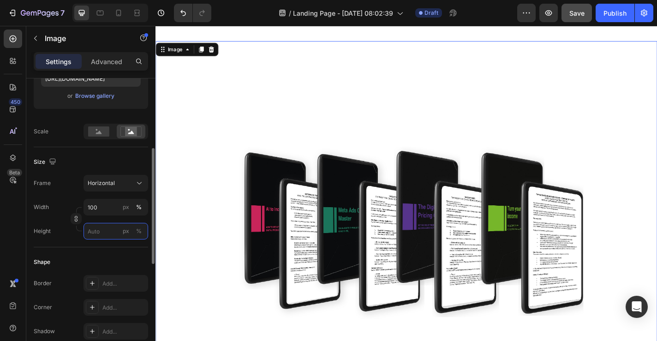
click at [113, 233] on input "px %" at bounding box center [116, 231] width 65 height 17
type input "1"
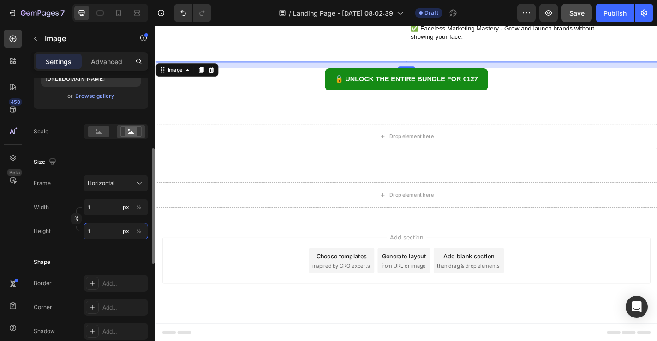
type input "13"
type input "10"
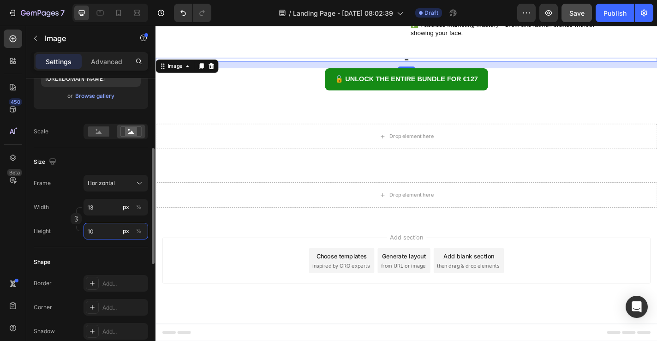
type input "133"
type input "100"
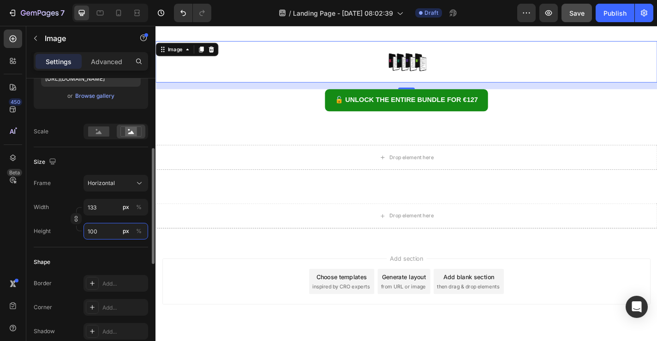
type input "13"
type input "10"
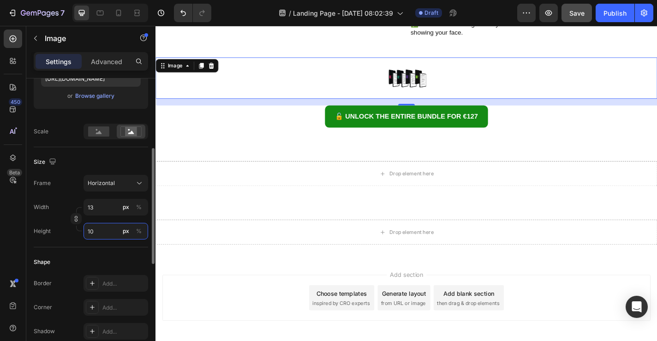
type input "1"
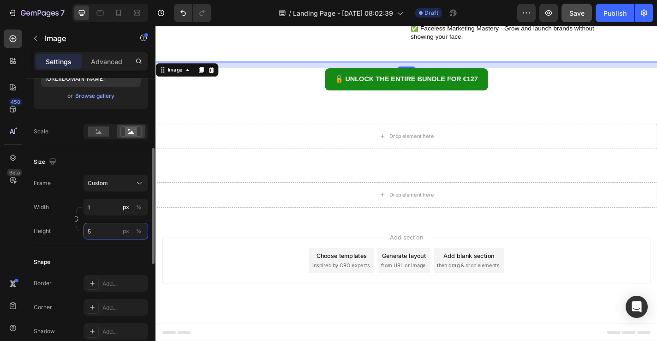
type input "1"
type input "13"
type input "10"
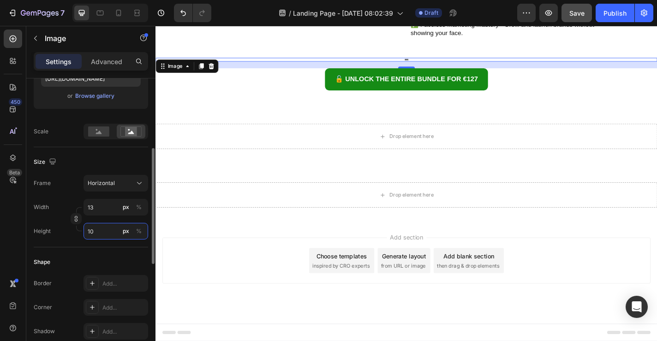
type input "133"
type input "100"
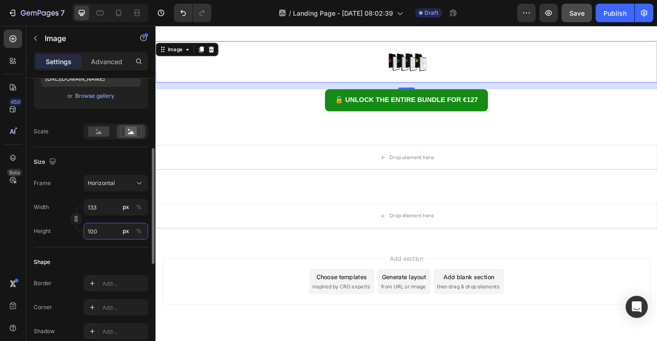
type input "13"
type input "10"
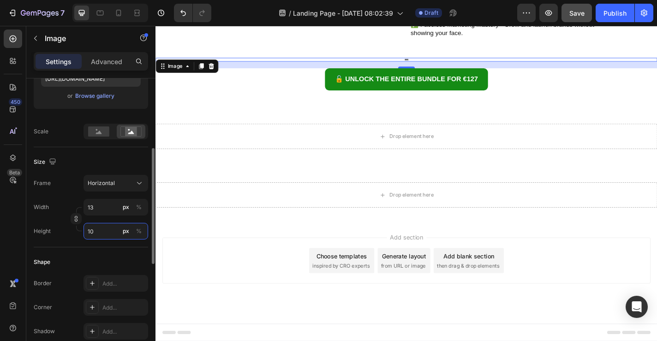
type input "1"
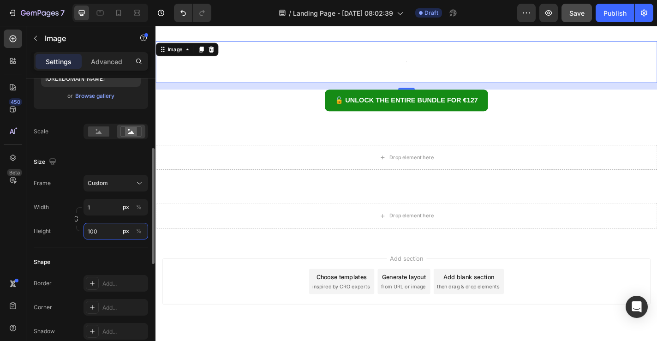
type input "1"
type input "13"
type input "10"
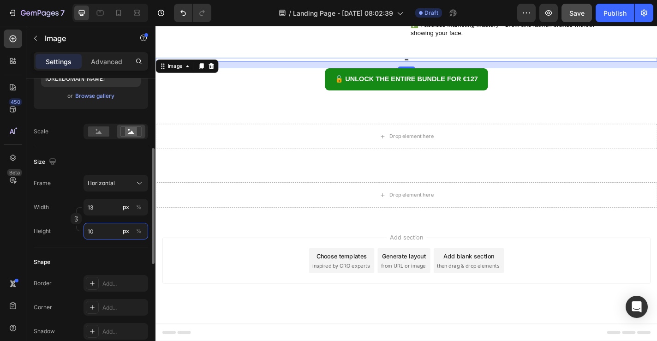
type input "133"
type input "100"
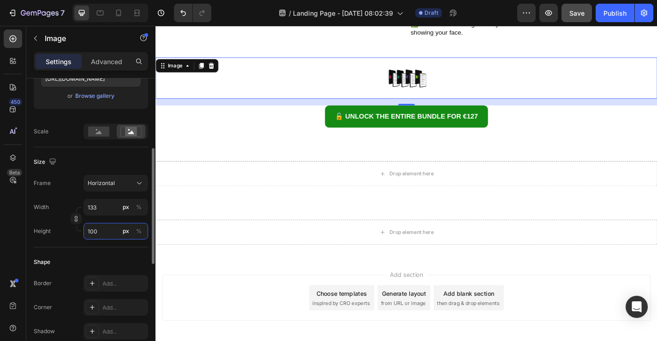
scroll to position [650, 0]
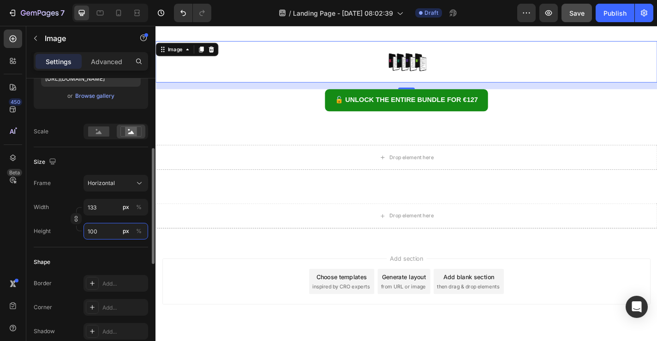
type input "1333"
type input "1000"
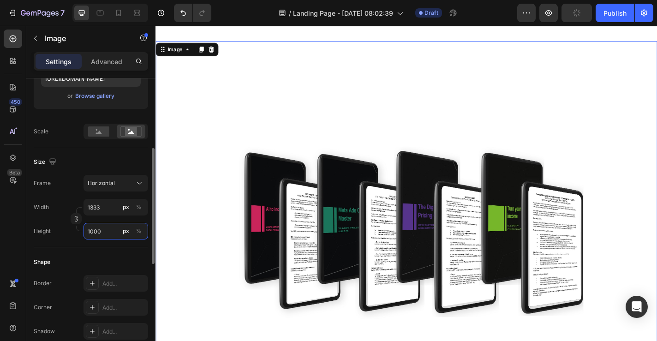
type input "133"
type input "100"
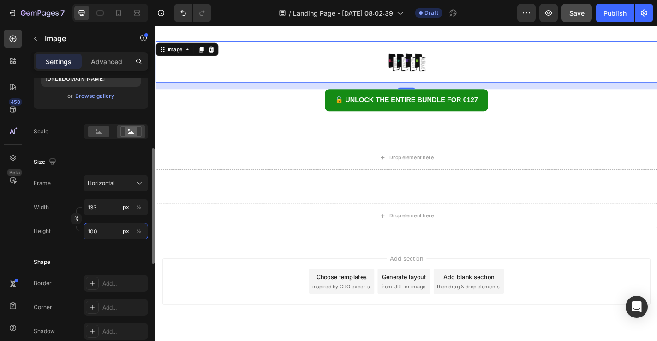
type input "13"
type input "10"
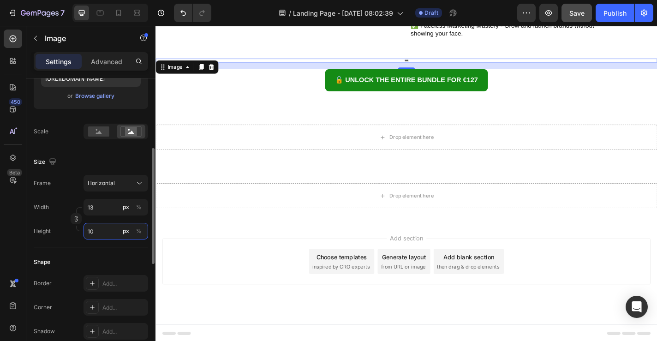
type input "1"
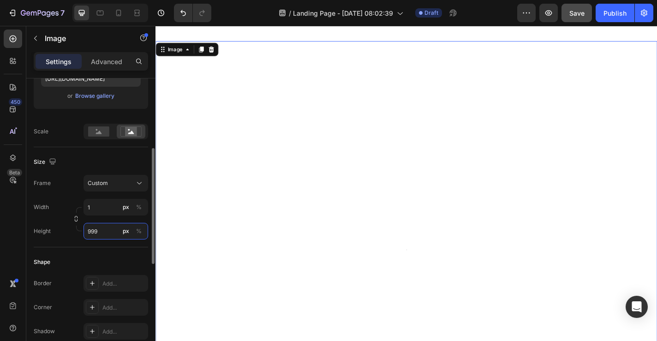
type input "1"
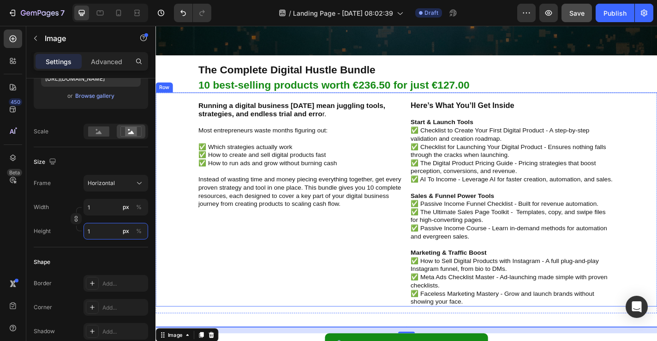
scroll to position [357, 0]
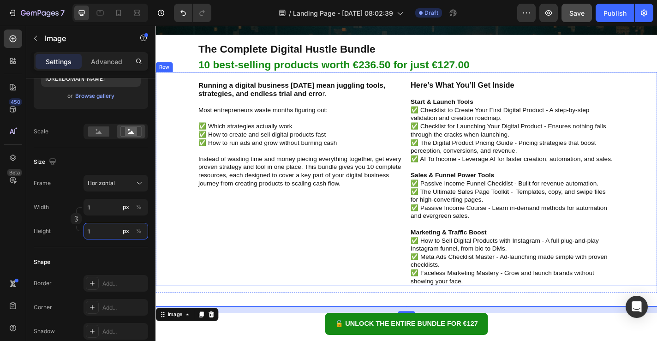
type input "133"
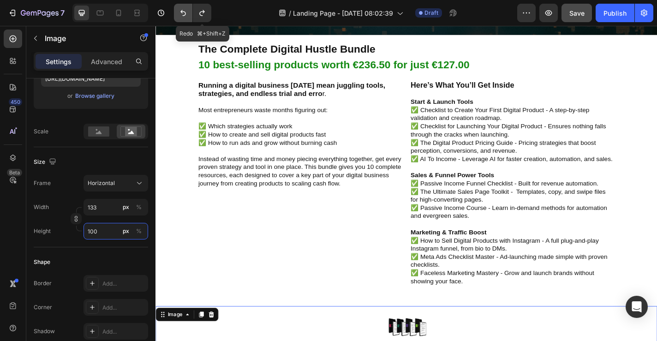
type input "100"
click at [186, 14] on icon "Undo/Redo" at bounding box center [183, 12] width 9 height 9
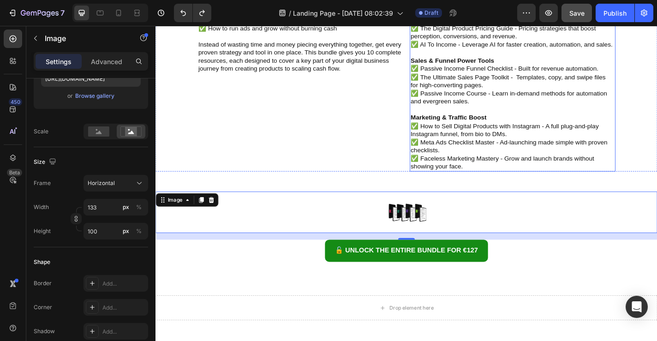
scroll to position [623, 0]
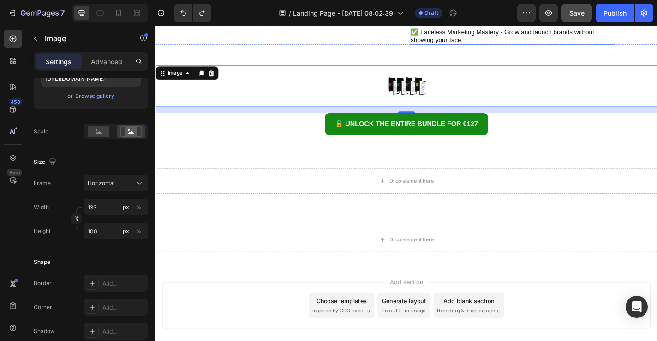
type input "1333"
type input "1000"
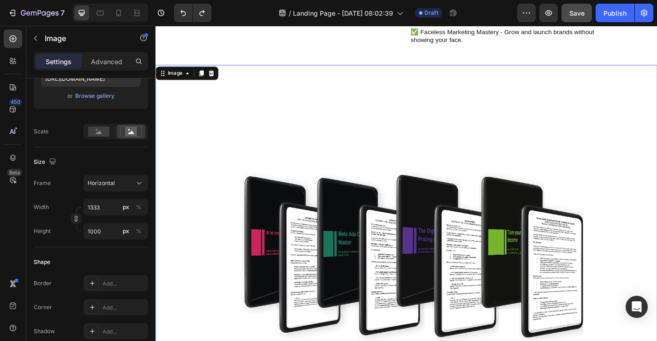
click at [529, 66] on div "Image 16 🔓 Unlock the Entire Bundle for €127 Button Row Section 4" at bounding box center [432, 296] width 554 height 484
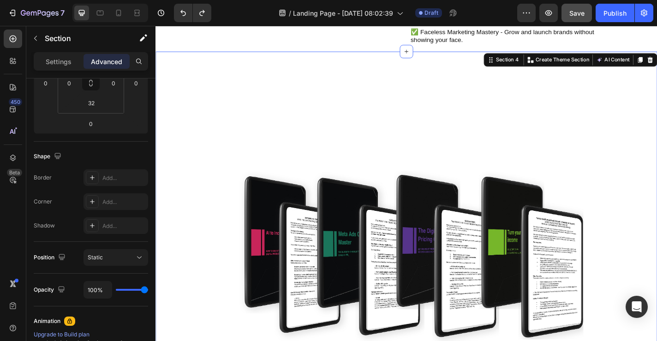
scroll to position [0, 0]
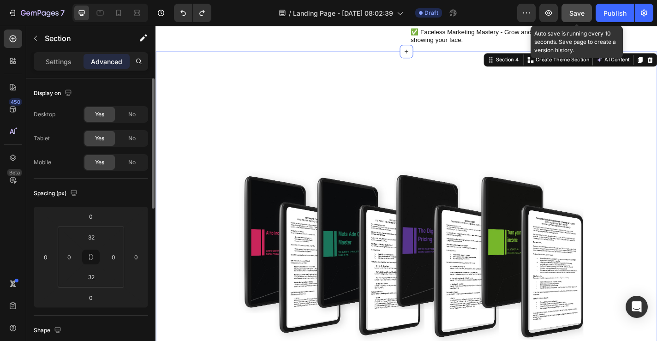
click at [573, 11] on span "Save" at bounding box center [576, 13] width 15 height 8
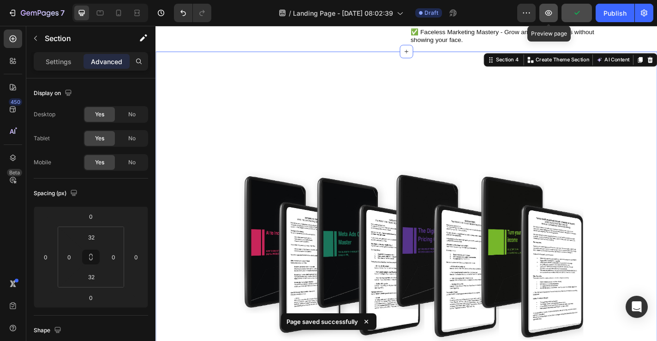
click at [548, 18] on button "button" at bounding box center [548, 13] width 18 height 18
